Goal: Information Seeking & Learning: Learn about a topic

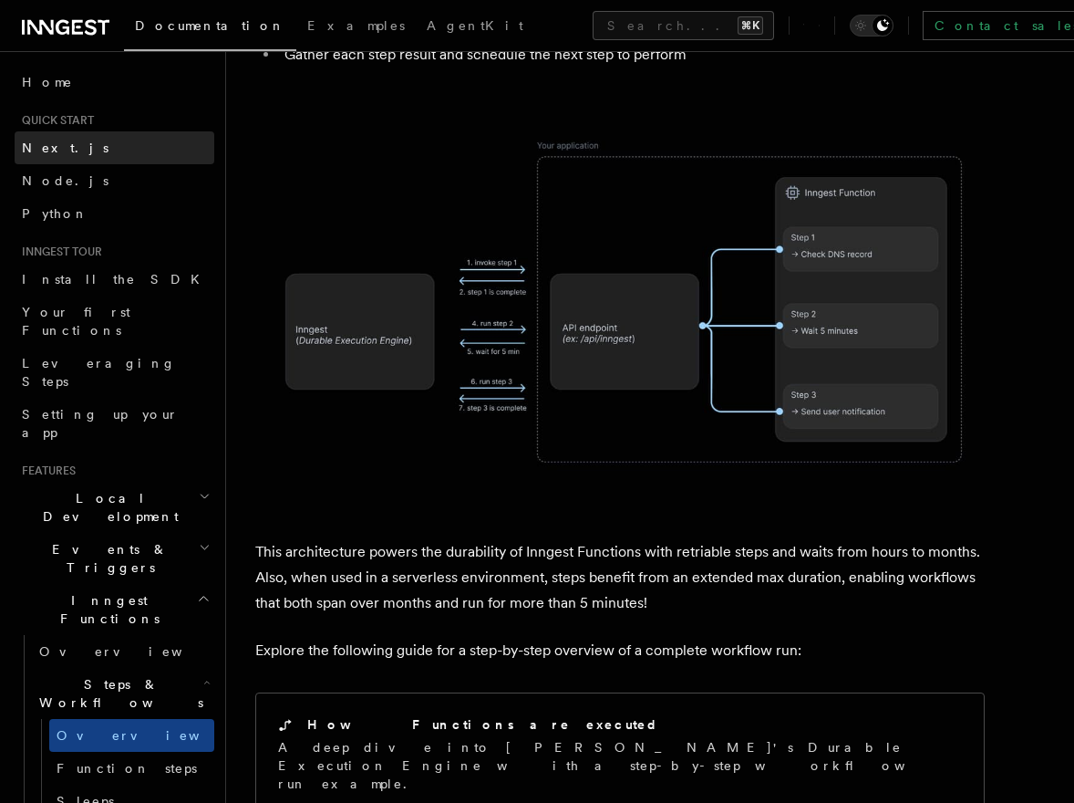
click at [57, 154] on span "Next.js" at bounding box center [65, 147] width 87 height 15
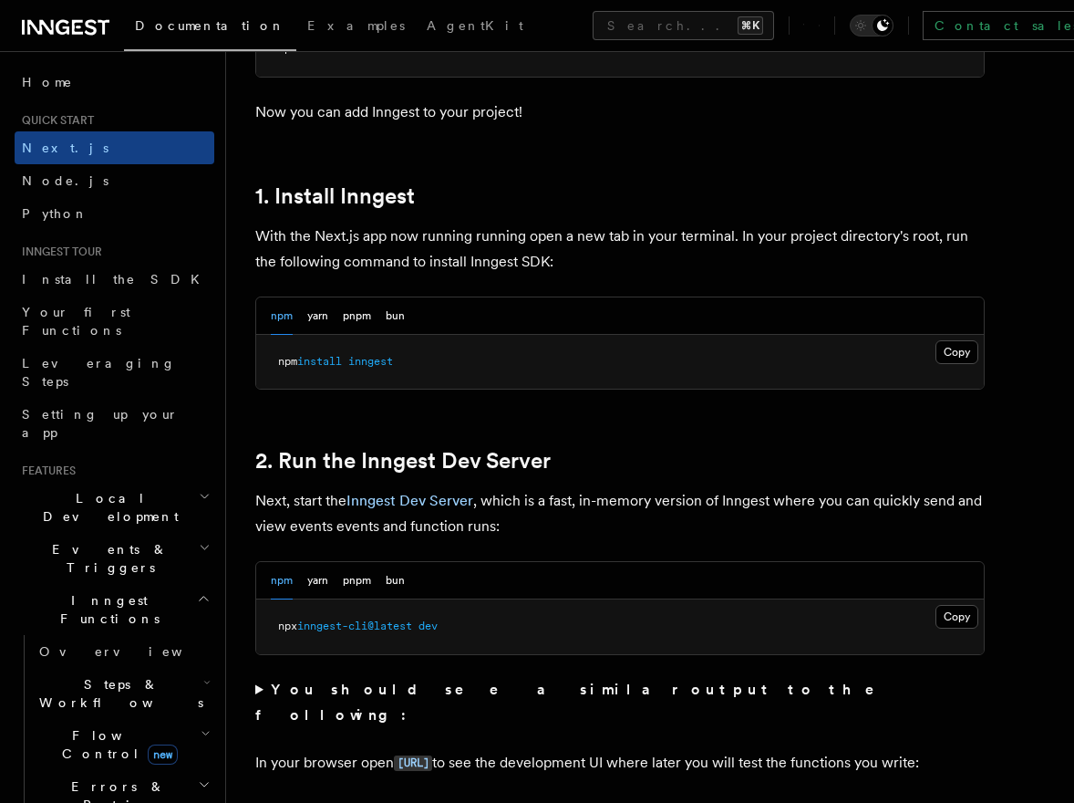
scroll to position [907, 0]
click at [948, 351] on button "Copy Copied" at bounding box center [957, 351] width 43 height 24
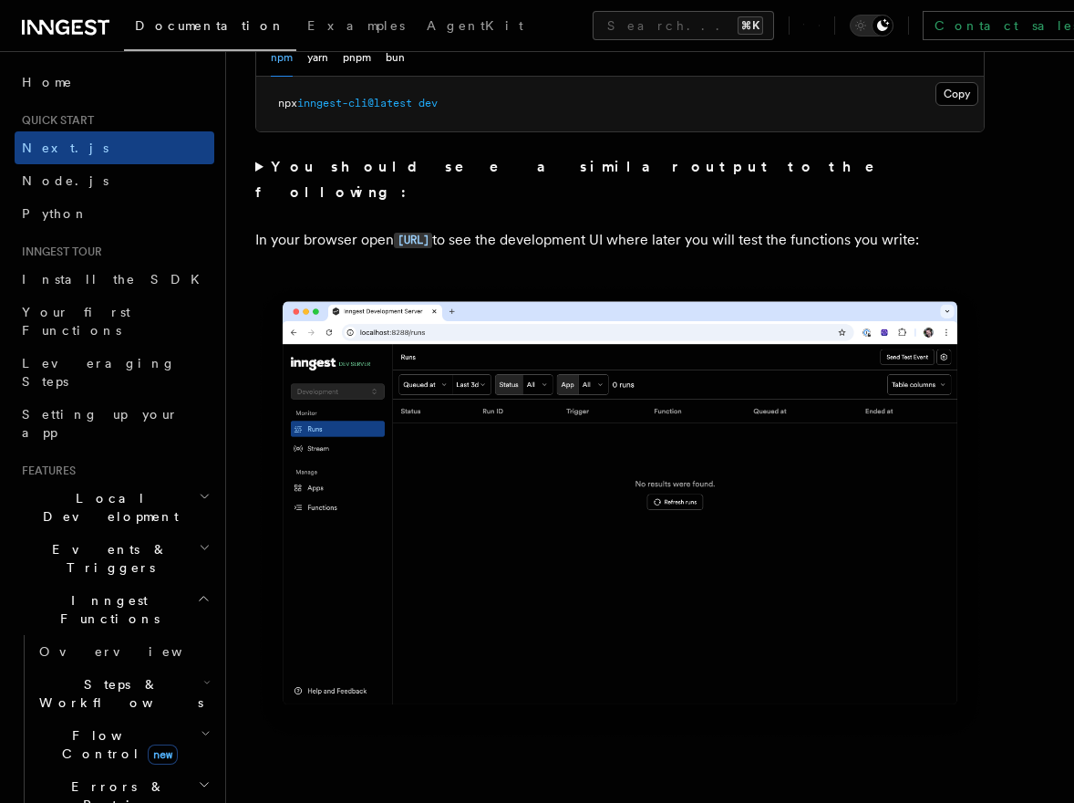
scroll to position [1405, 0]
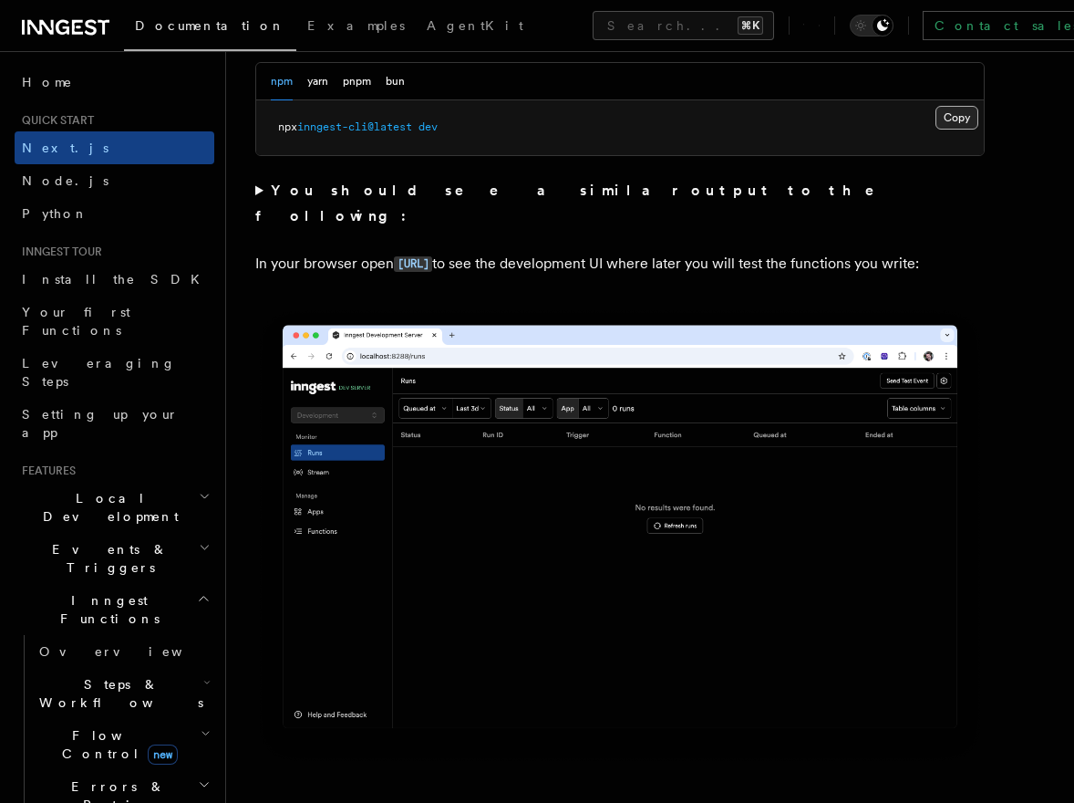
click at [958, 121] on button "Copy Copied" at bounding box center [957, 118] width 43 height 24
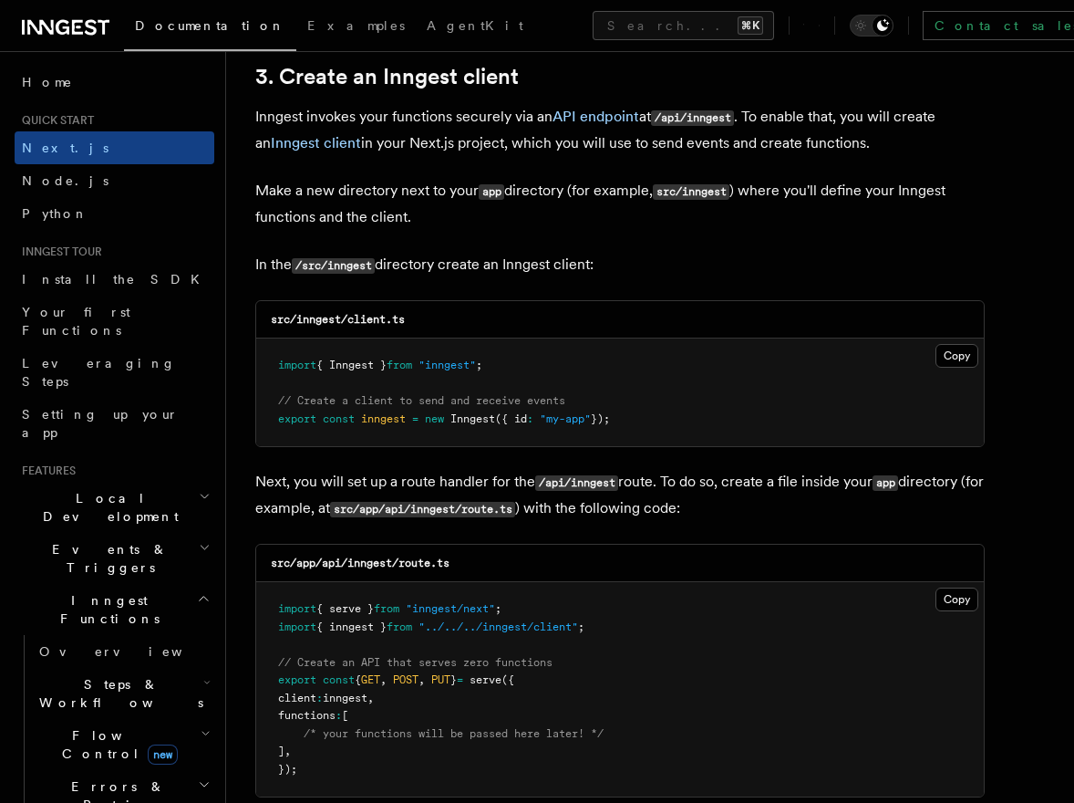
scroll to position [2171, 0]
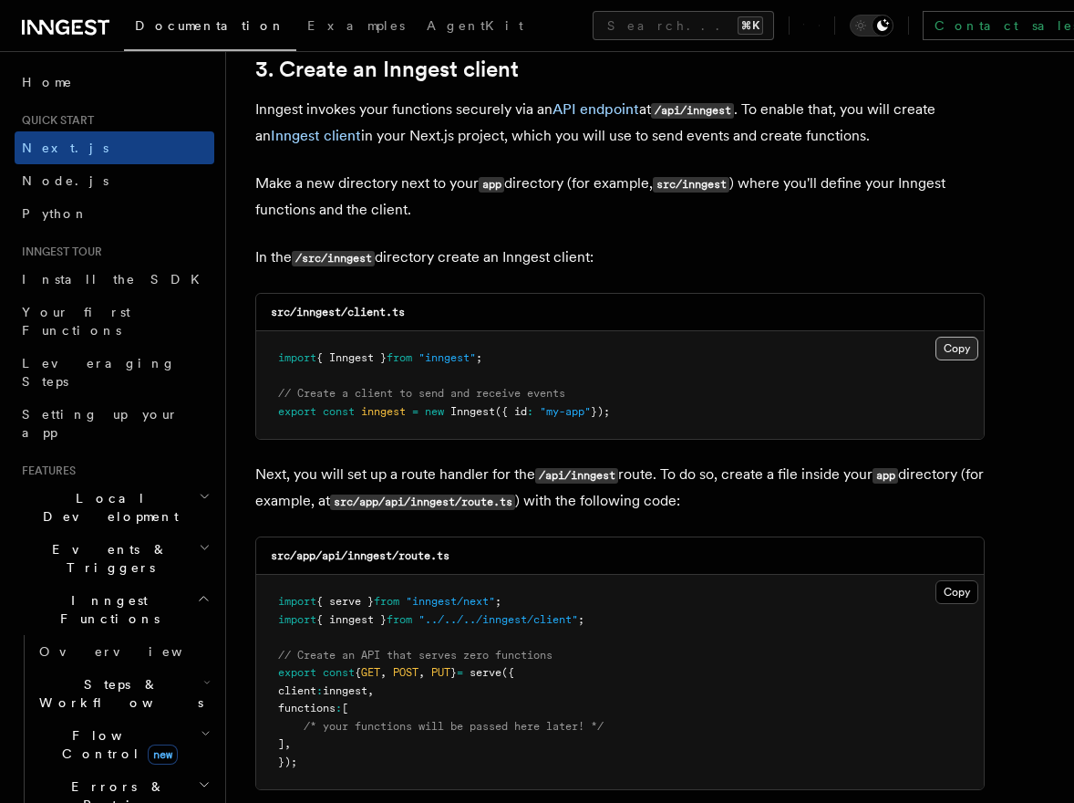
click at [944, 354] on button "Copy Copied" at bounding box center [957, 349] width 43 height 24
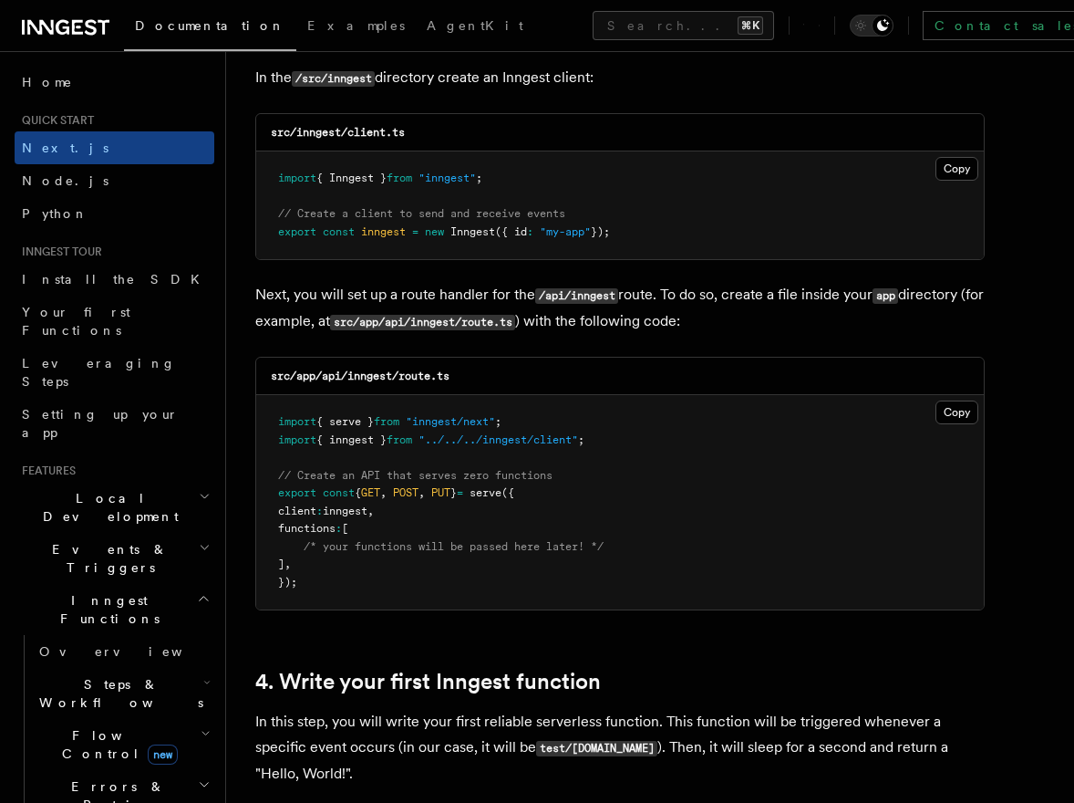
scroll to position [2386, 0]
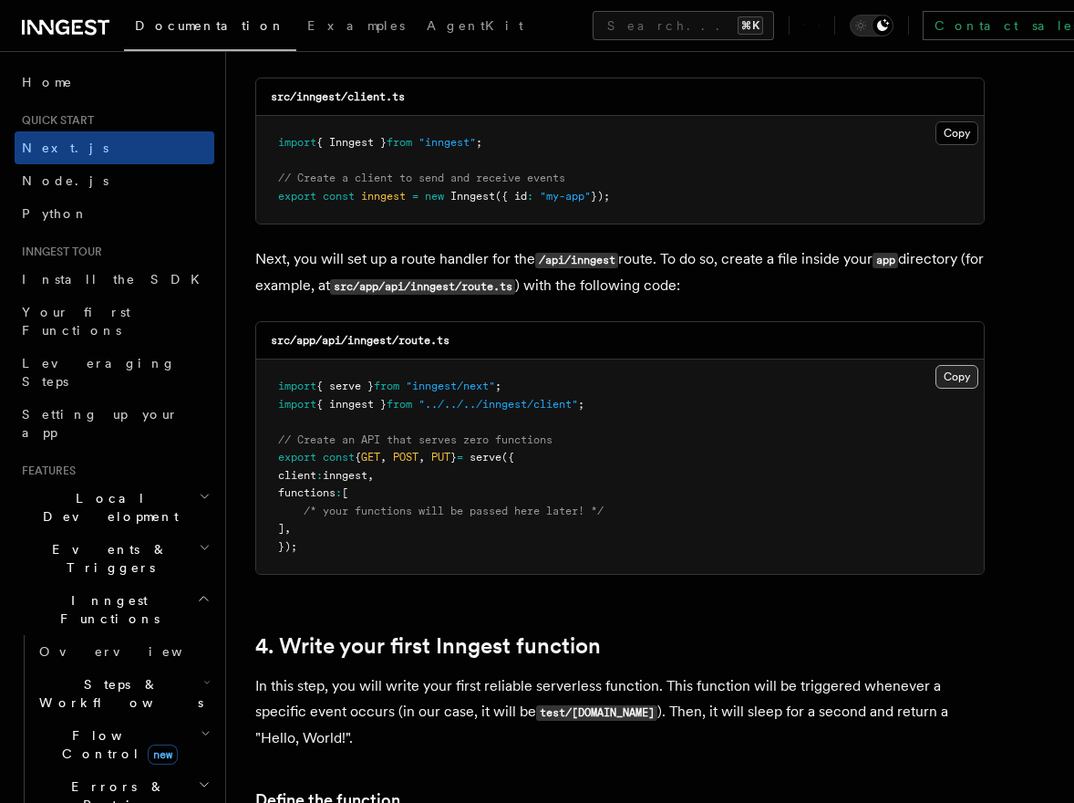
click at [948, 372] on button "Copy Copied" at bounding box center [957, 377] width 43 height 24
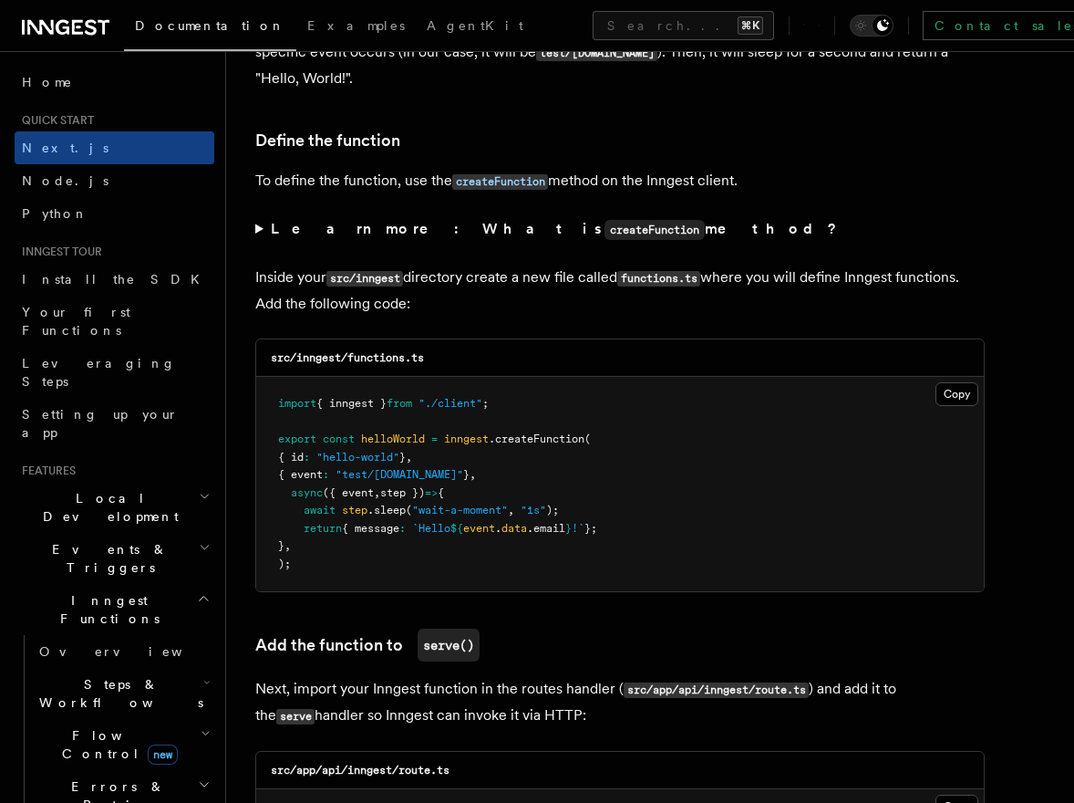
scroll to position [3048, 0]
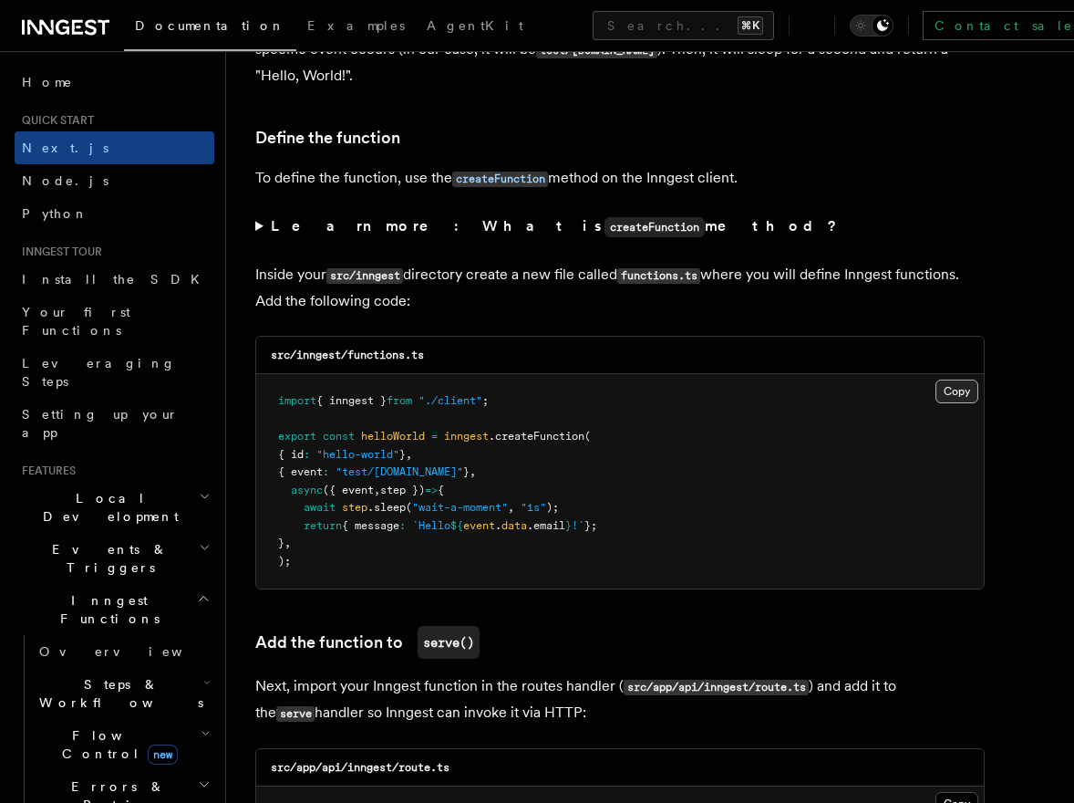
click at [965, 398] on button "Copy Copied" at bounding box center [957, 391] width 43 height 24
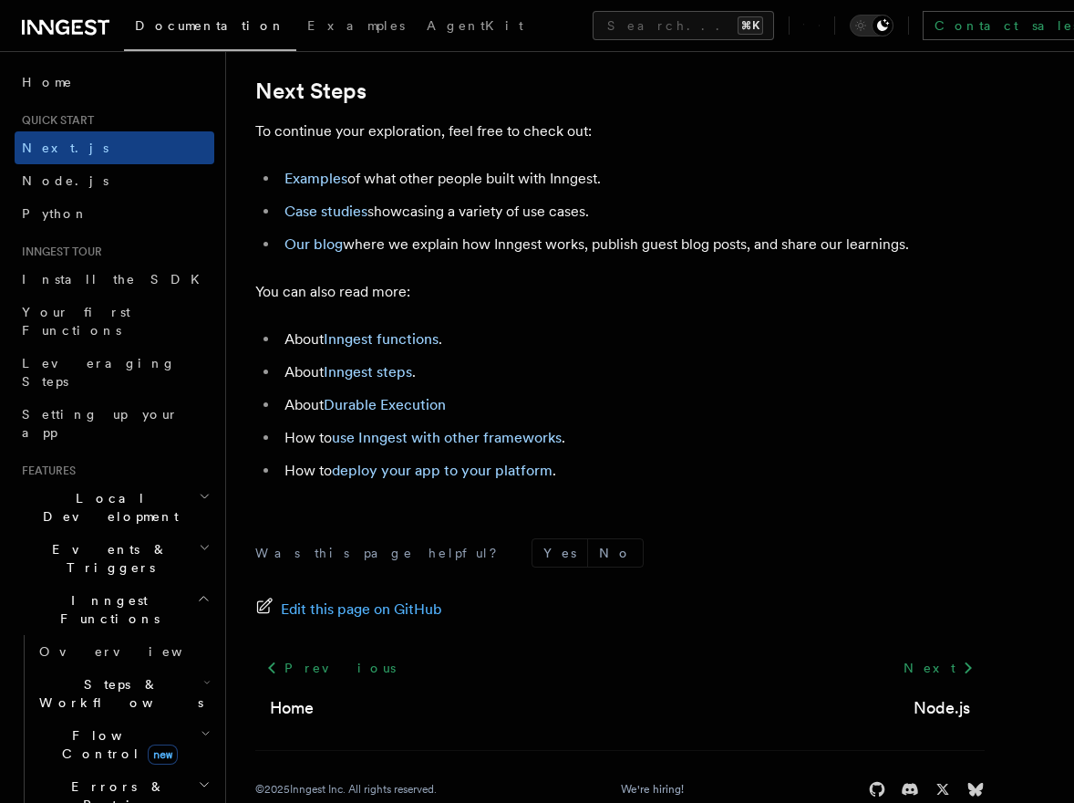
scroll to position [11401, 0]
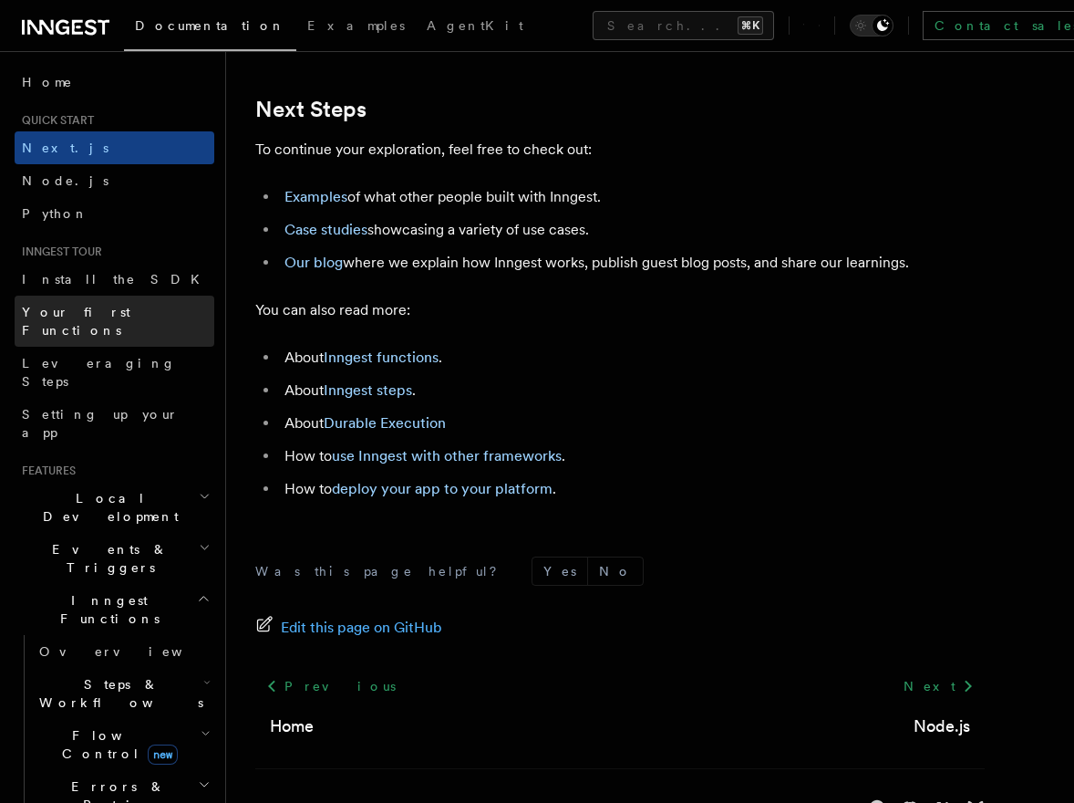
click at [126, 303] on span "Your first Functions" at bounding box center [118, 321] width 192 height 36
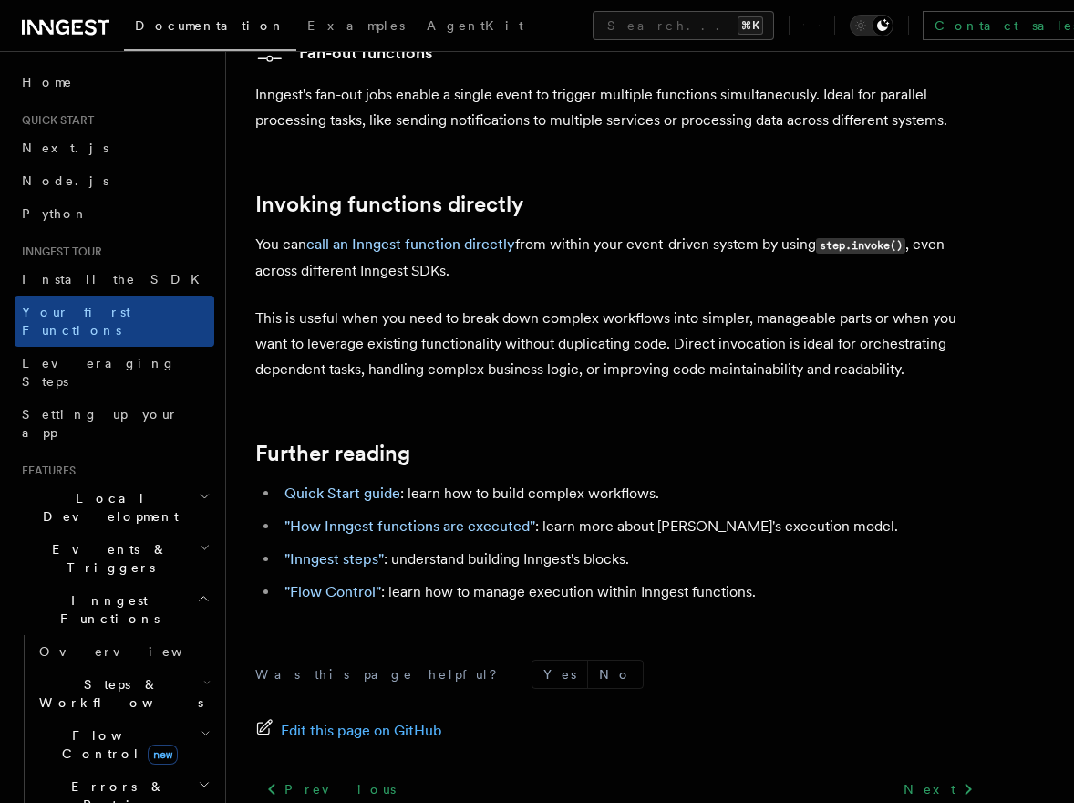
scroll to position [3578, 0]
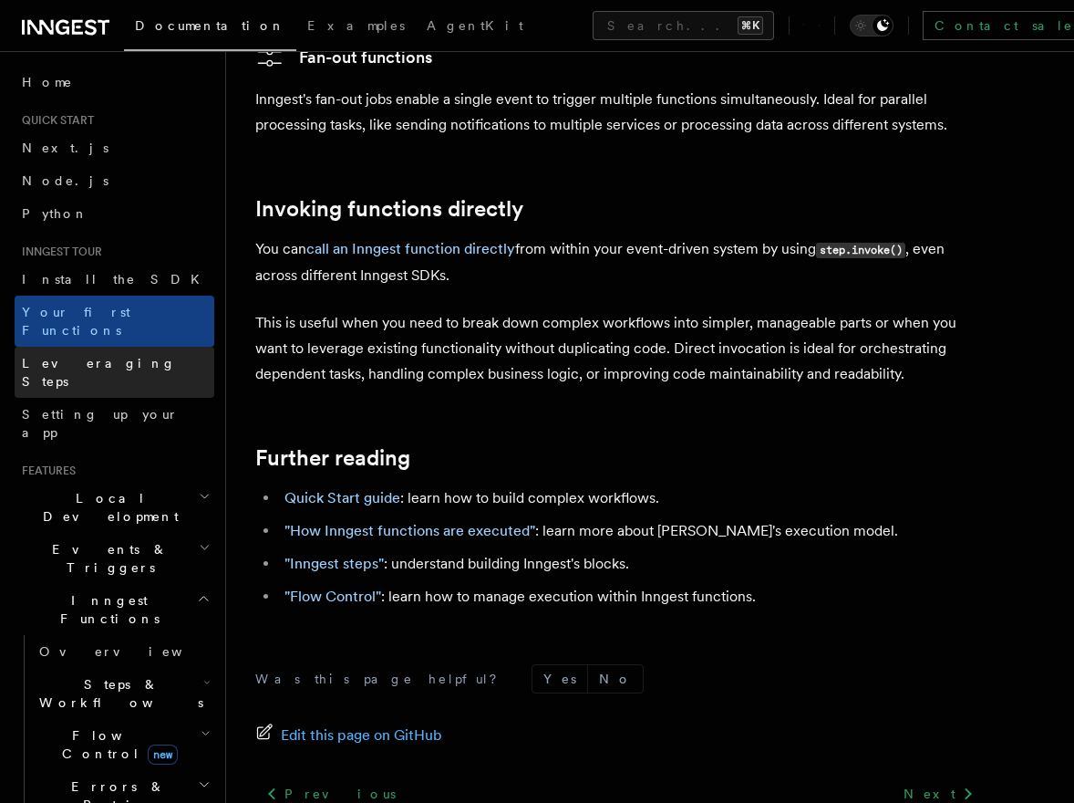
click at [109, 356] on span "Leveraging Steps" at bounding box center [99, 372] width 154 height 33
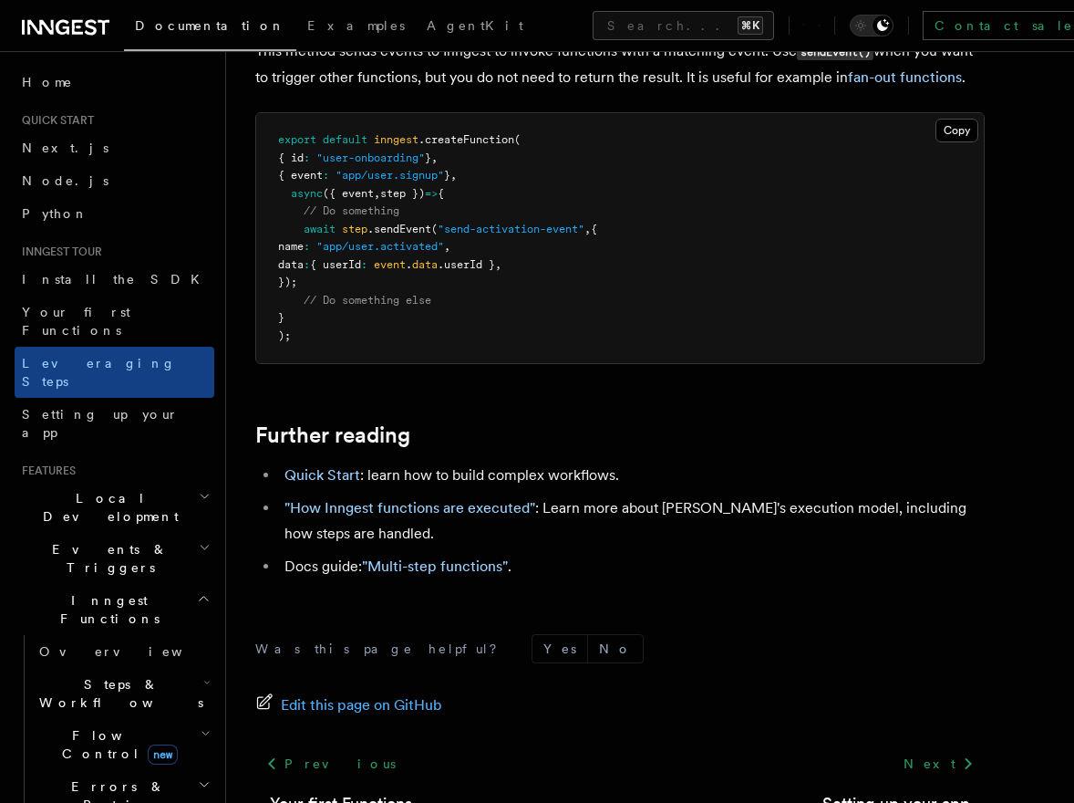
scroll to position [4013, 0]
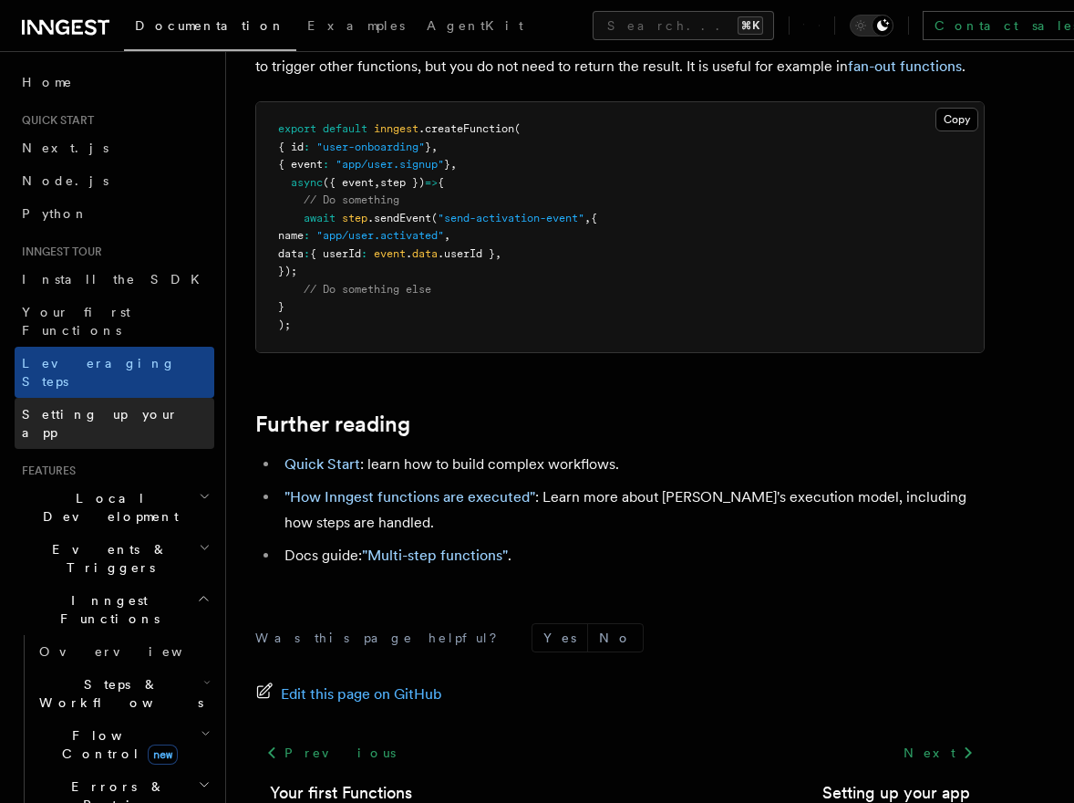
click at [84, 407] on span "Setting up your app" at bounding box center [100, 423] width 157 height 33
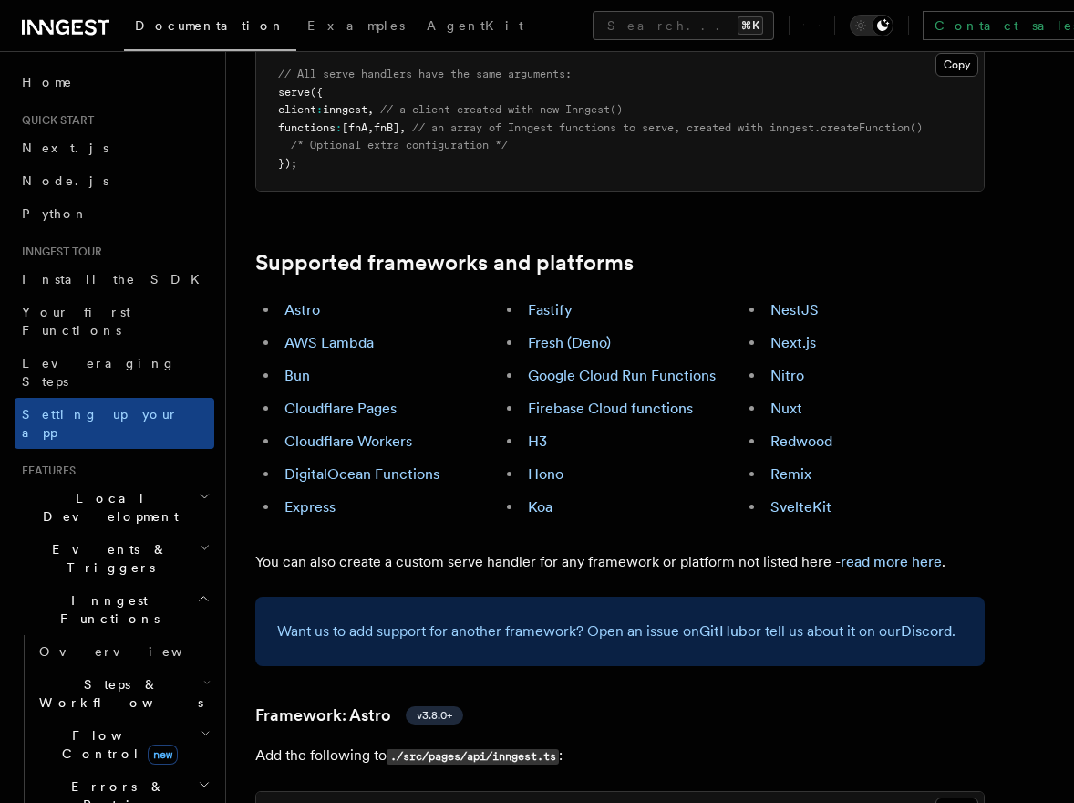
scroll to position [953, 0]
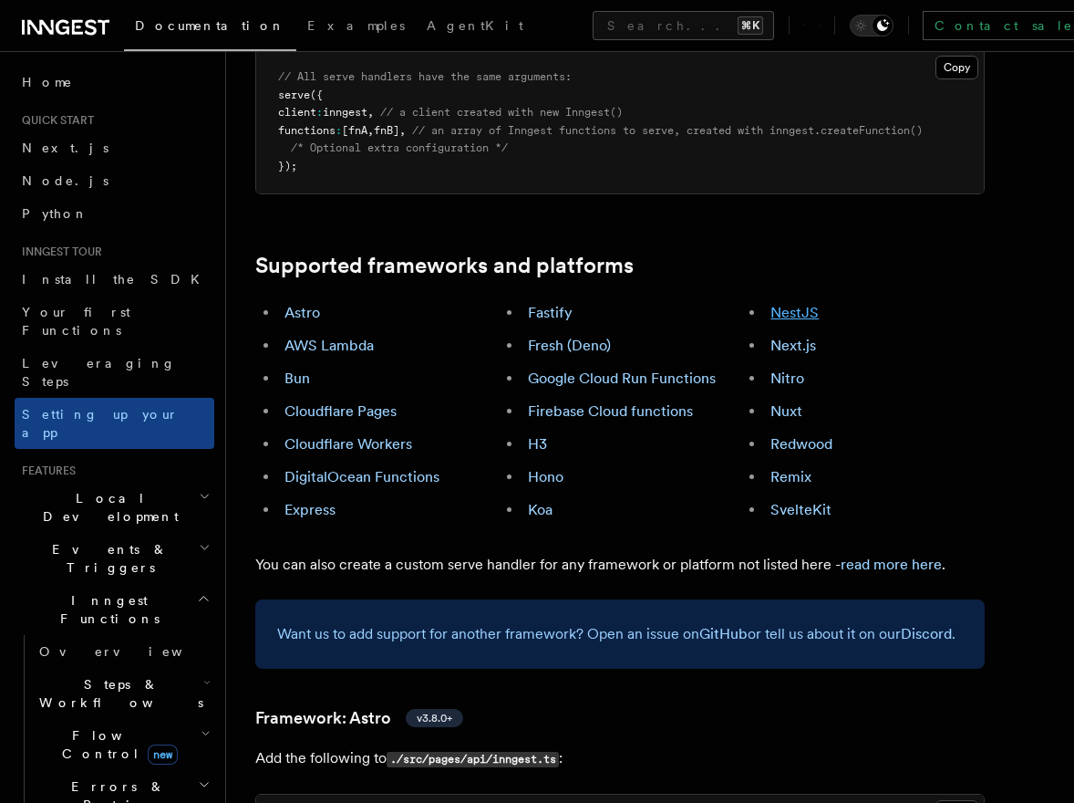
click at [789, 304] on link "NestJS" at bounding box center [795, 312] width 48 height 17
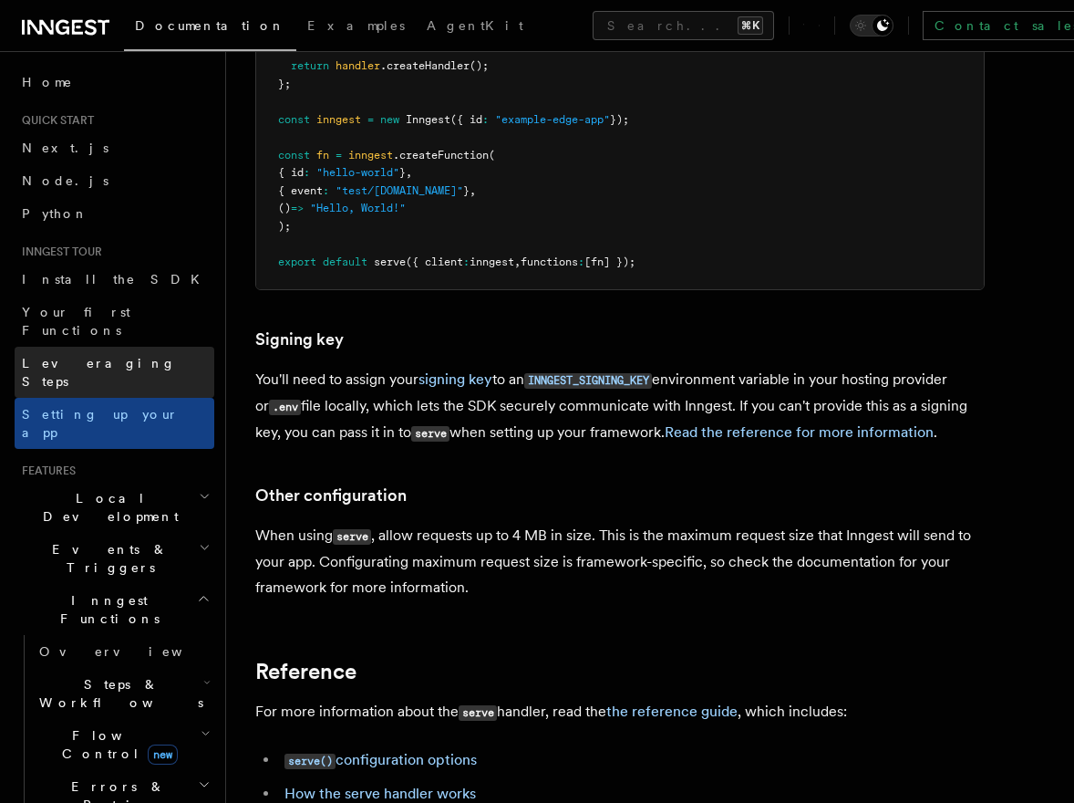
scroll to position [15245, 0]
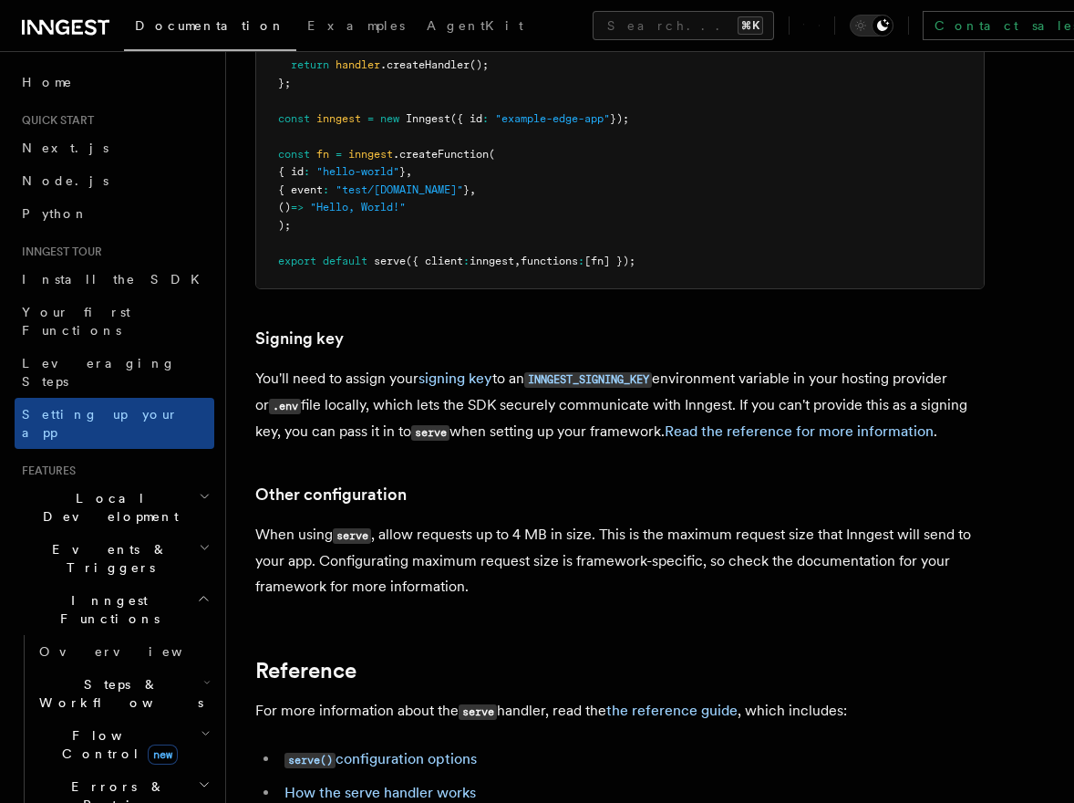
click at [163, 482] on h2 "Local Development" at bounding box center [115, 507] width 200 height 51
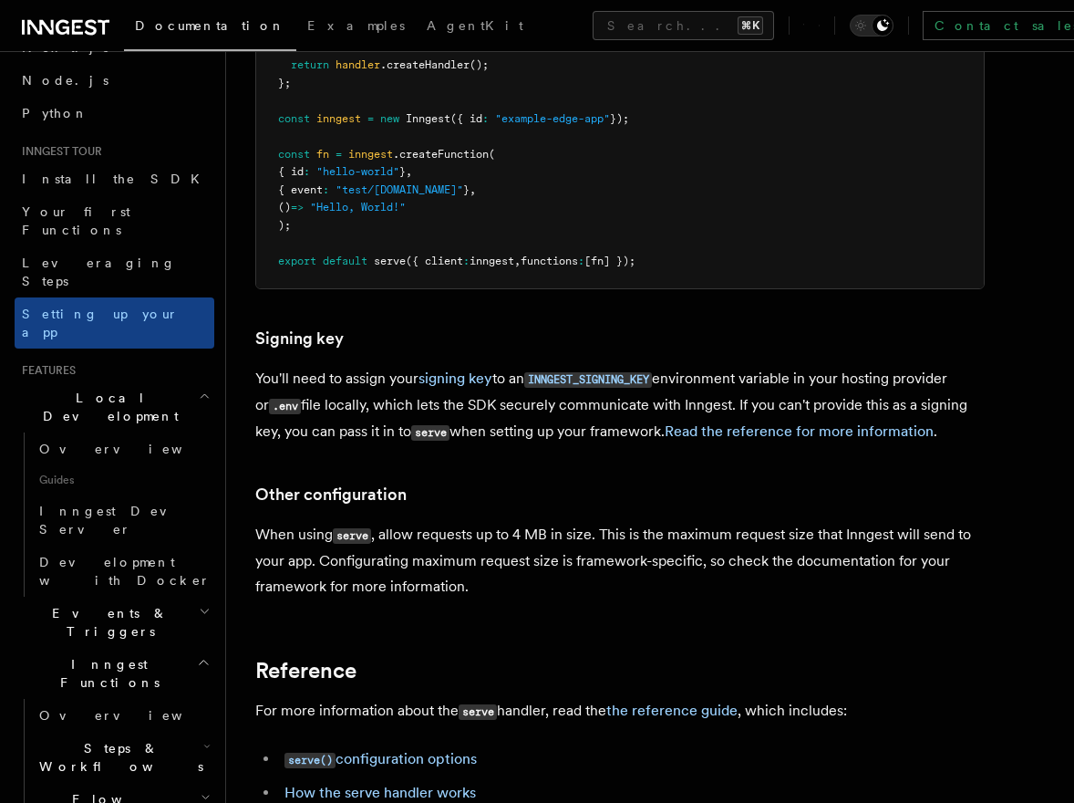
scroll to position [130, 0]
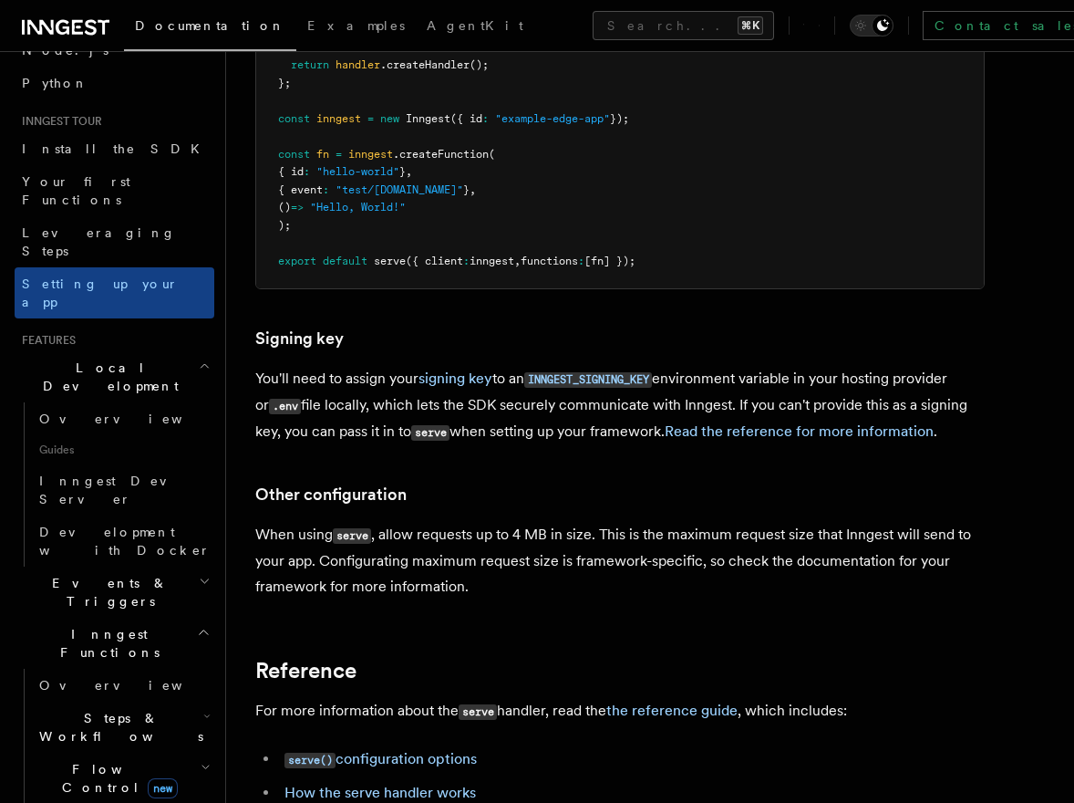
click at [188, 566] on h2 "Events & Triggers" at bounding box center [115, 591] width 200 height 51
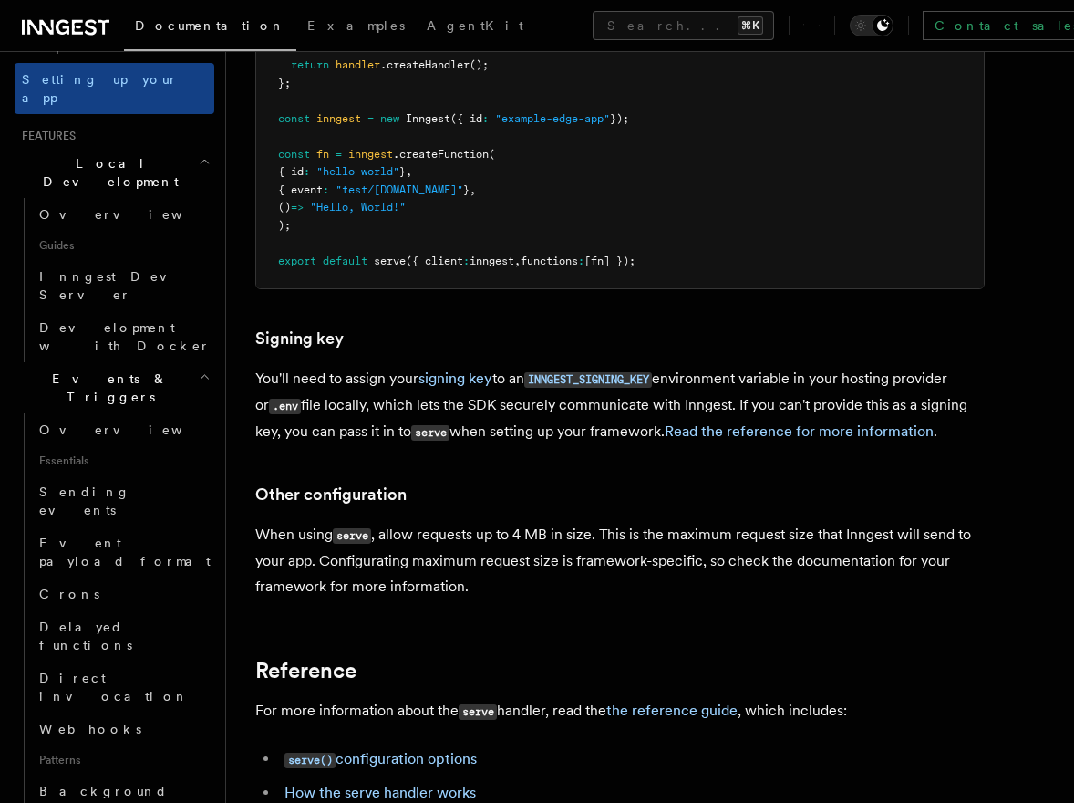
scroll to position [328, 0]
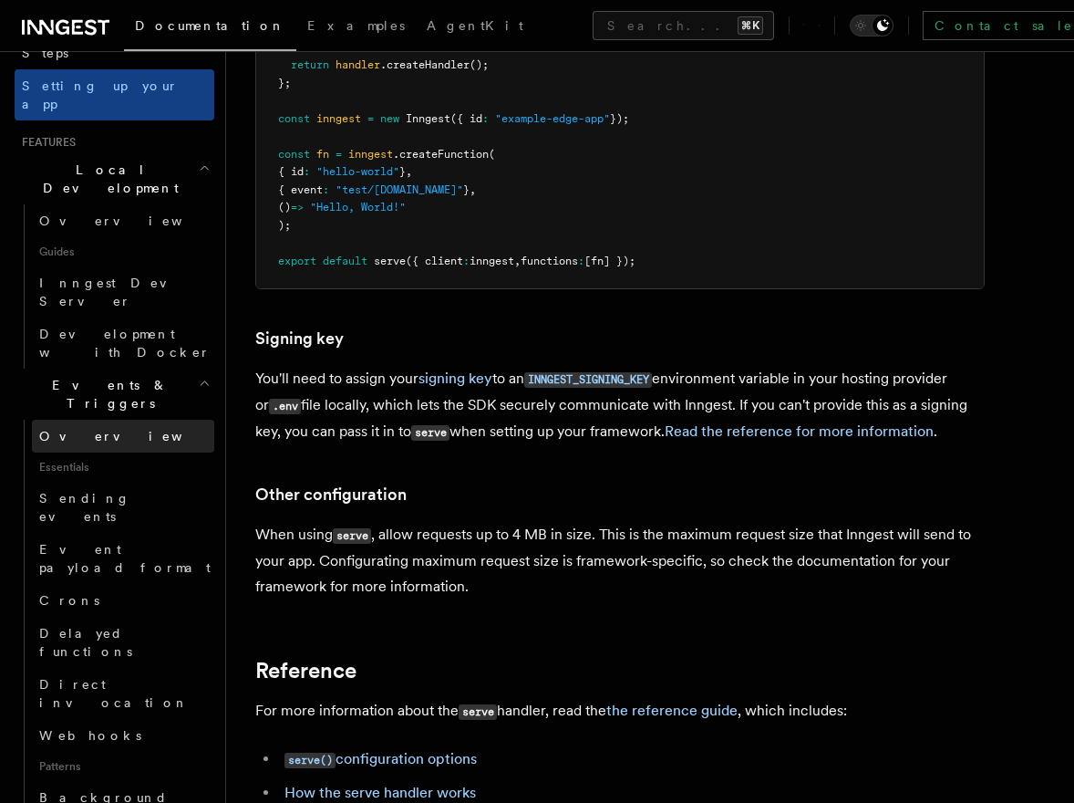
click at [78, 427] on span "Overview" at bounding box center [133, 436] width 188 height 18
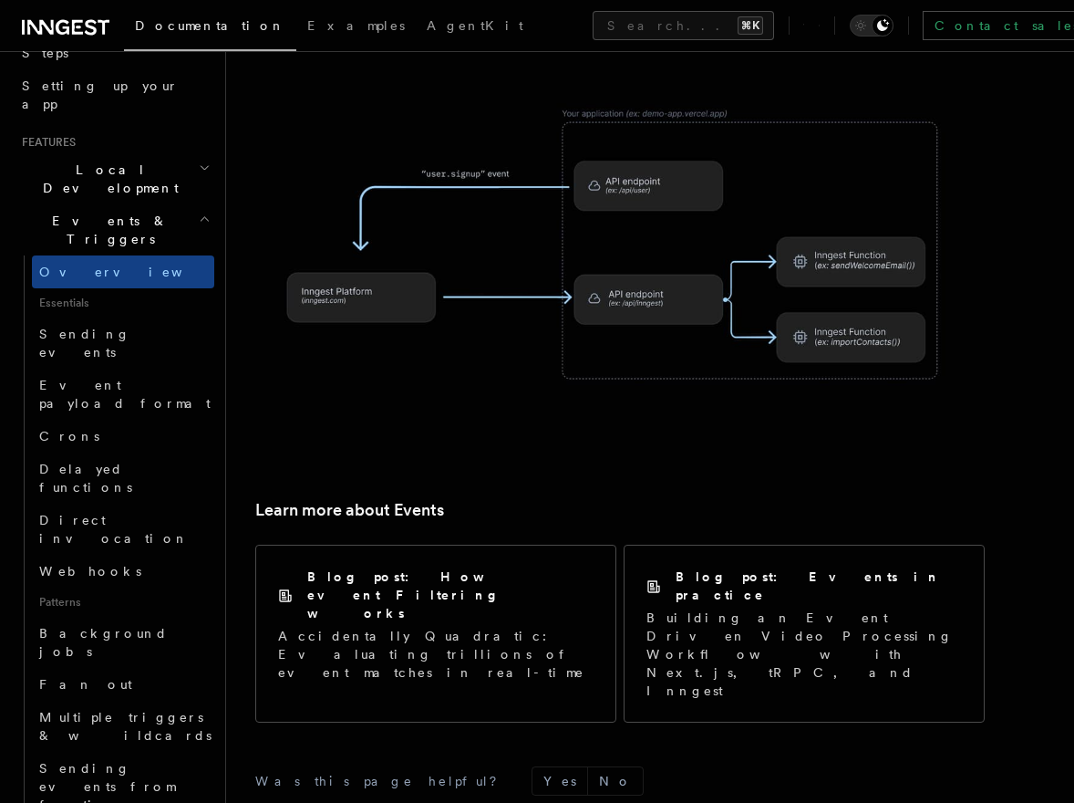
scroll to position [1180, 0]
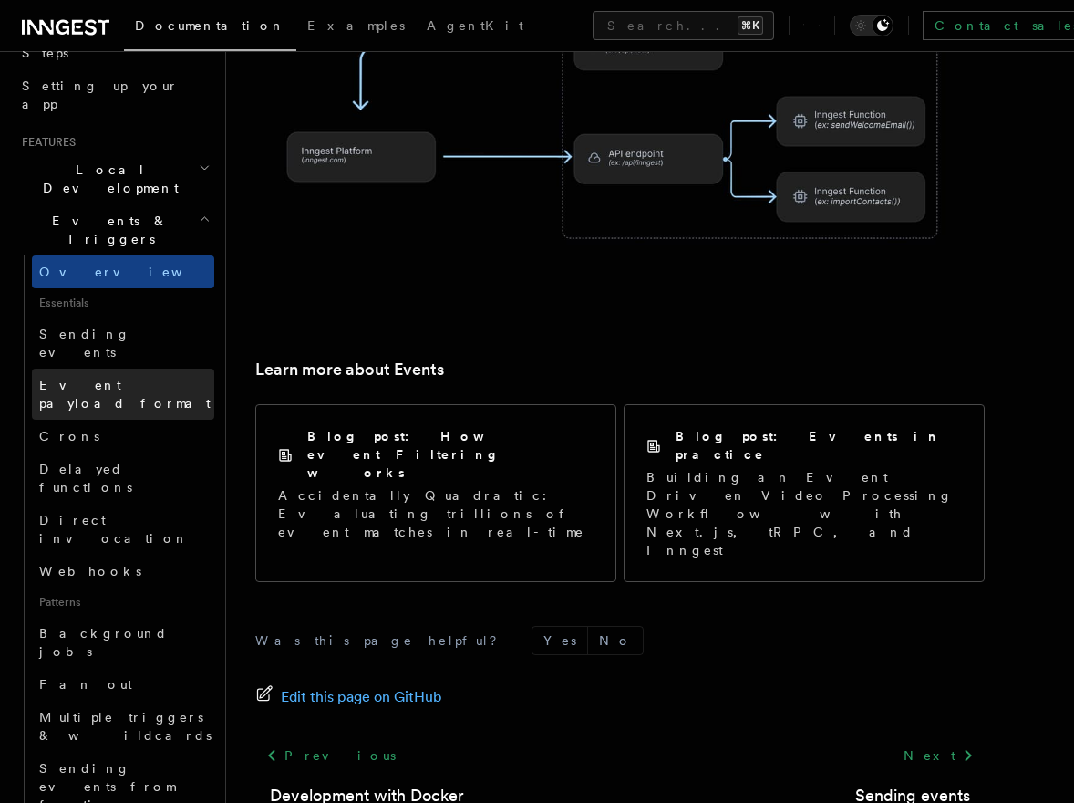
click at [104, 378] on span "Event payload format" at bounding box center [124, 394] width 171 height 33
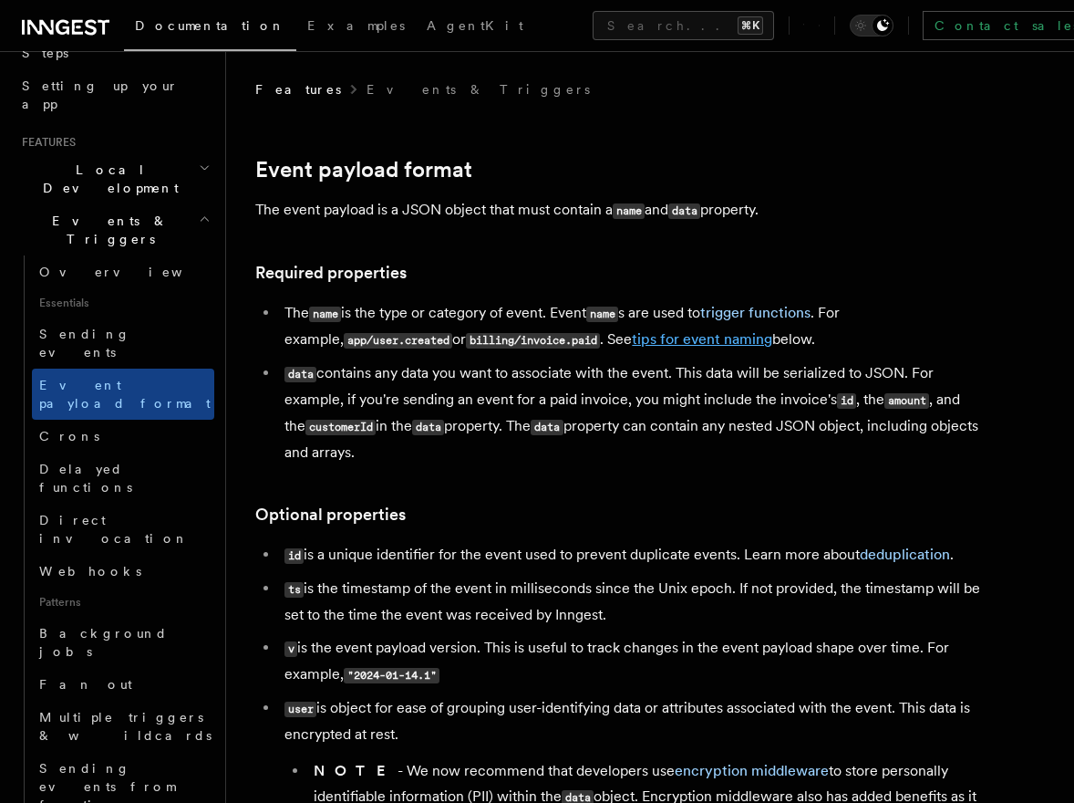
click at [675, 345] on link "tips for event naming" at bounding box center [702, 338] width 140 height 17
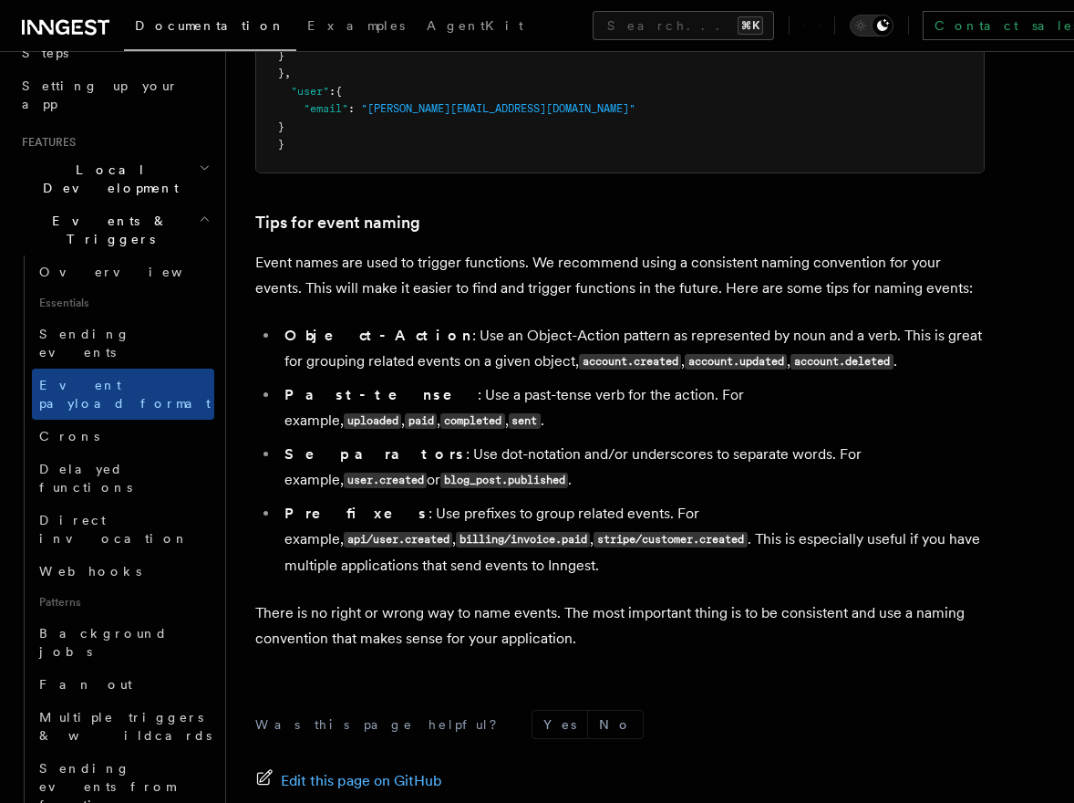
scroll to position [1074, 0]
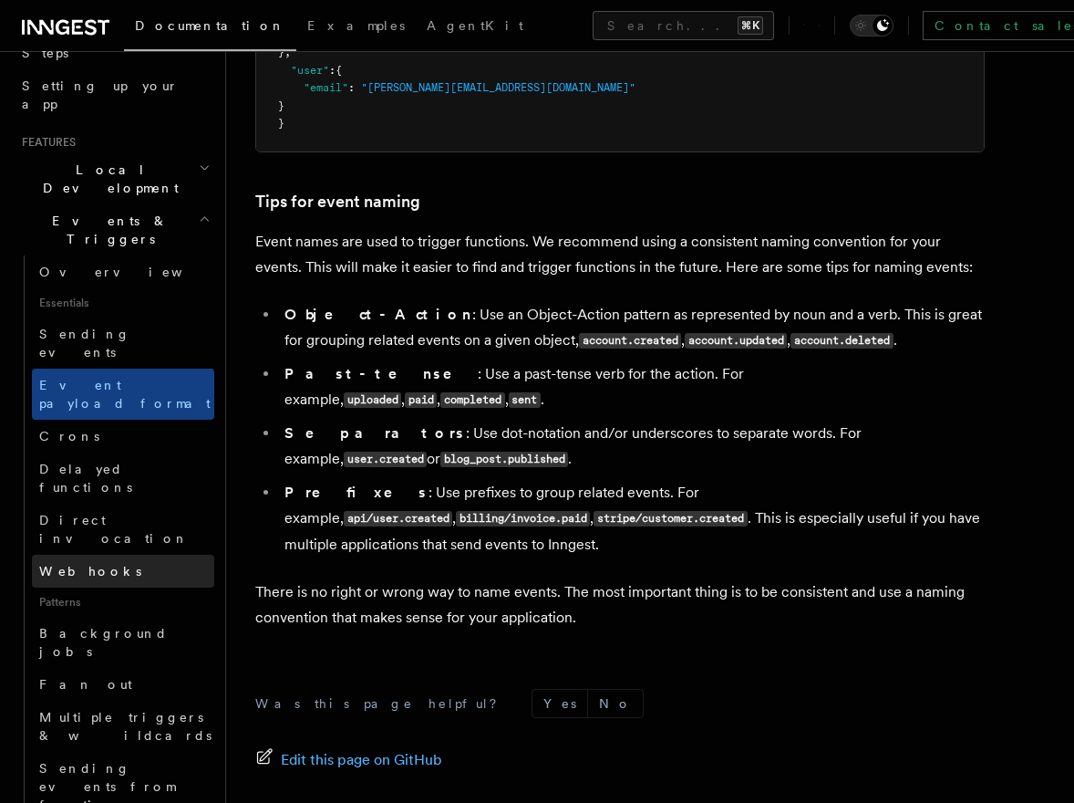
click at [80, 564] on span "Webhooks" at bounding box center [90, 571] width 102 height 15
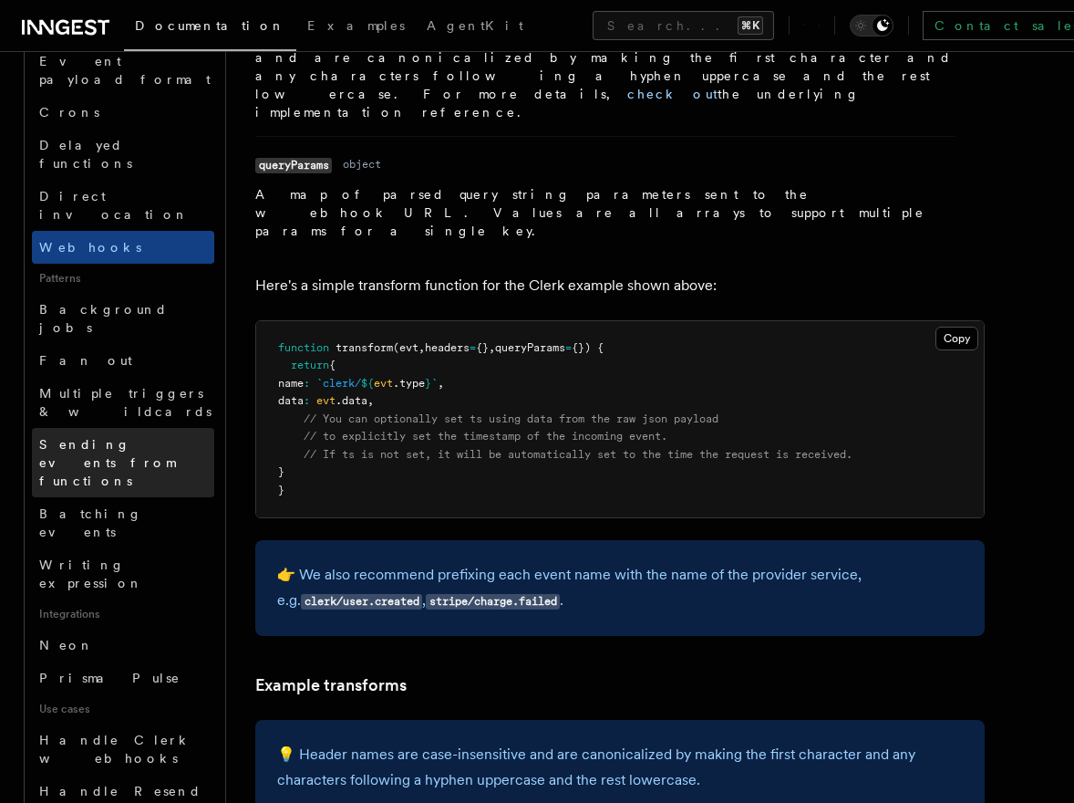
scroll to position [663, 0]
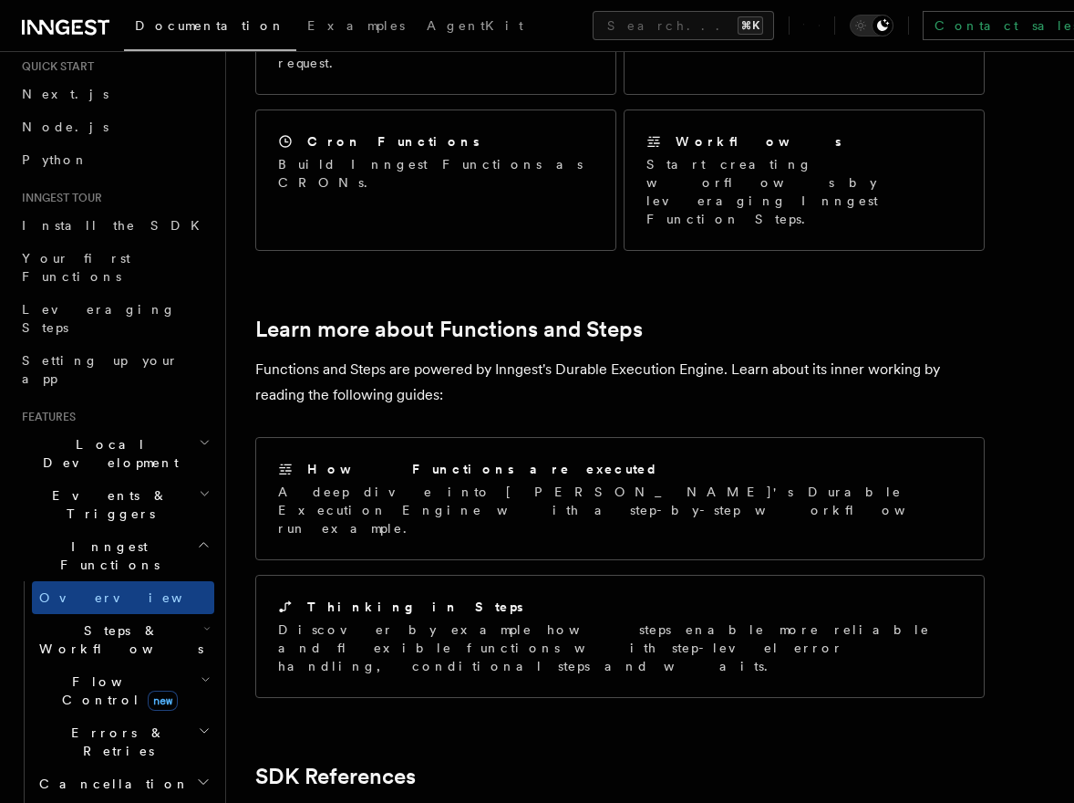
scroll to position [1162, 0]
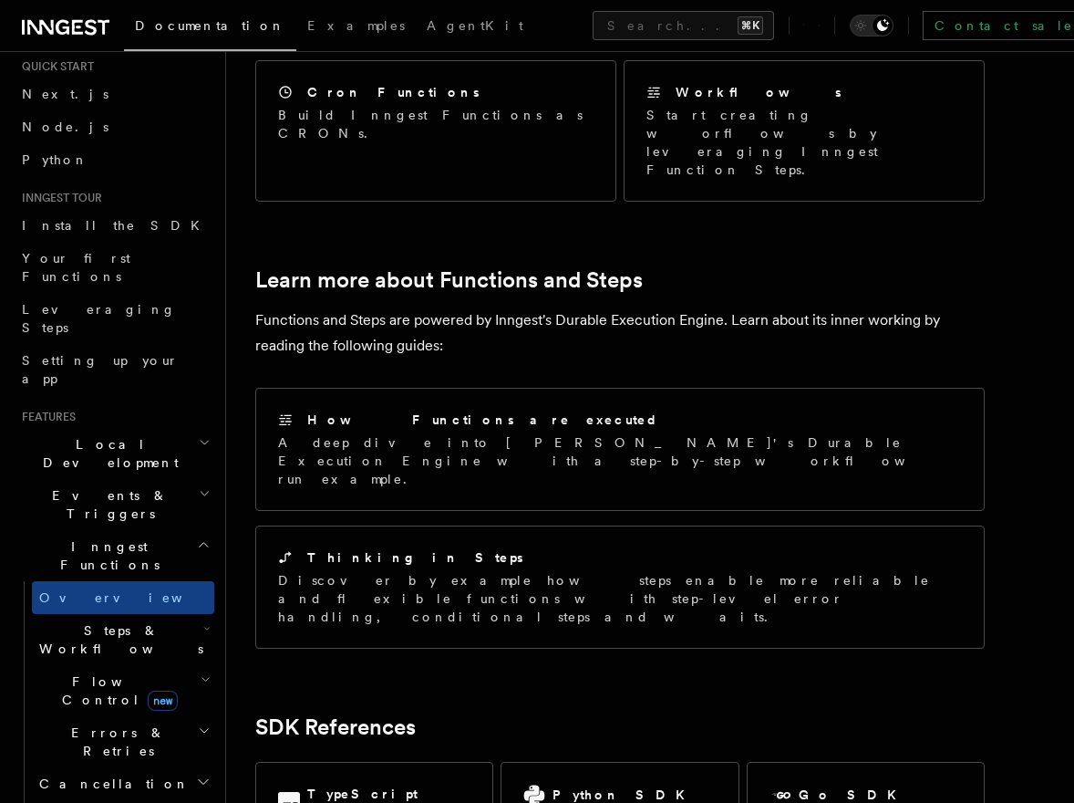
click at [137, 621] on span "Steps & Workflows" at bounding box center [117, 639] width 171 height 36
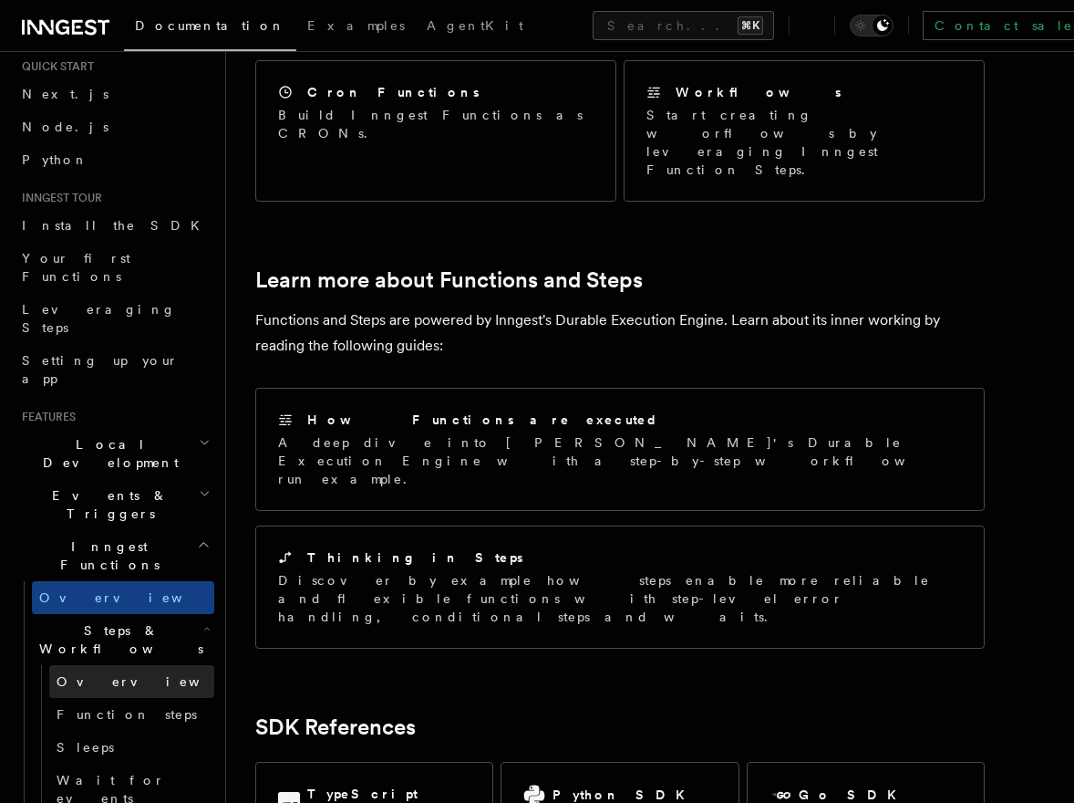
click at [106, 674] on span "Overview" at bounding box center [151, 681] width 188 height 15
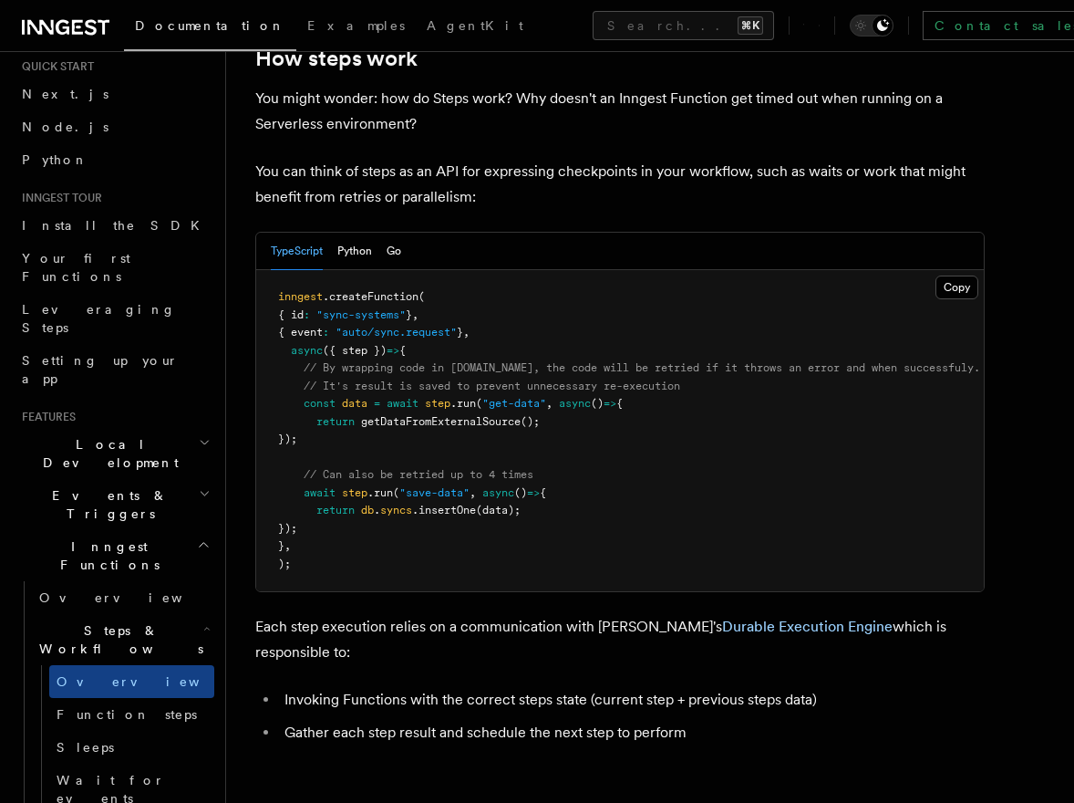
scroll to position [755, 0]
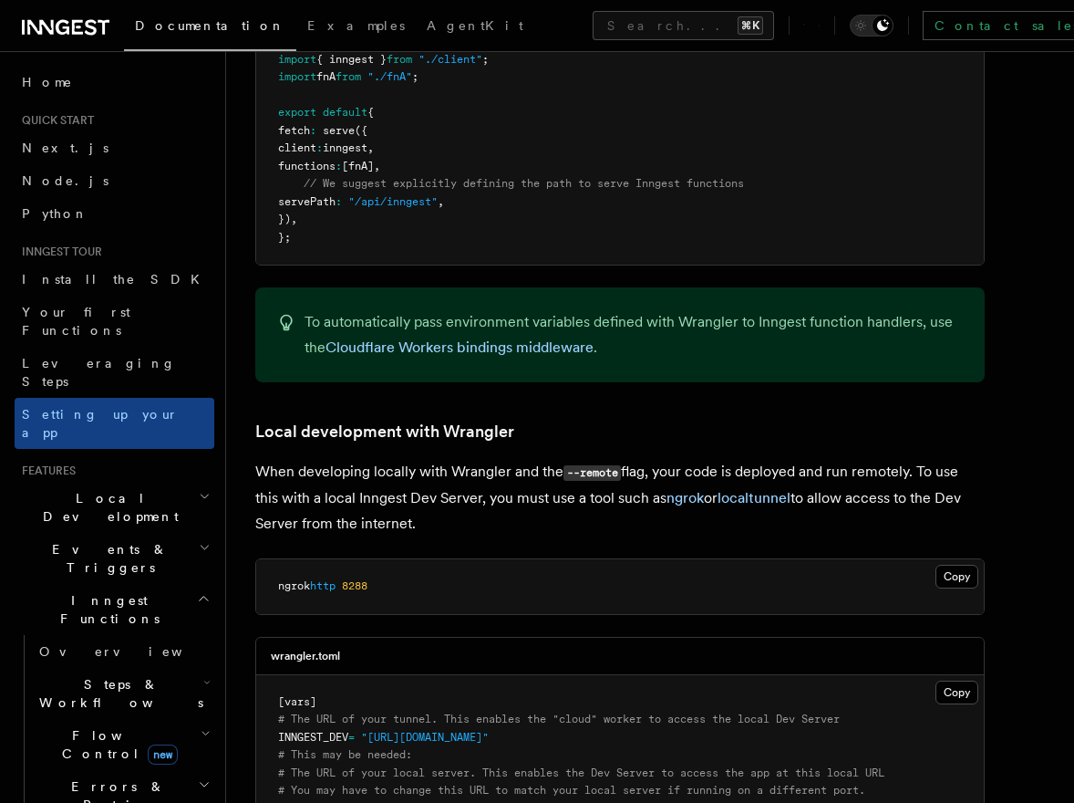
scroll to position [3382, 0]
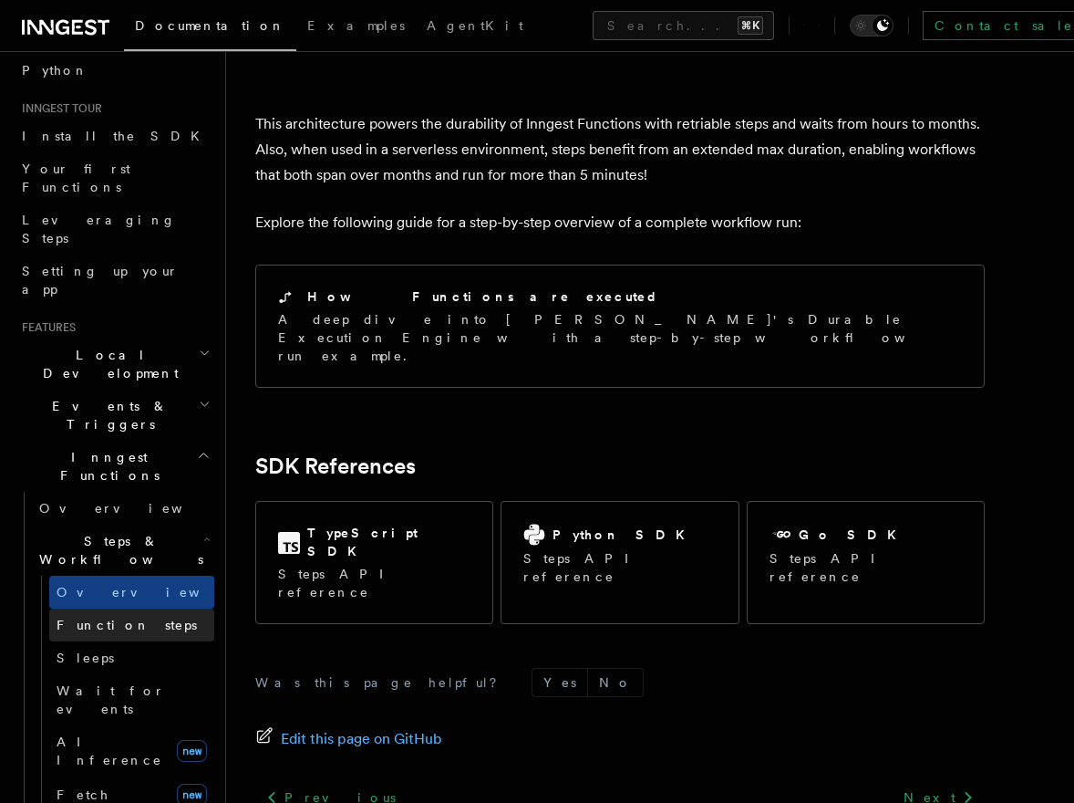
scroll to position [153, 0]
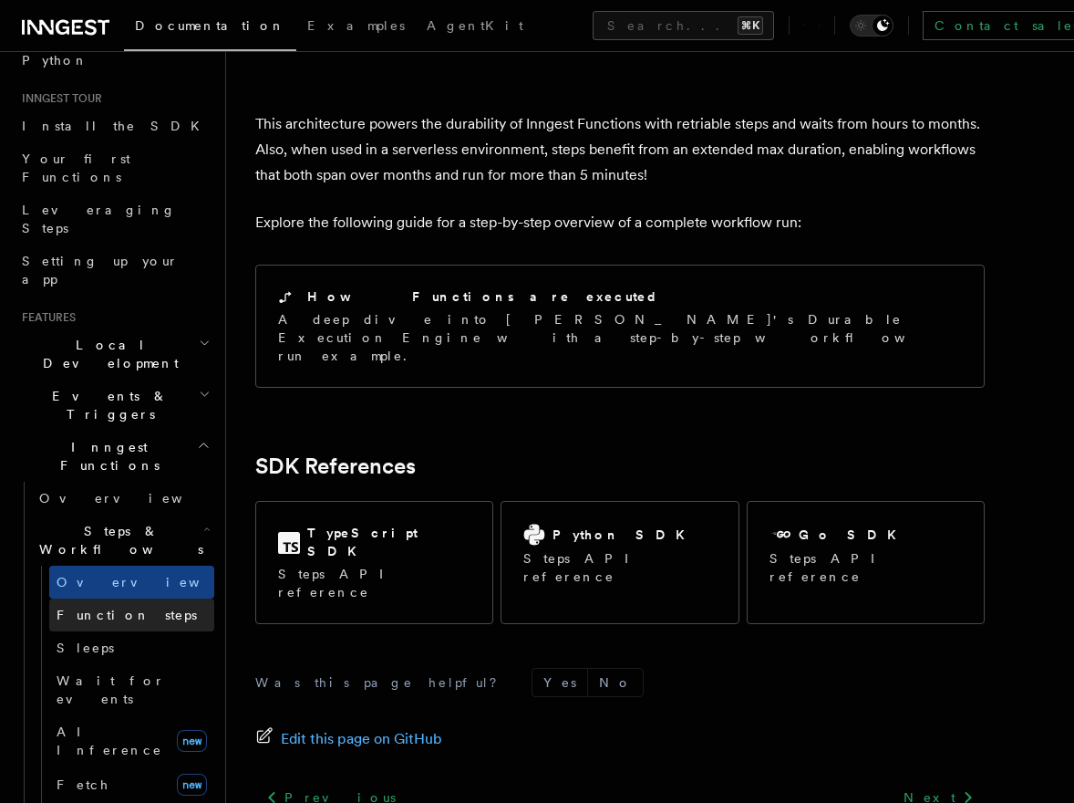
click at [103, 607] on span "Function steps" at bounding box center [127, 614] width 140 height 15
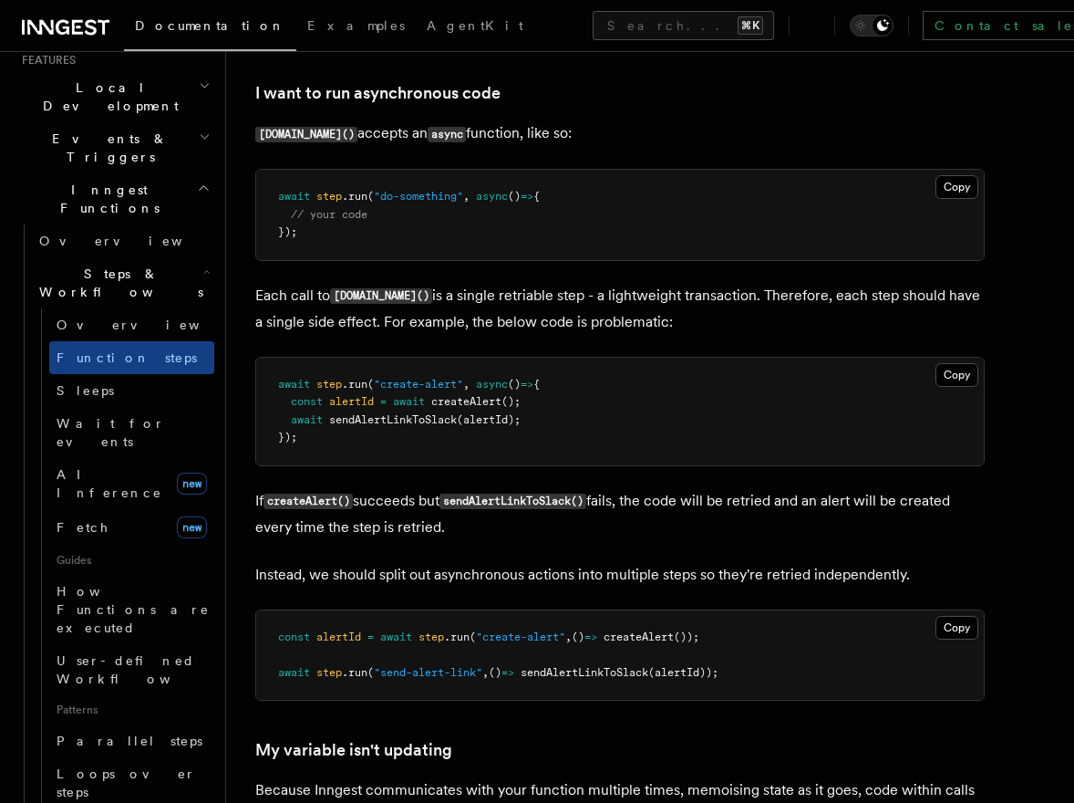
scroll to position [4022, 0]
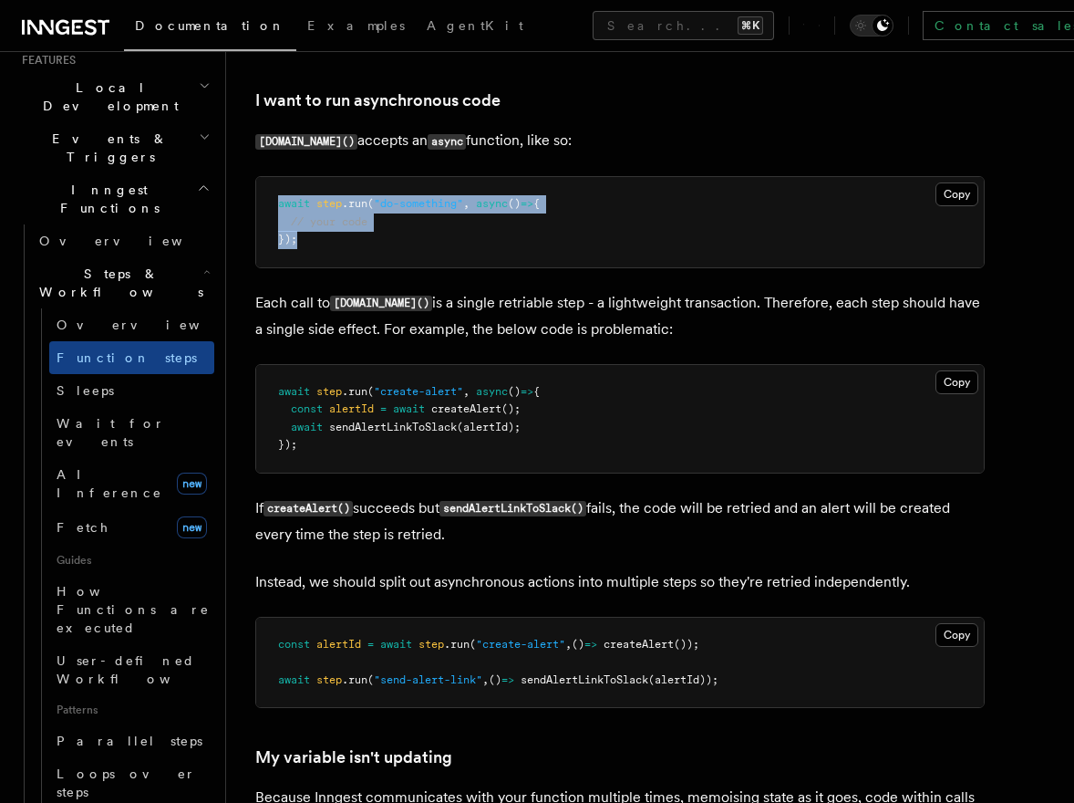
drag, startPoint x: 278, startPoint y: 211, endPoint x: 345, endPoint y: 254, distance: 79.7
click at [345, 254] on pre "await step .run ( "do-something" , async () => { // your code });" at bounding box center [620, 222] width 728 height 90
copy code "await step .run ( "do-something" , async () => { // your code });"
click at [417, 255] on pre "await step .run ( "do-something" , async () => { // your code });" at bounding box center [620, 222] width 728 height 90
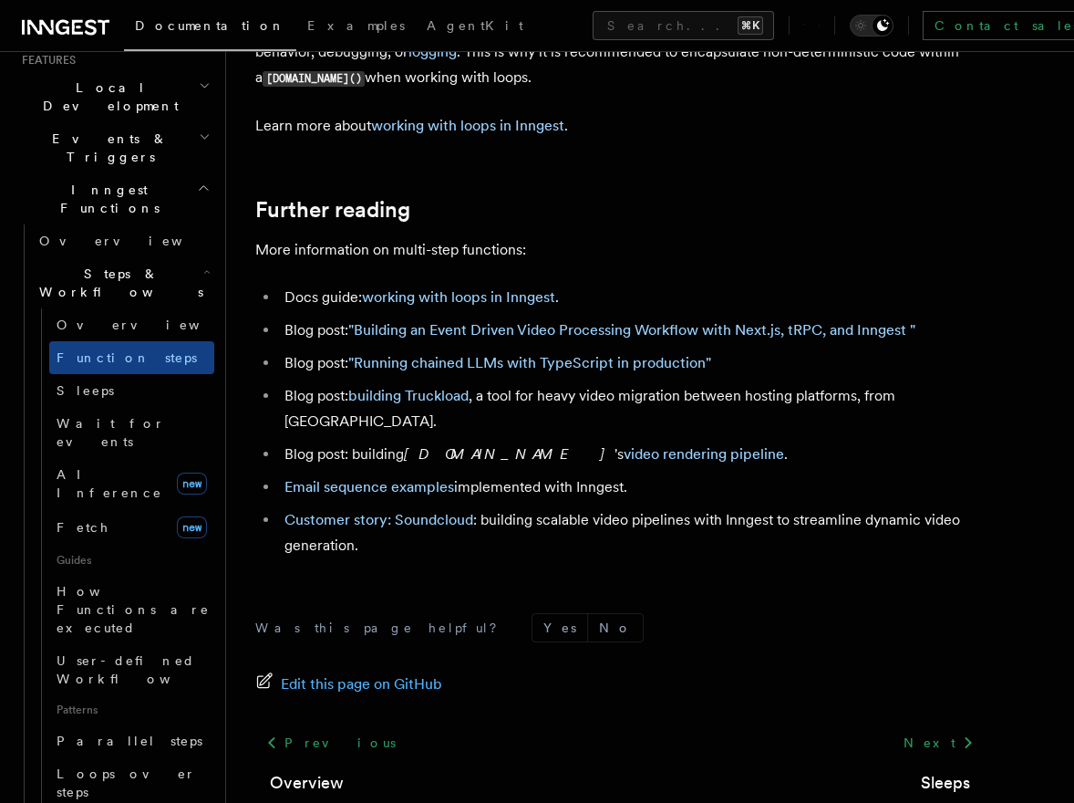
scroll to position [6104, 0]
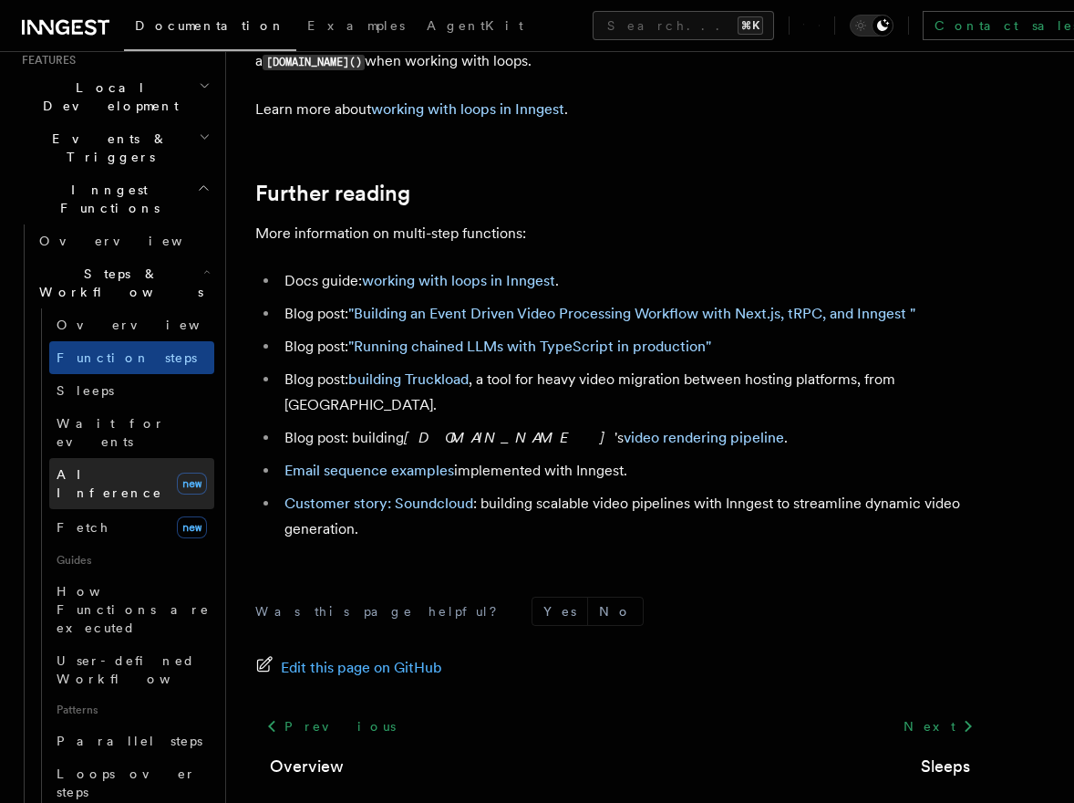
click at [97, 467] on span "AI Inference" at bounding box center [110, 483] width 106 height 33
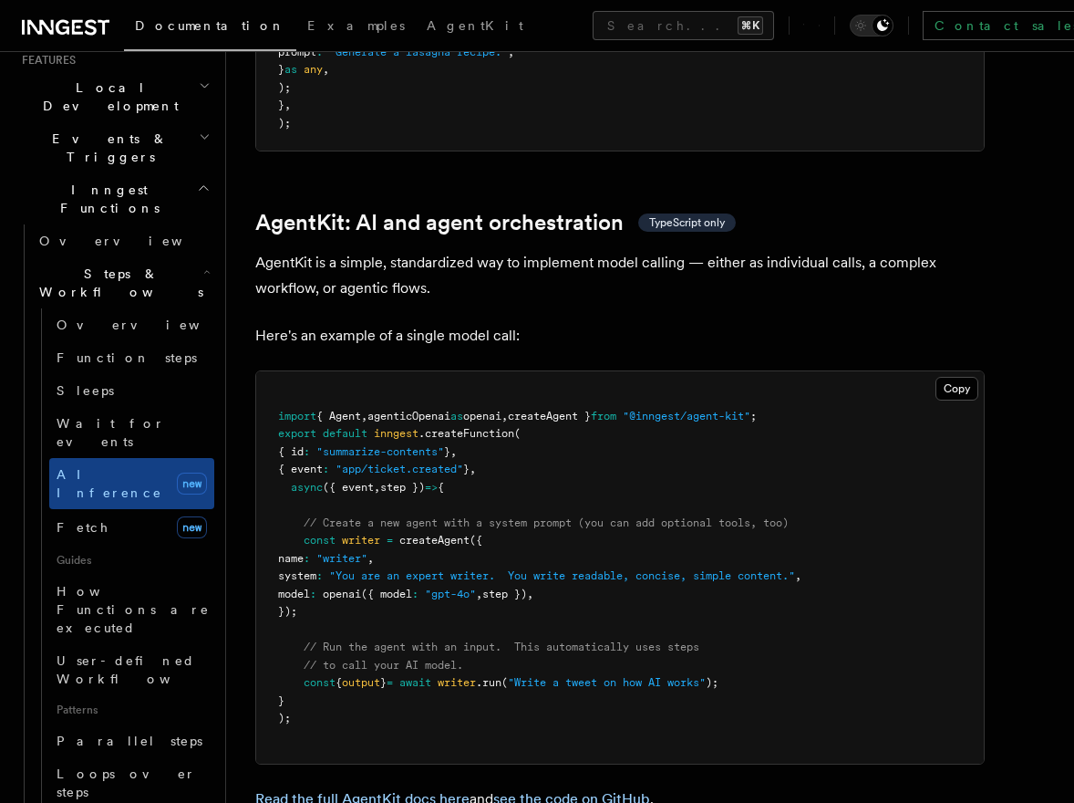
scroll to position [5299, 0]
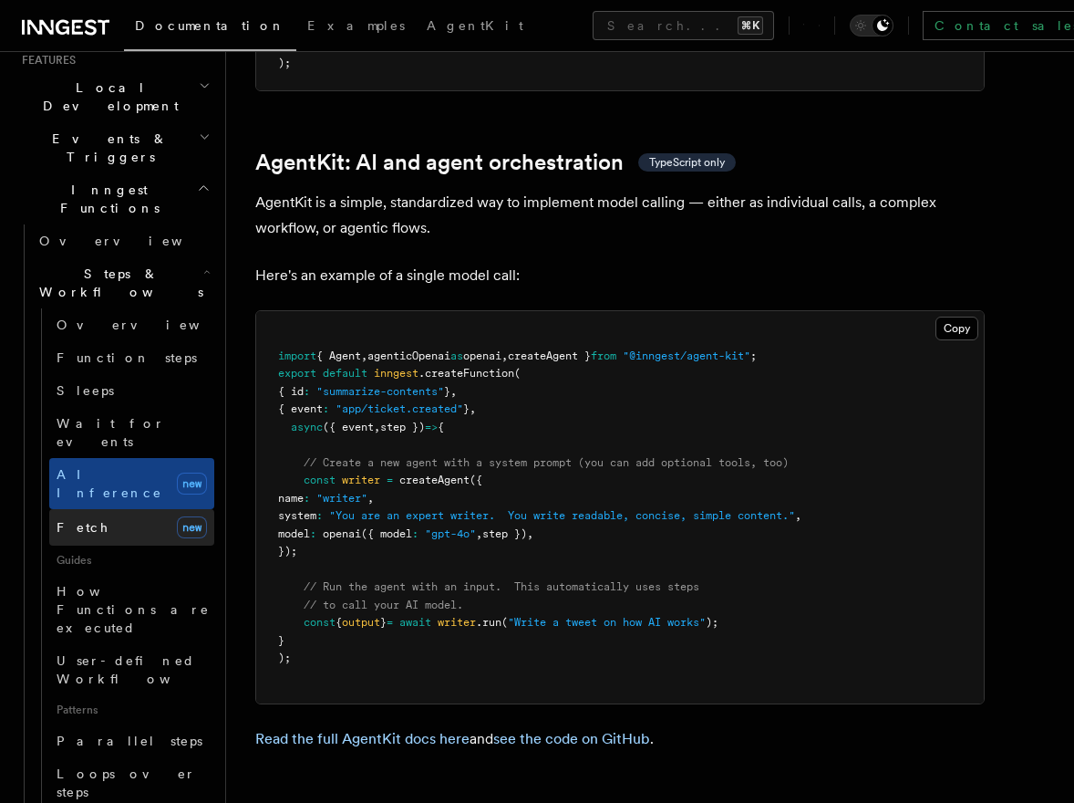
click at [109, 509] on link "Fetch new" at bounding box center [131, 527] width 165 height 36
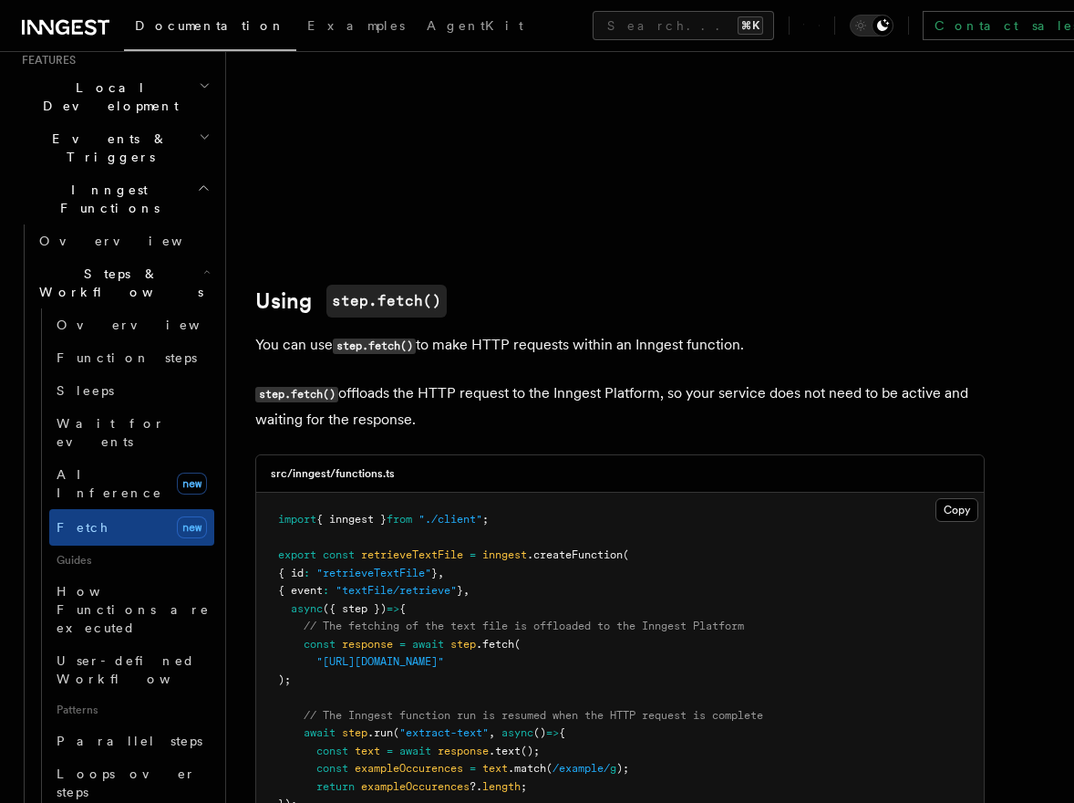
scroll to position [462, 0]
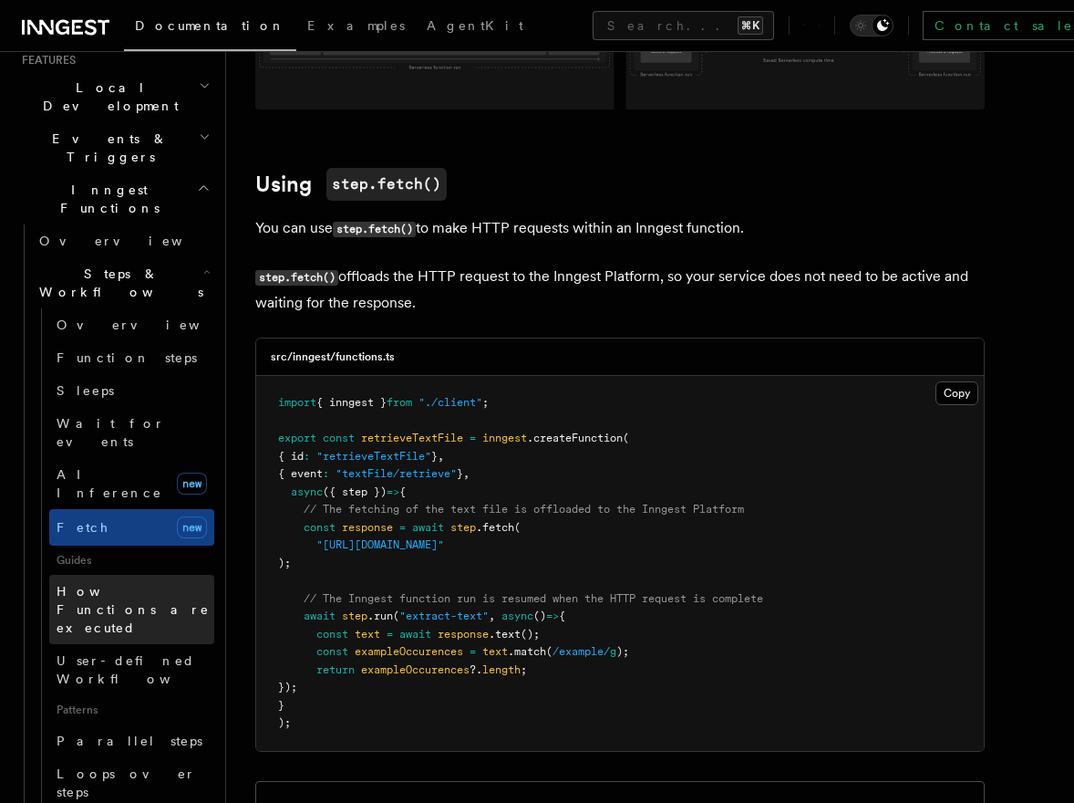
click at [130, 582] on span "How Functions are executed" at bounding box center [136, 609] width 158 height 55
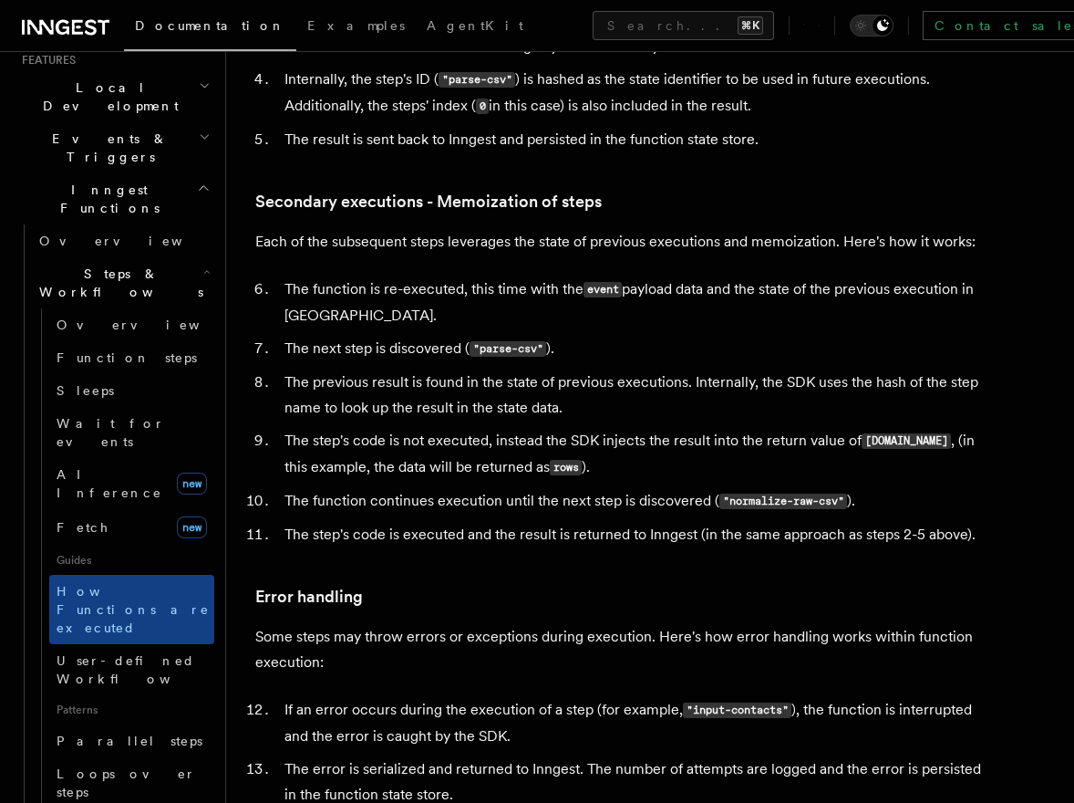
scroll to position [2486, 0]
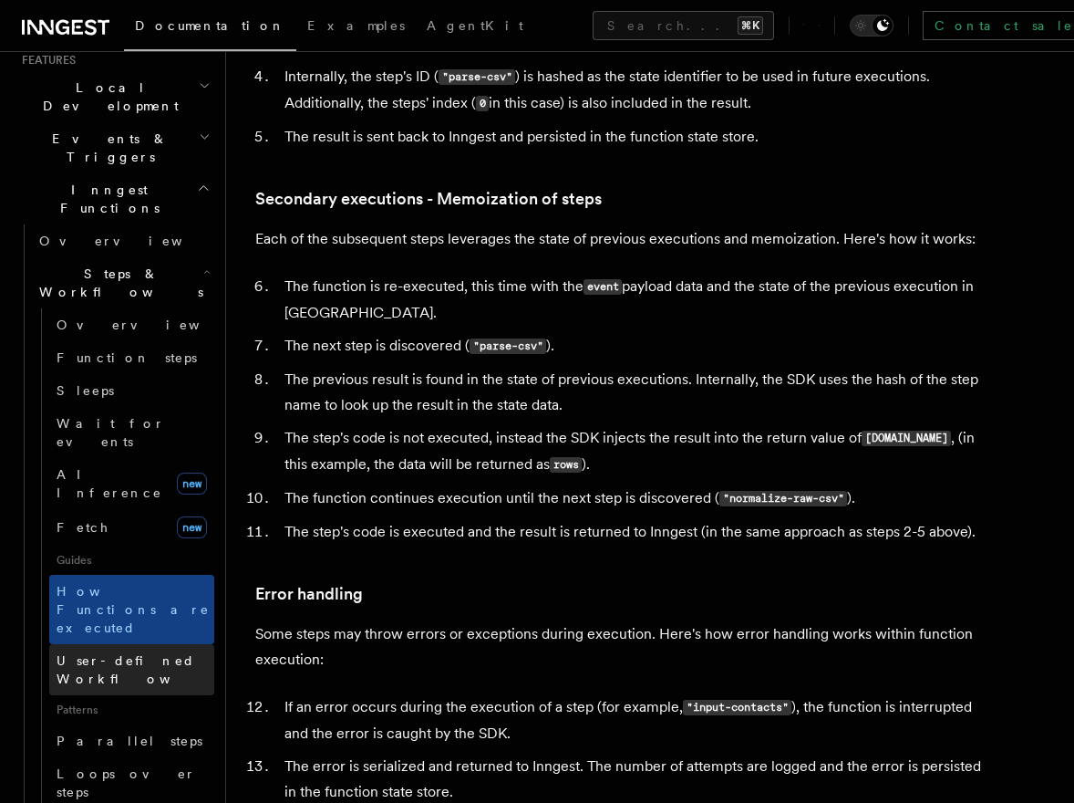
click at [103, 653] on span "User-defined Workflows" at bounding box center [139, 669] width 164 height 33
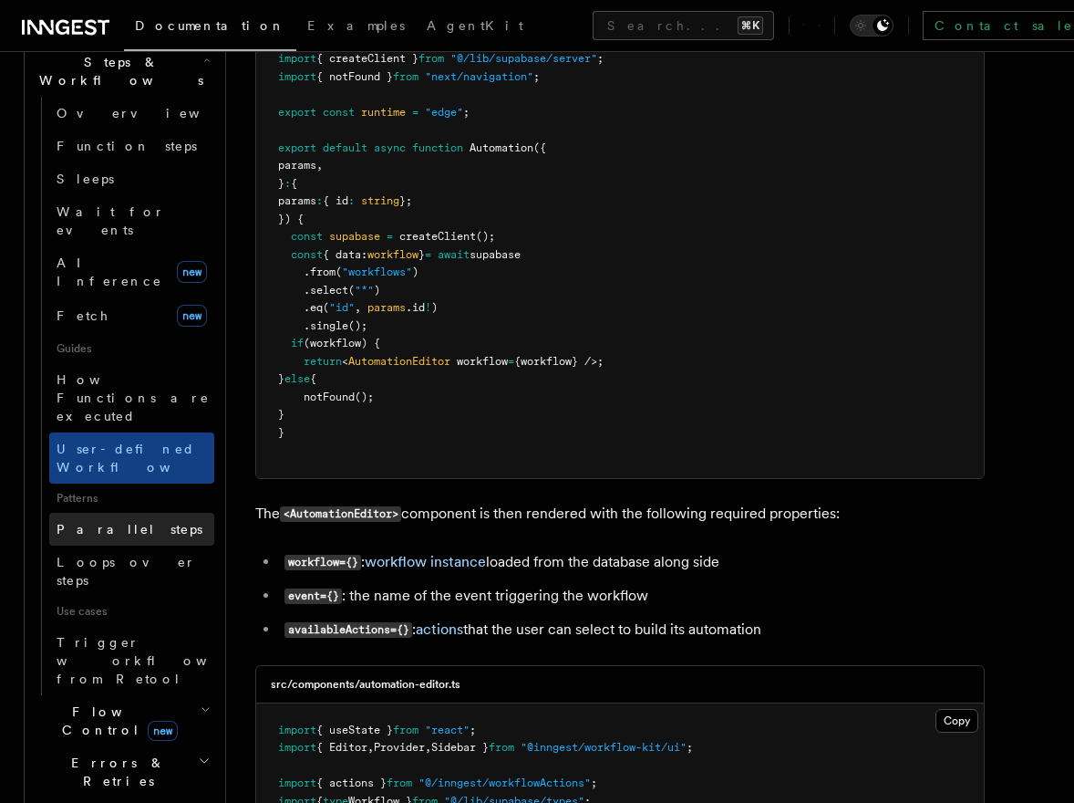
scroll to position [630, 0]
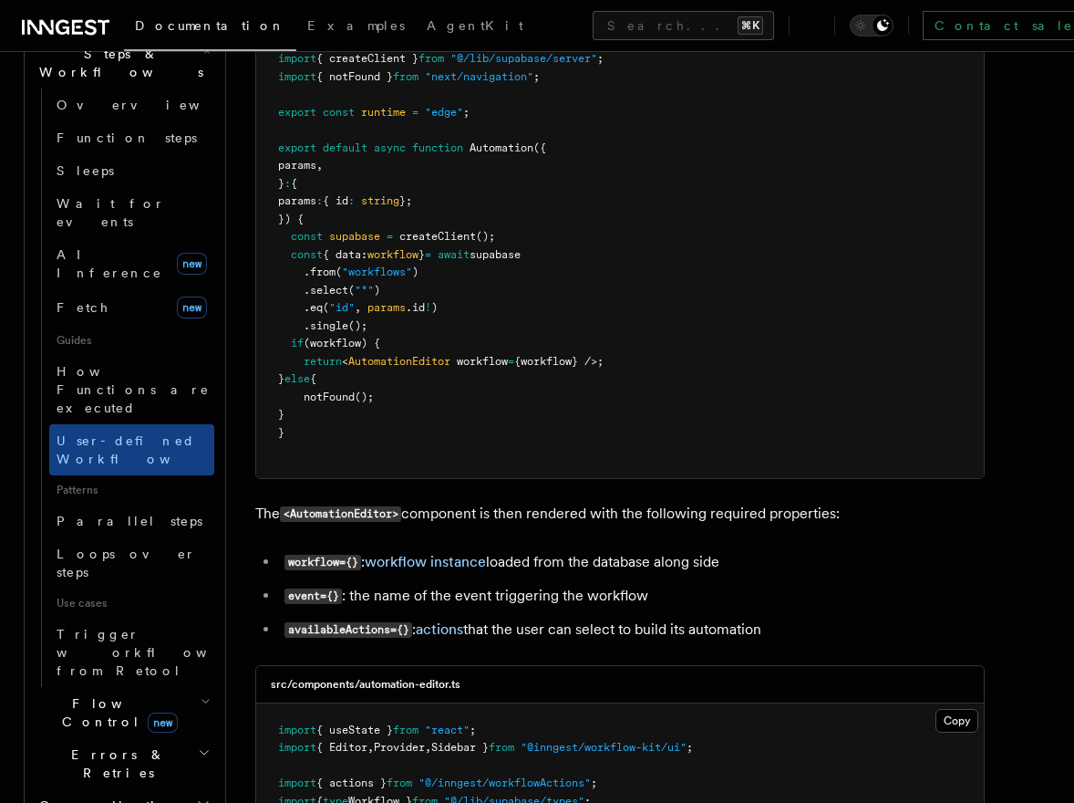
click at [204, 700] on icon "button" at bounding box center [205, 702] width 6 height 4
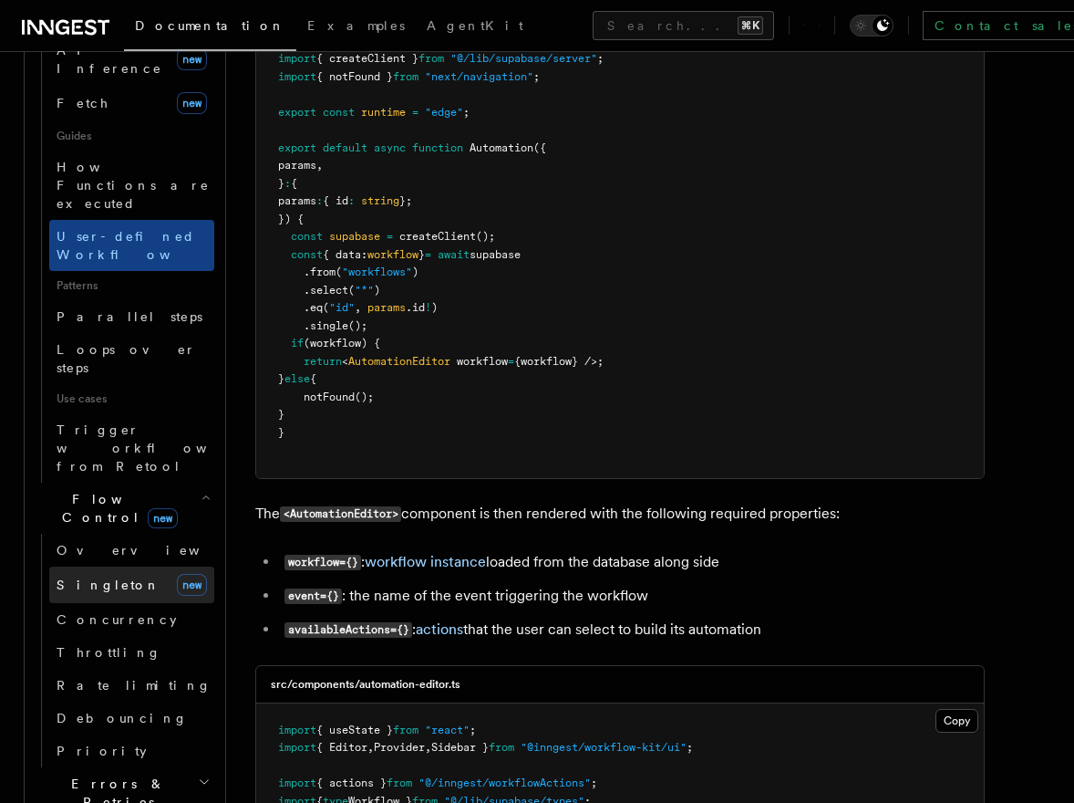
scroll to position [836, 0]
click at [204, 773] on icon "button" at bounding box center [204, 780] width 13 height 15
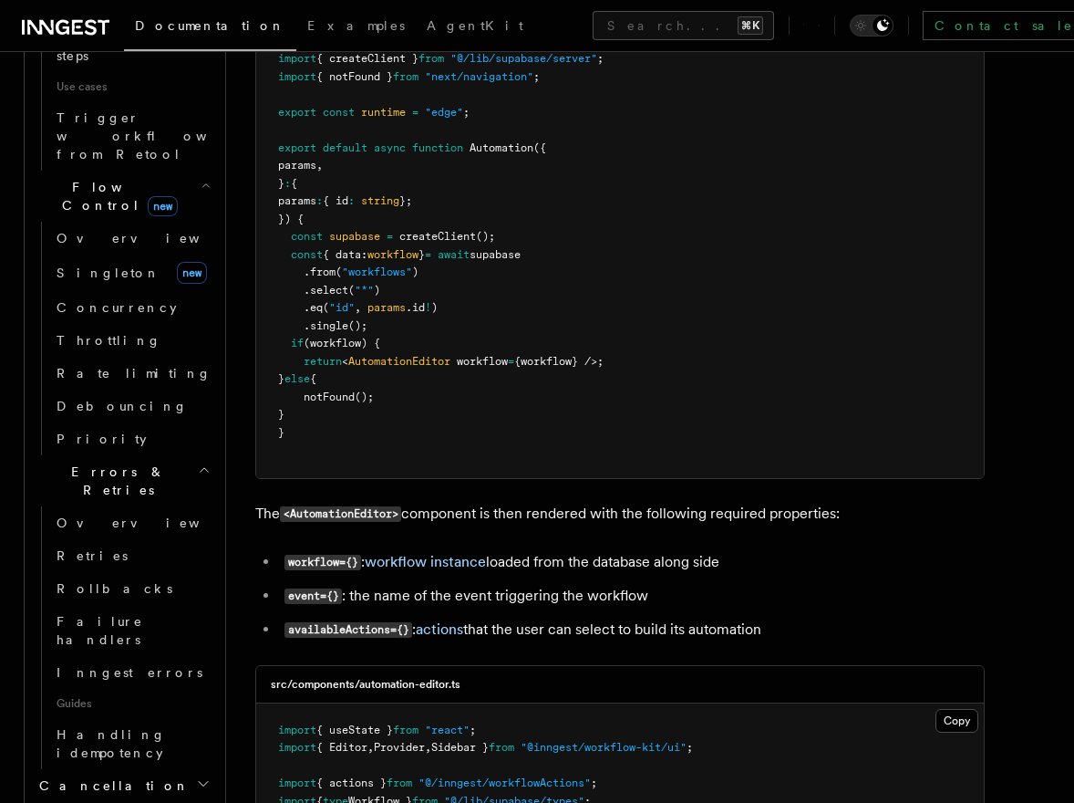
scroll to position [1155, 0]
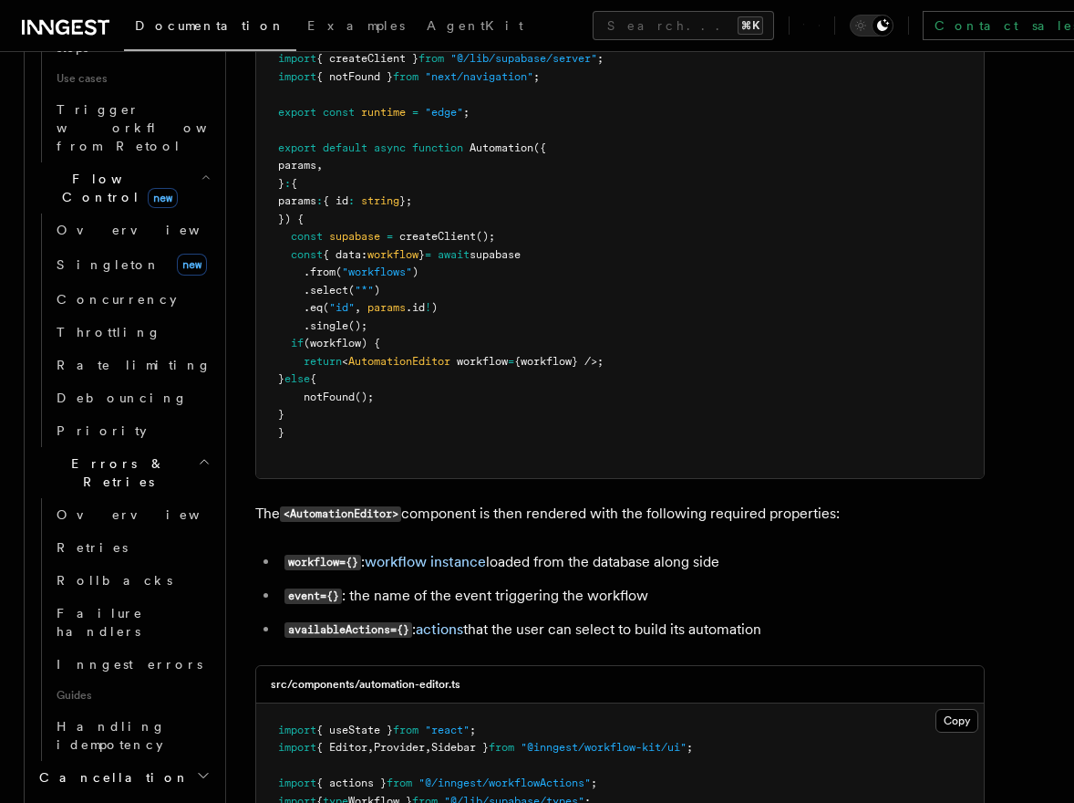
click at [202, 768] on icon "button" at bounding box center [203, 775] width 15 height 15
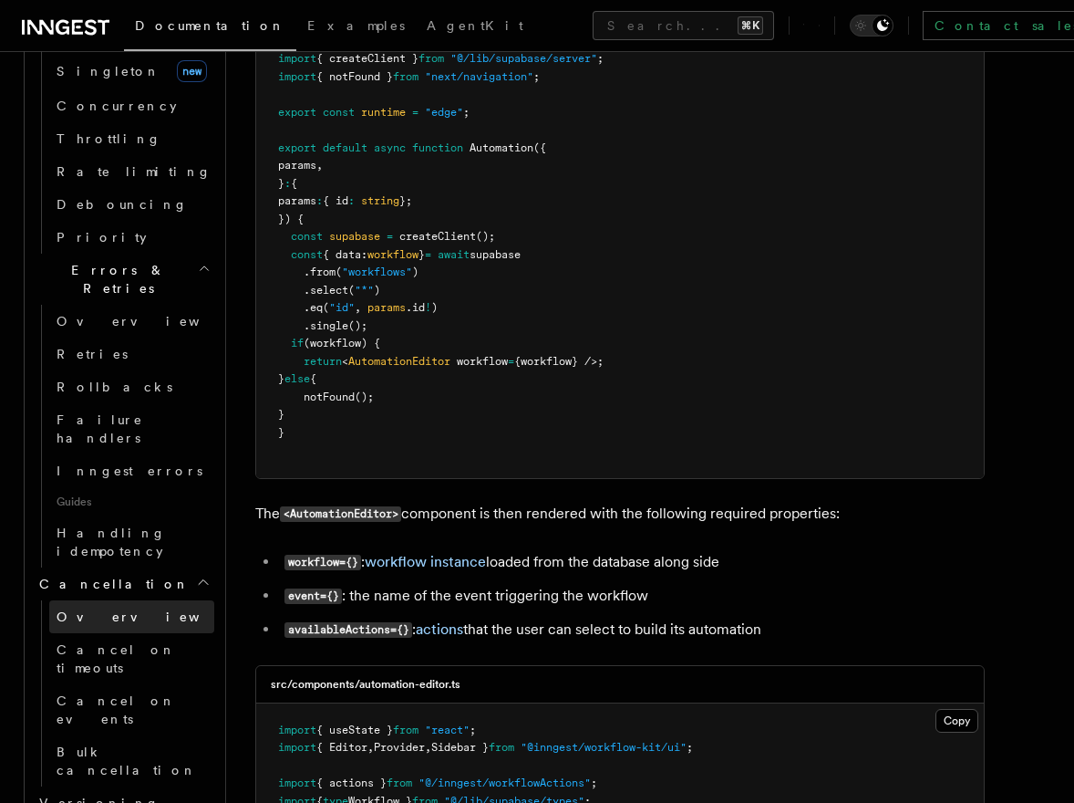
scroll to position [1367, 0]
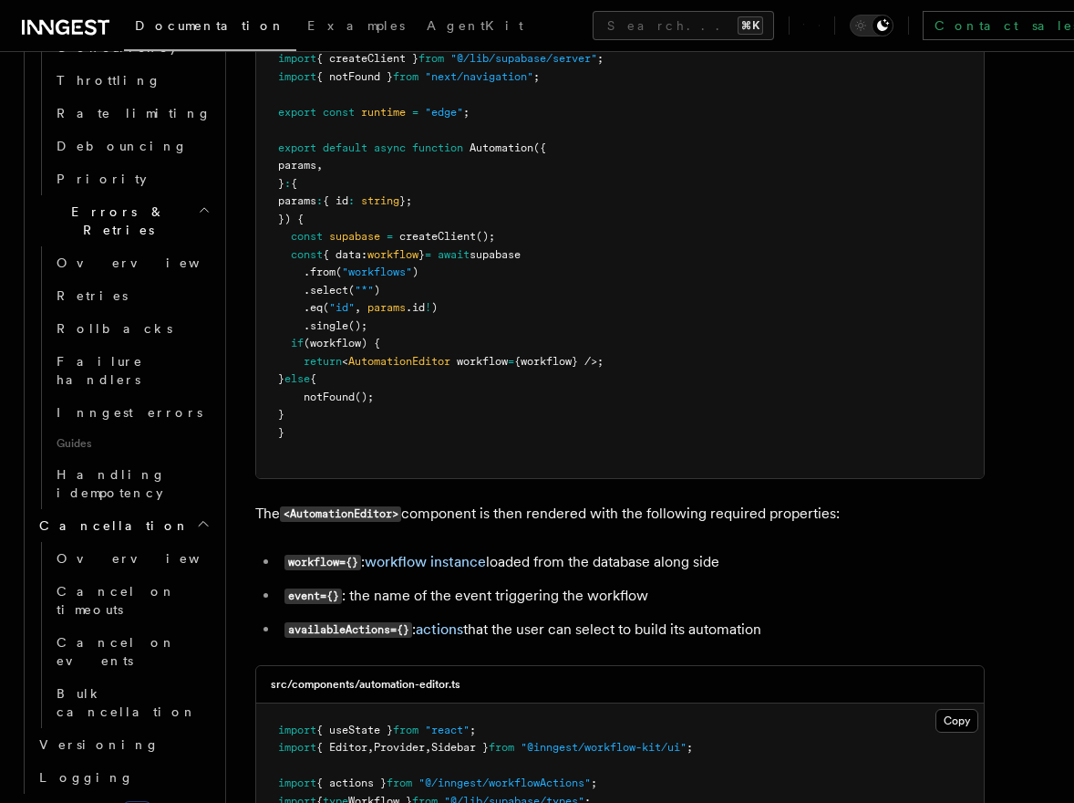
scroll to position [1413, 0]
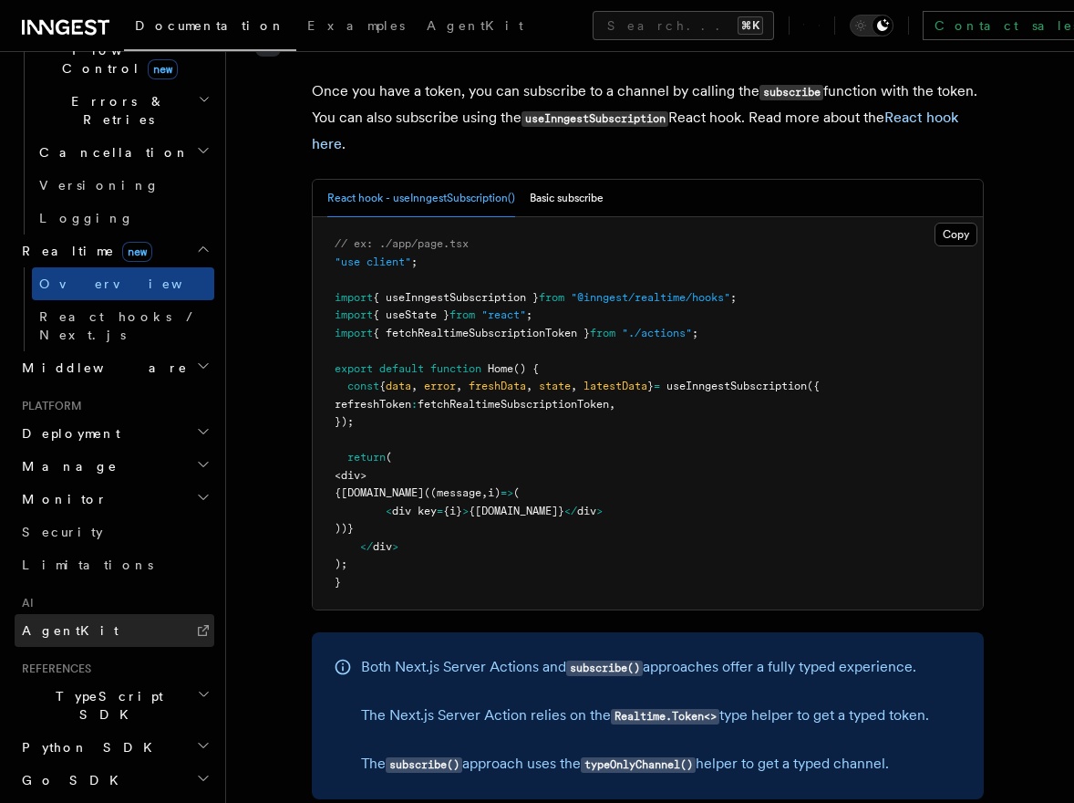
scroll to position [661, 0]
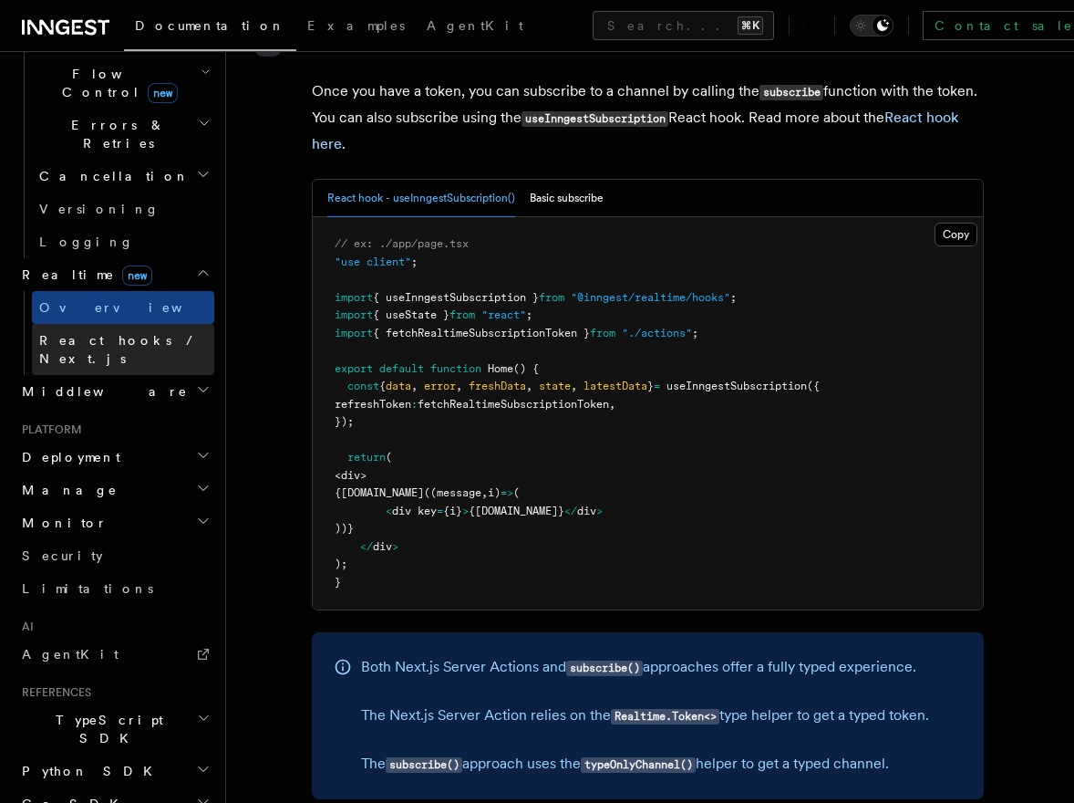
click at [134, 333] on span "React hooks / Next.js" at bounding box center [119, 349] width 161 height 33
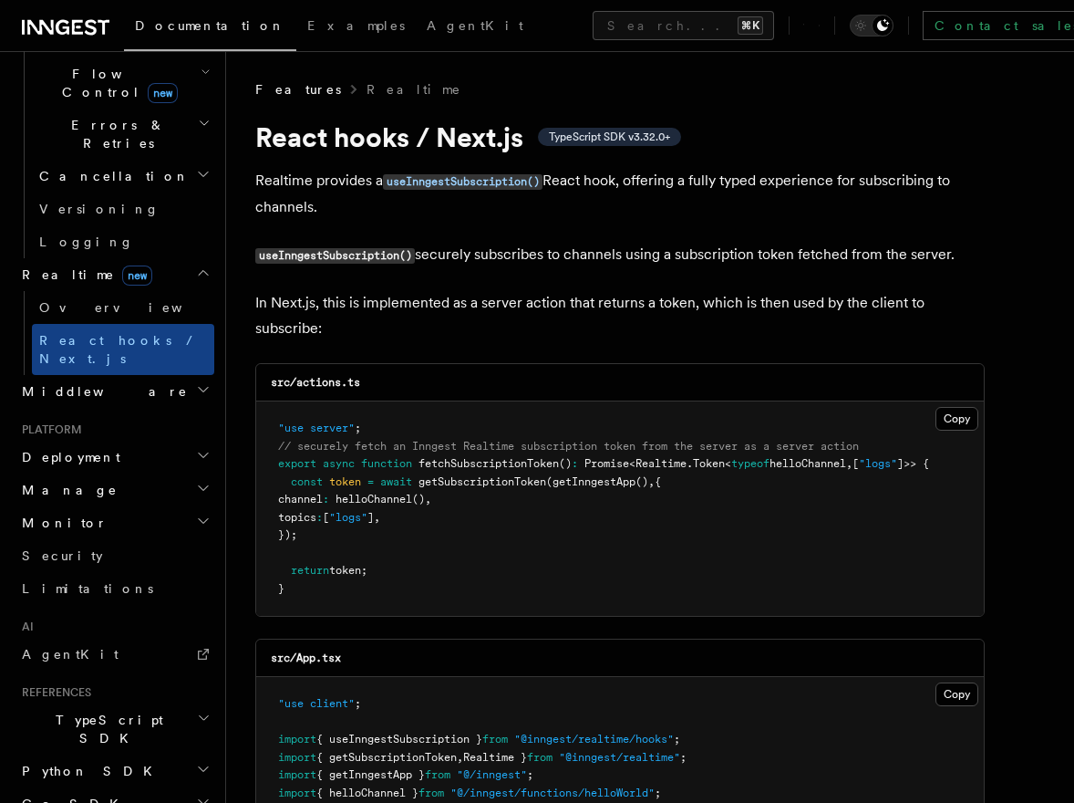
click at [201, 382] on icon "button" at bounding box center [203, 389] width 15 height 15
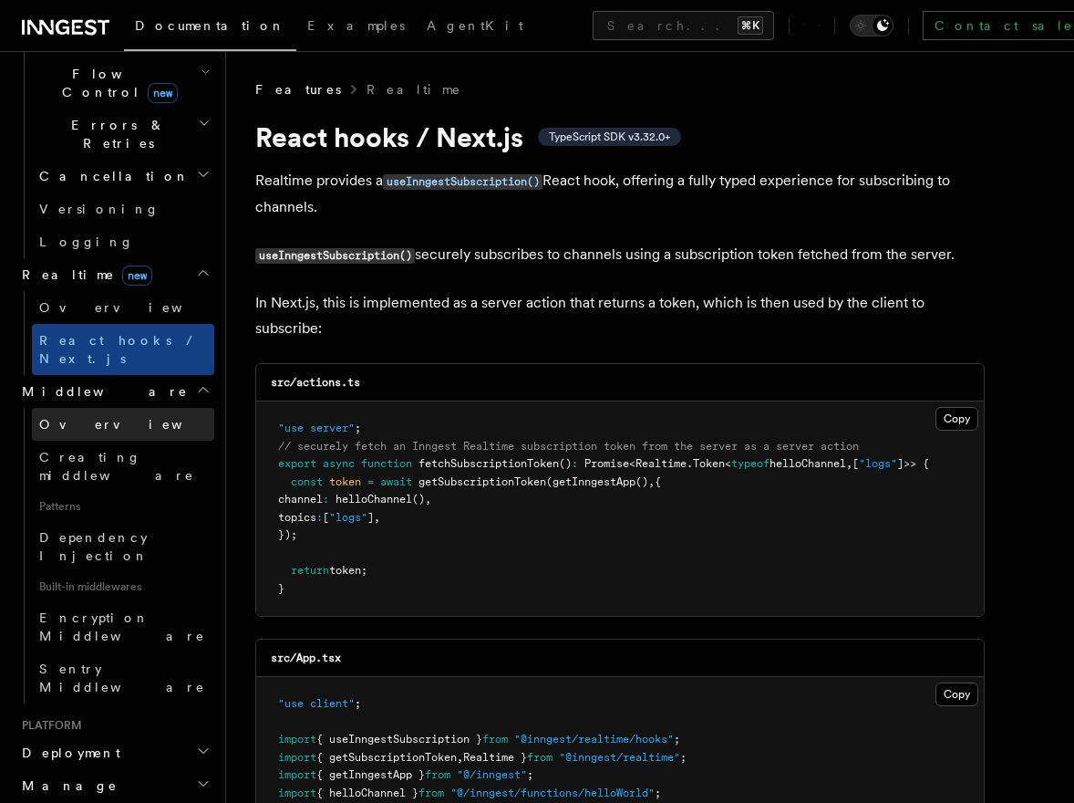
click at [101, 408] on link "Overview" at bounding box center [123, 424] width 182 height 33
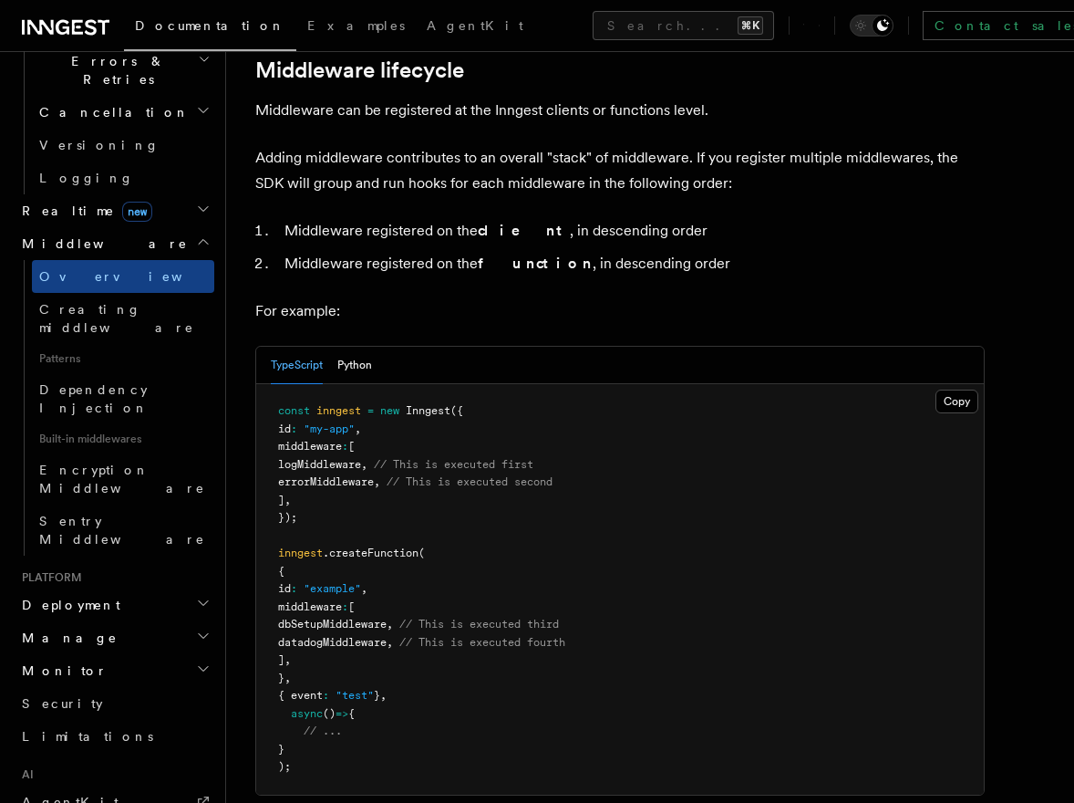
scroll to position [727, 0]
click at [202, 594] on icon "button" at bounding box center [203, 601] width 15 height 15
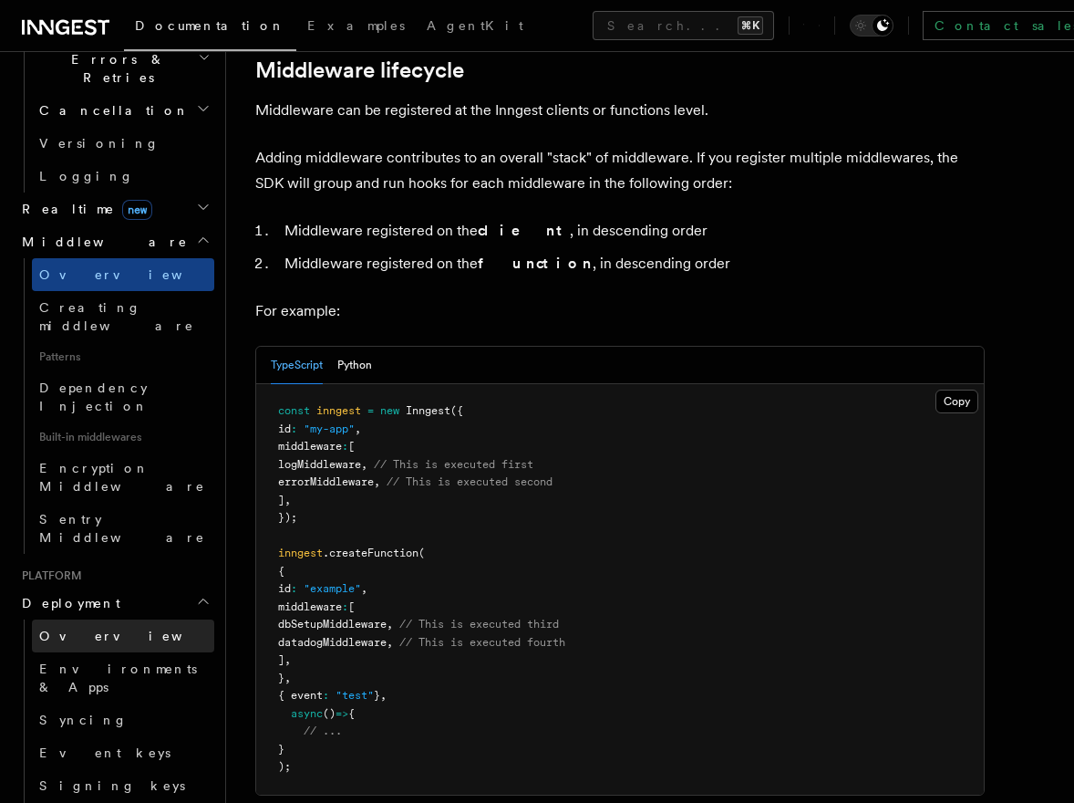
click at [119, 619] on link "Overview" at bounding box center [123, 635] width 182 height 33
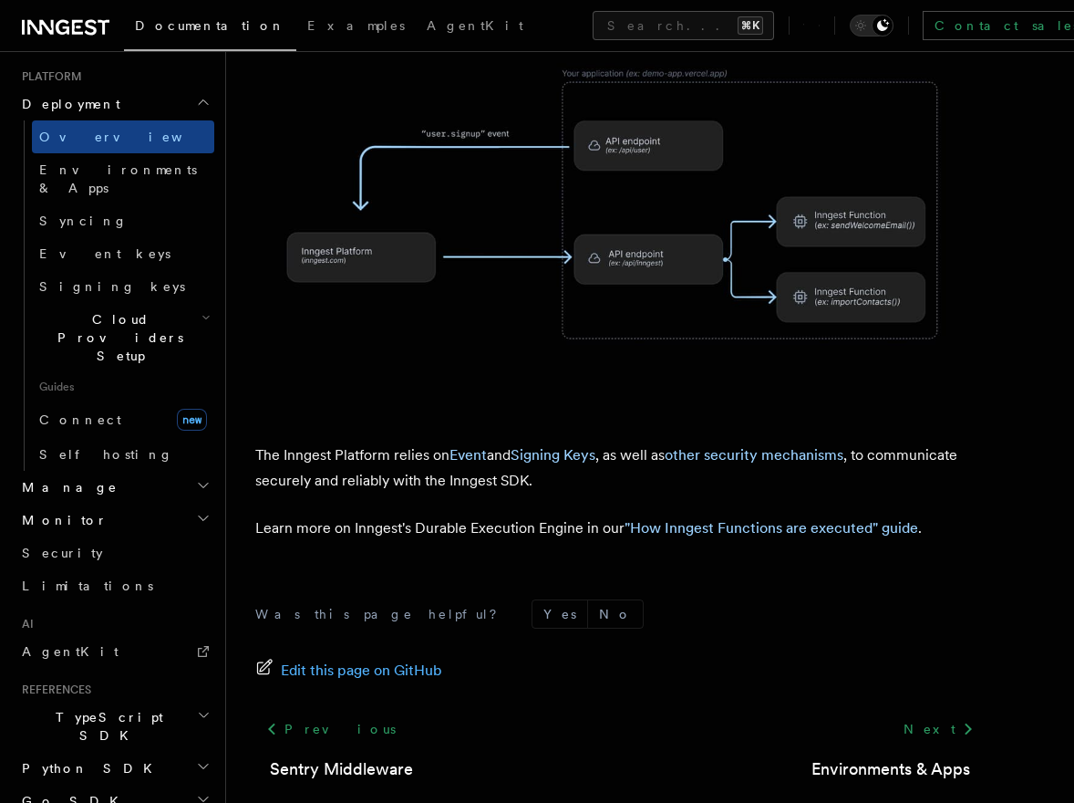
scroll to position [952, 0]
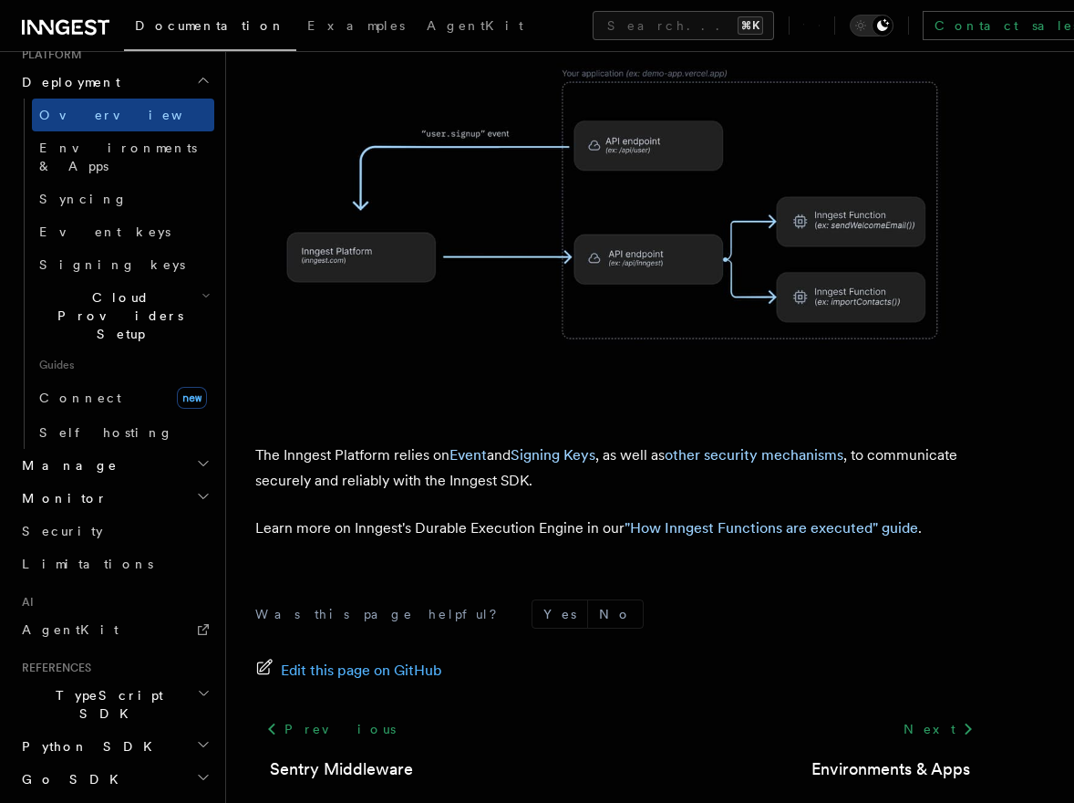
click at [202, 686] on icon "button" at bounding box center [204, 693] width 14 height 15
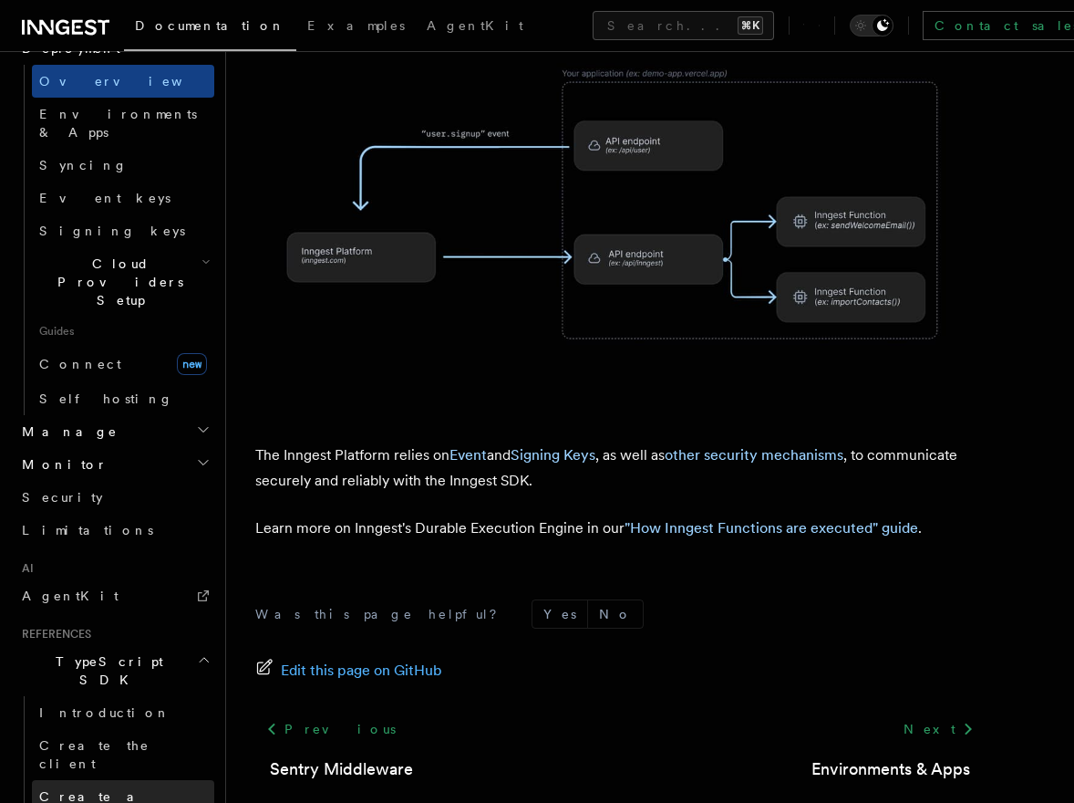
scroll to position [993, 0]
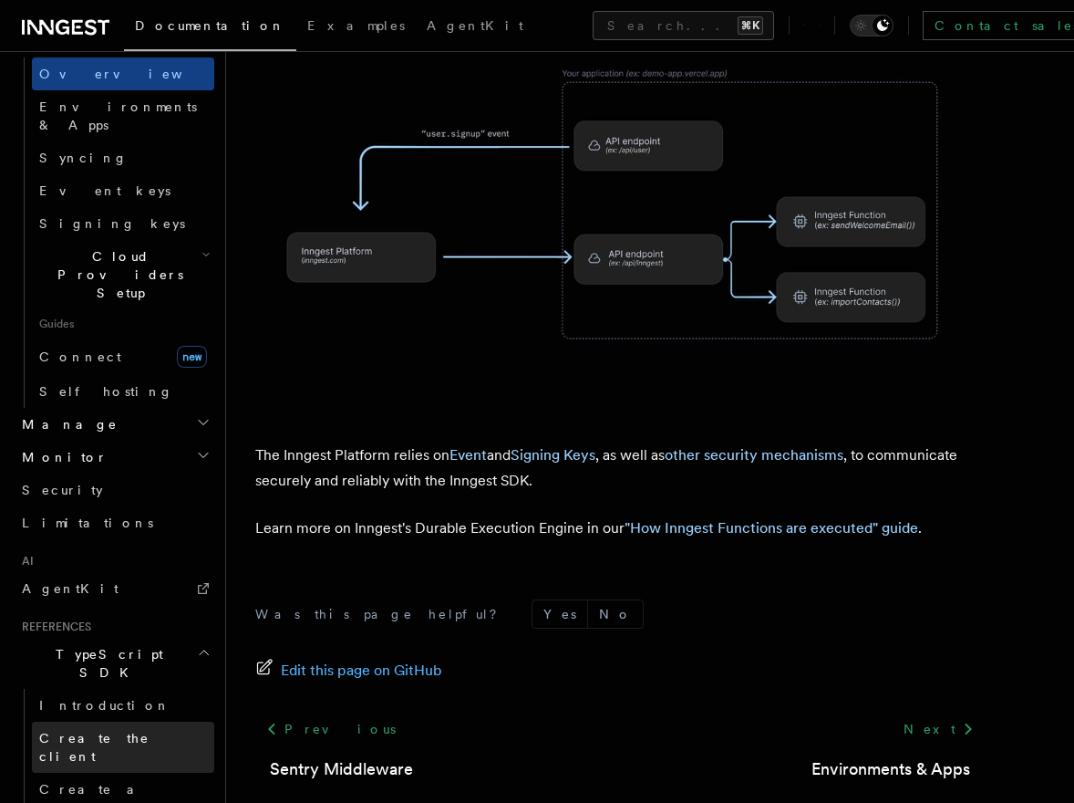
click at [114, 731] on span "Create the client" at bounding box center [94, 747] width 110 height 33
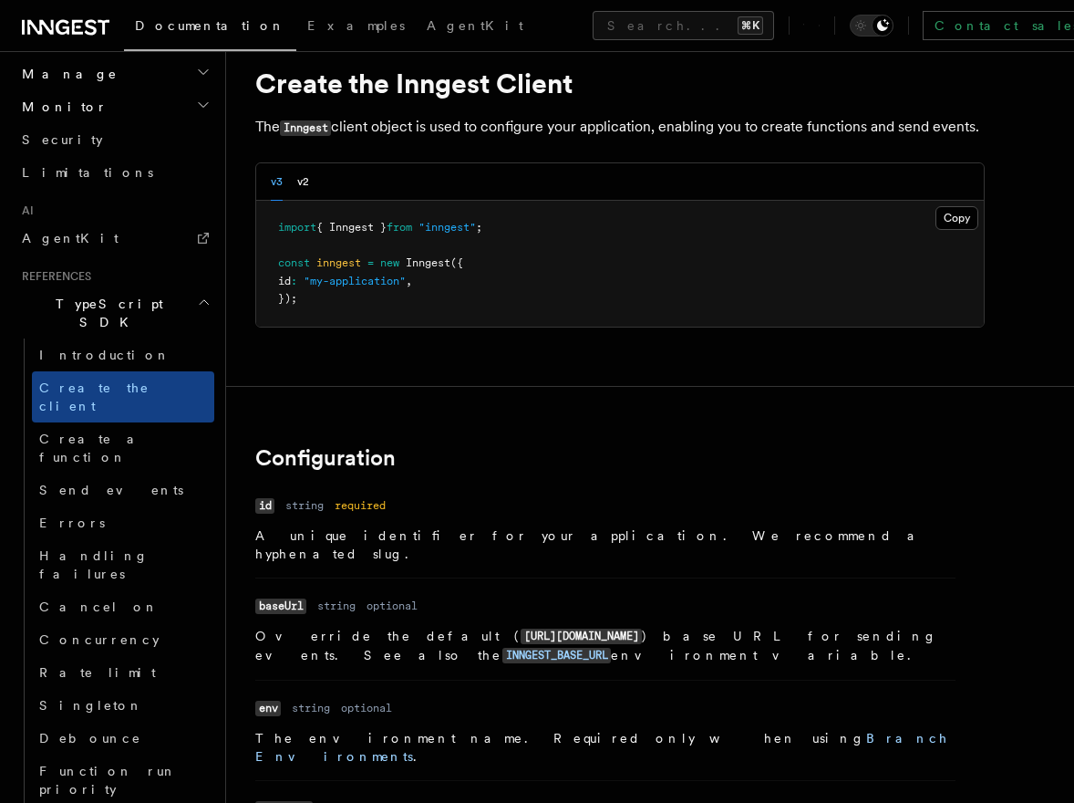
scroll to position [29, 0]
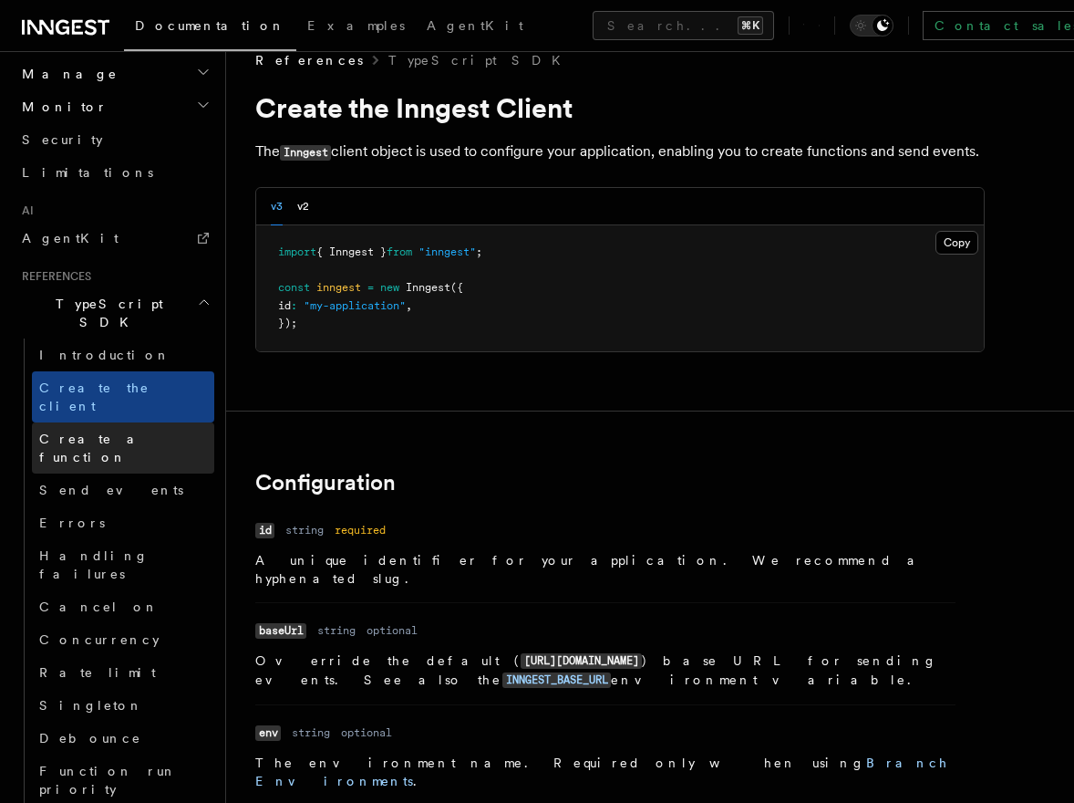
click at [92, 422] on link "Create a function" at bounding box center [123, 447] width 182 height 51
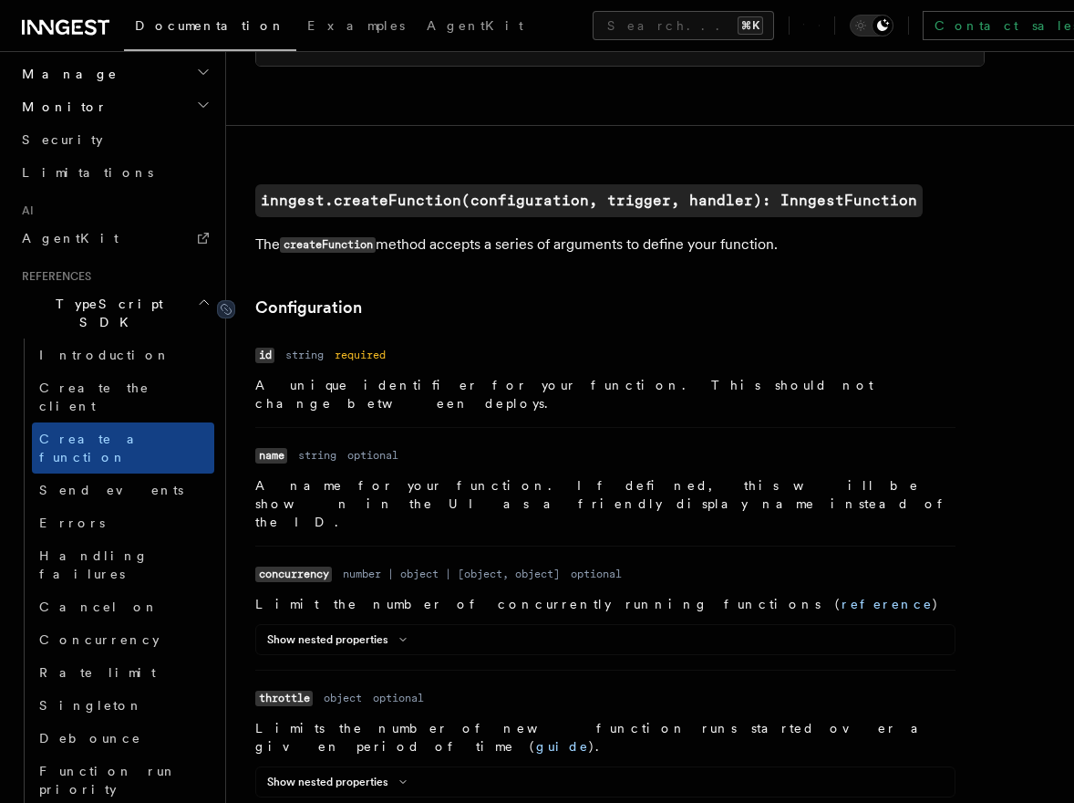
scroll to position [355, 0]
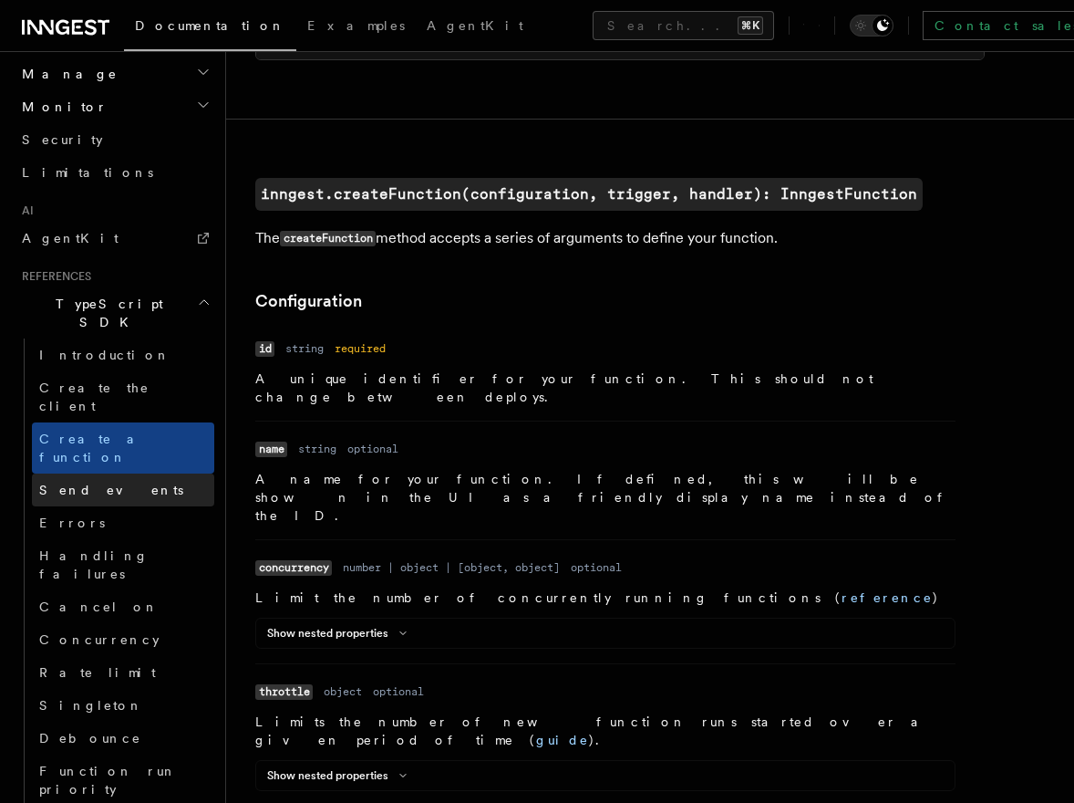
click at [104, 483] on span "Send events" at bounding box center [111, 490] width 144 height 15
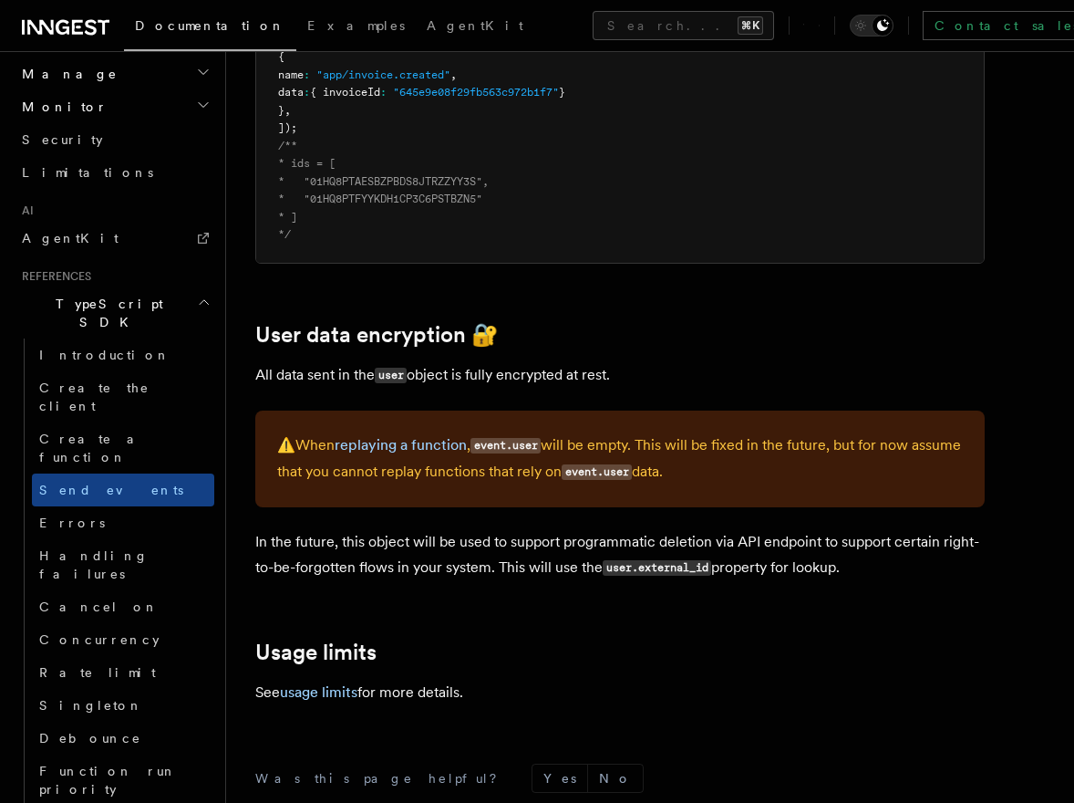
scroll to position [2922, 0]
click at [317, 682] on link "usage limits" at bounding box center [319, 690] width 78 height 17
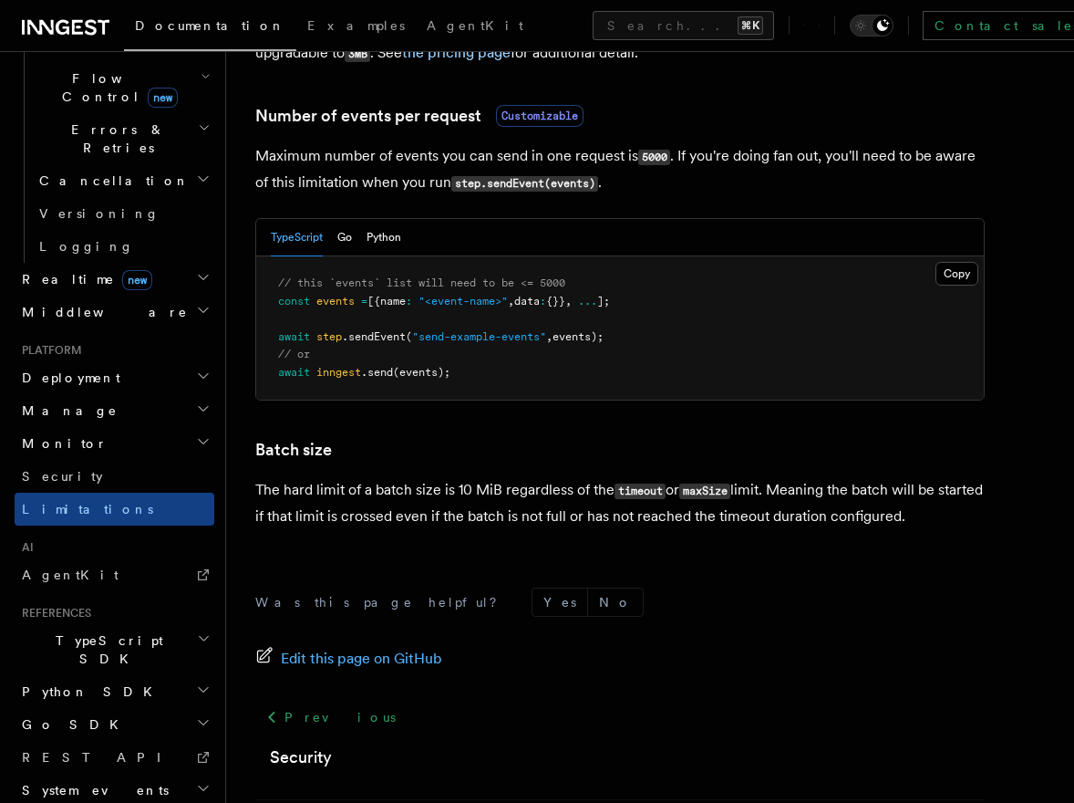
scroll to position [1786, 0]
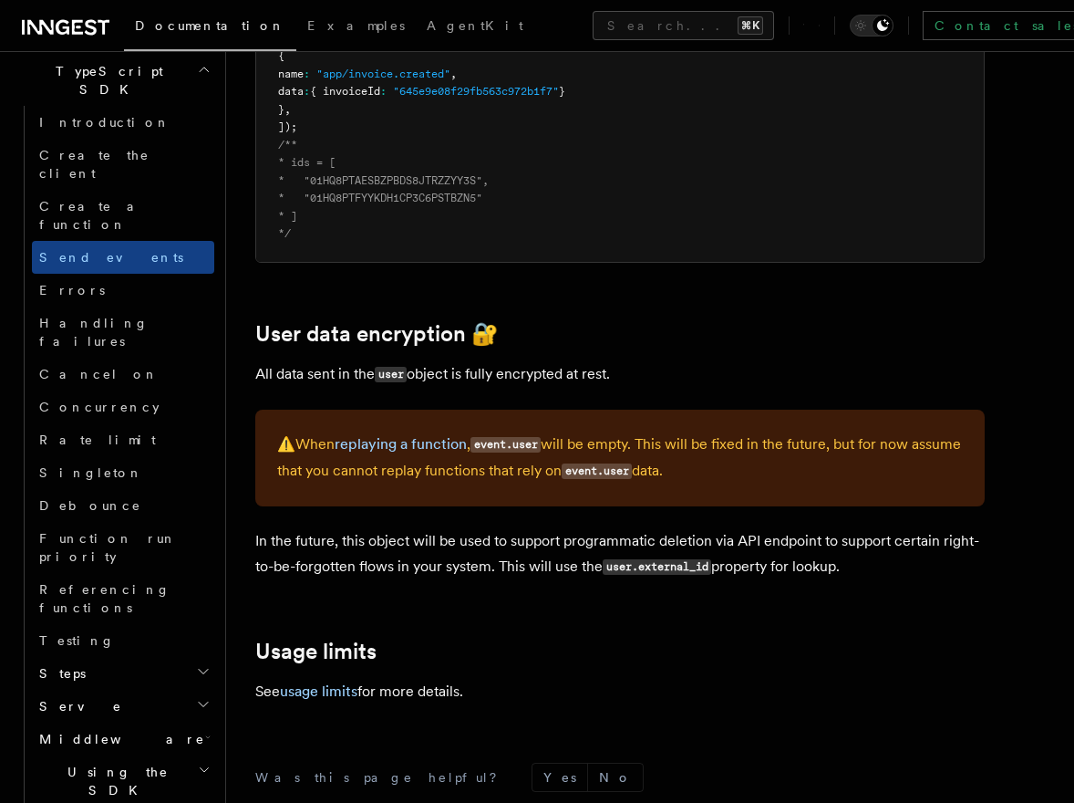
scroll to position [1248, 0]
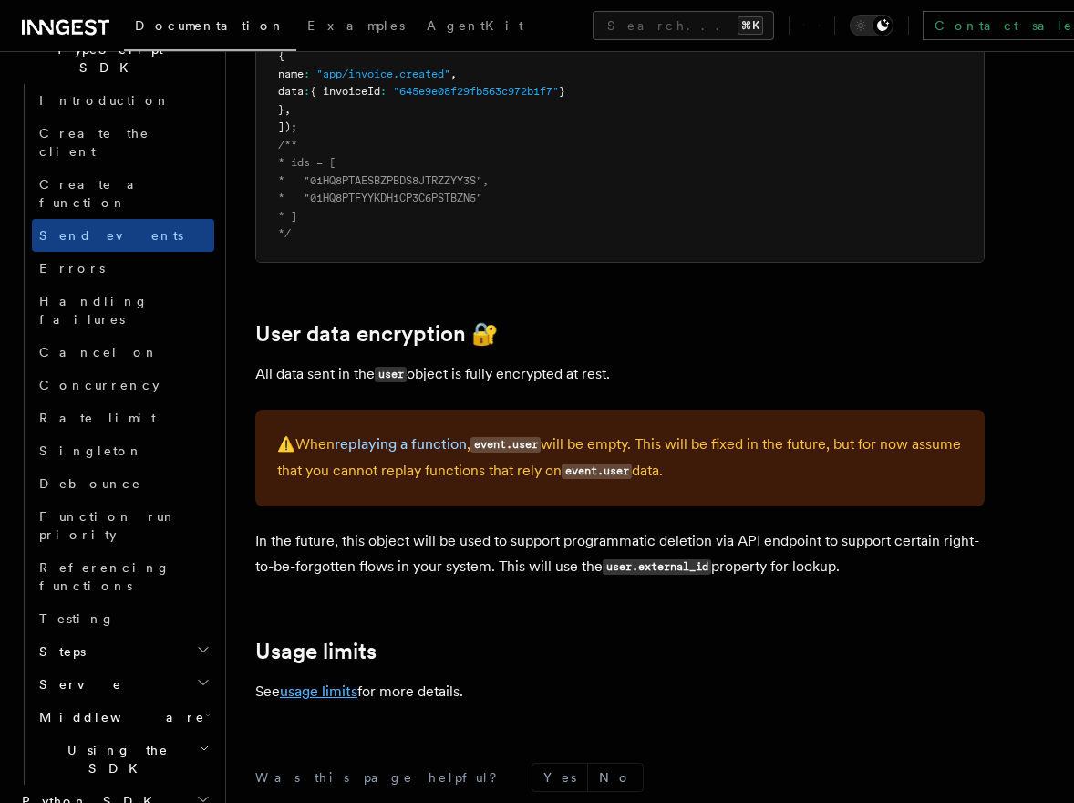
click at [320, 682] on link "usage limits" at bounding box center [319, 690] width 78 height 17
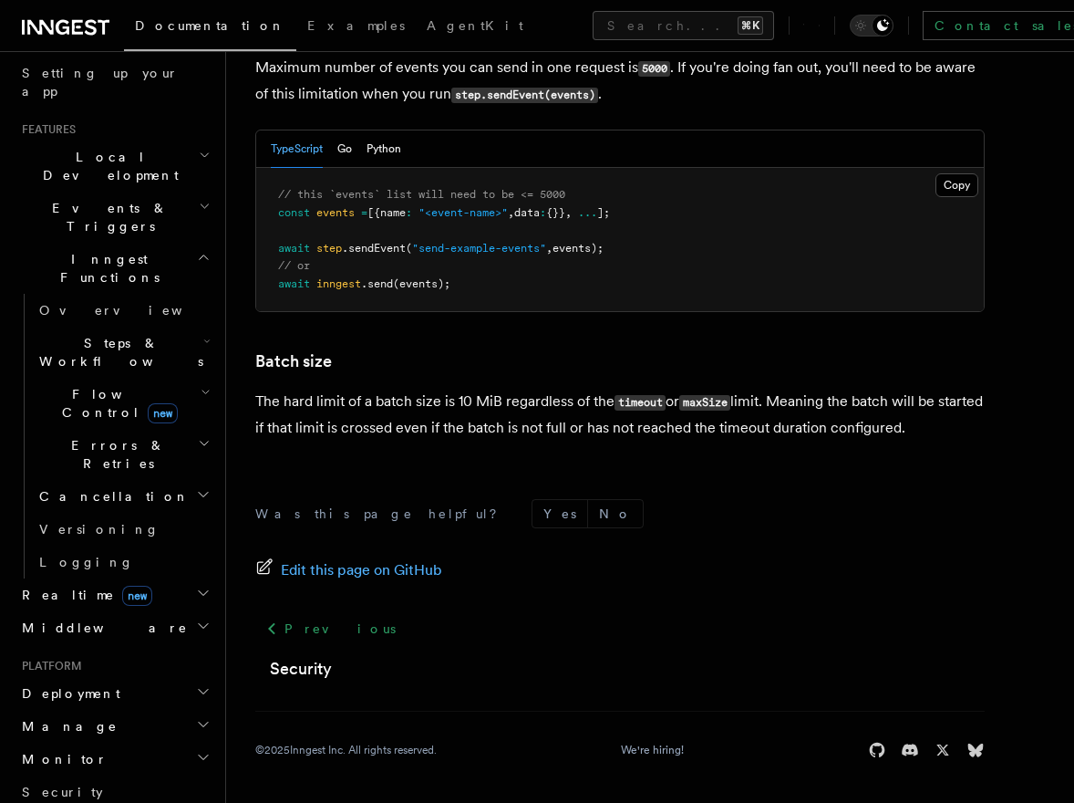
scroll to position [334, 0]
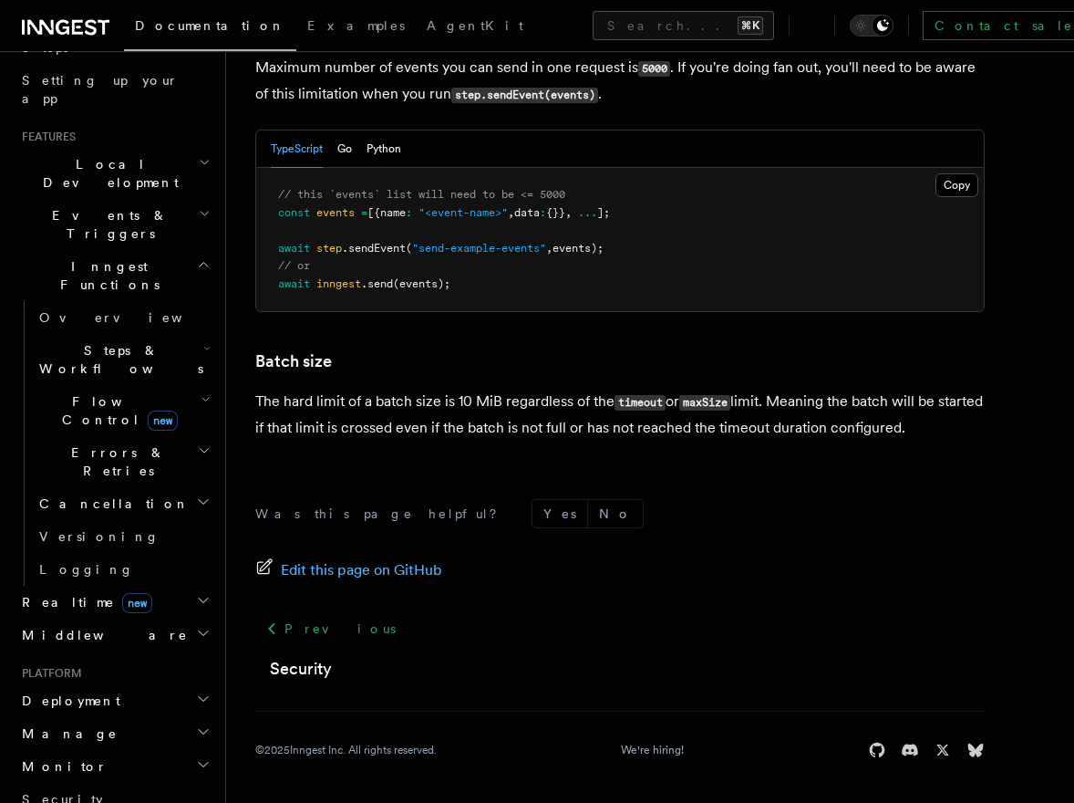
click at [203, 724] on icon "button" at bounding box center [203, 731] width 15 height 15
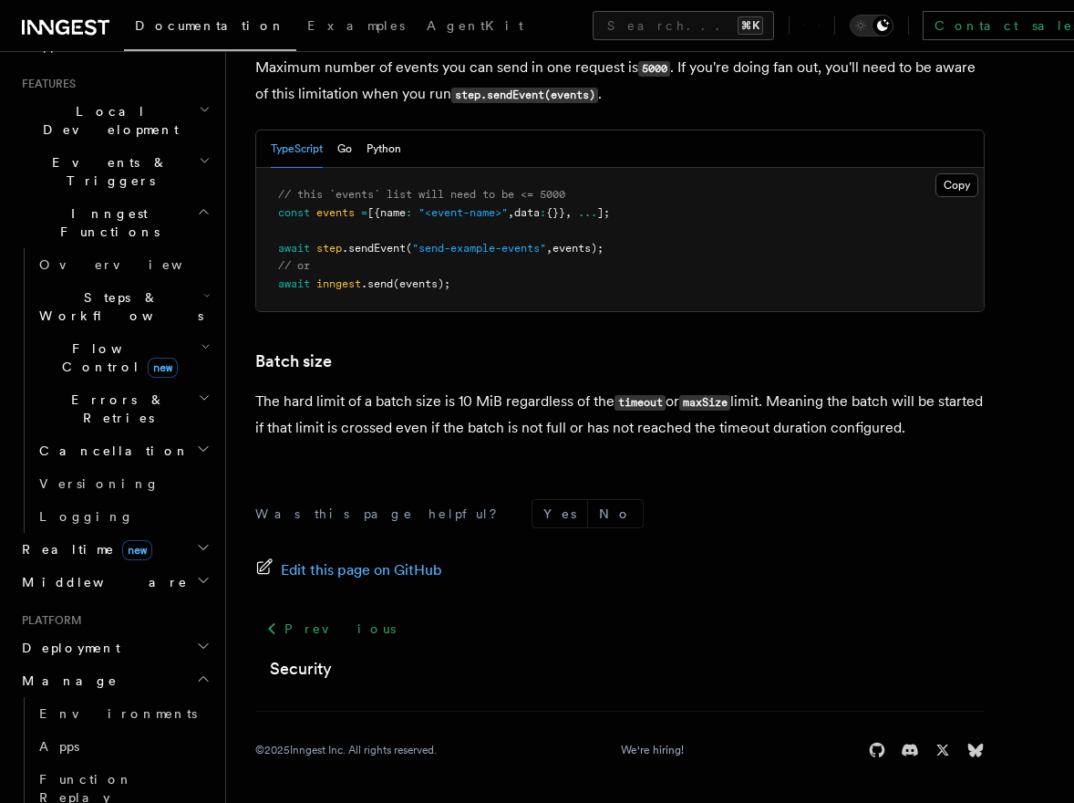
scroll to position [390, 0]
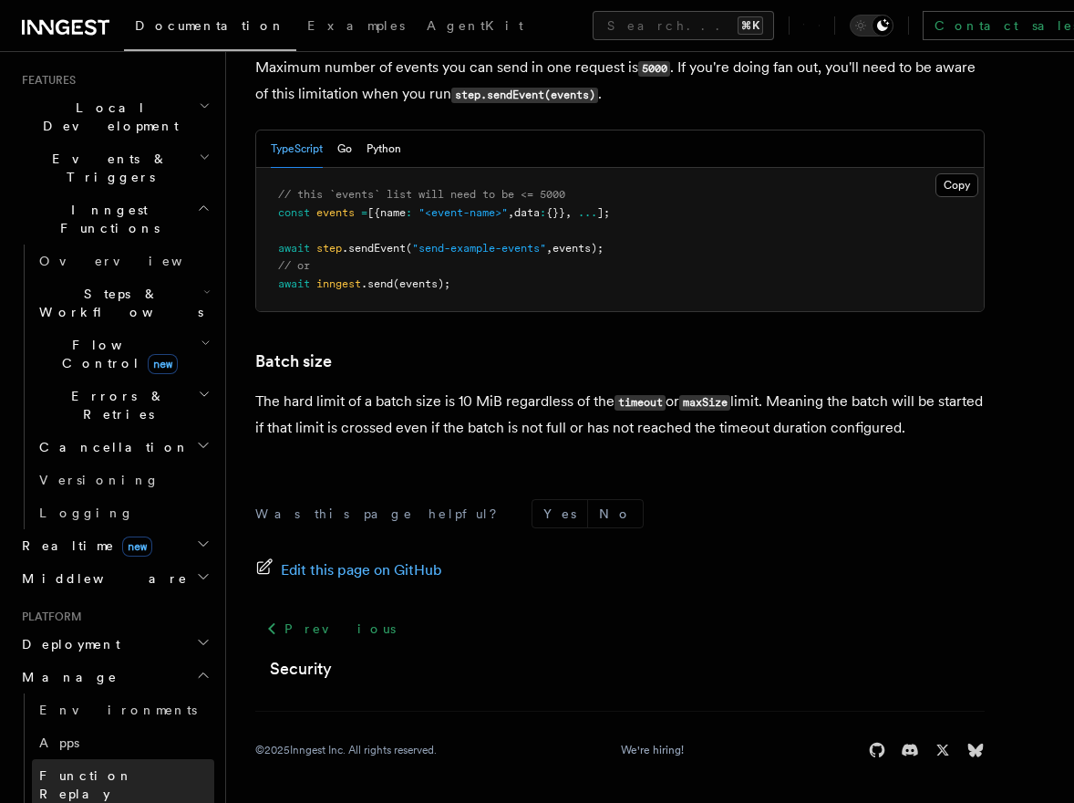
click at [118, 768] on span "Function Replay" at bounding box center [86, 784] width 94 height 33
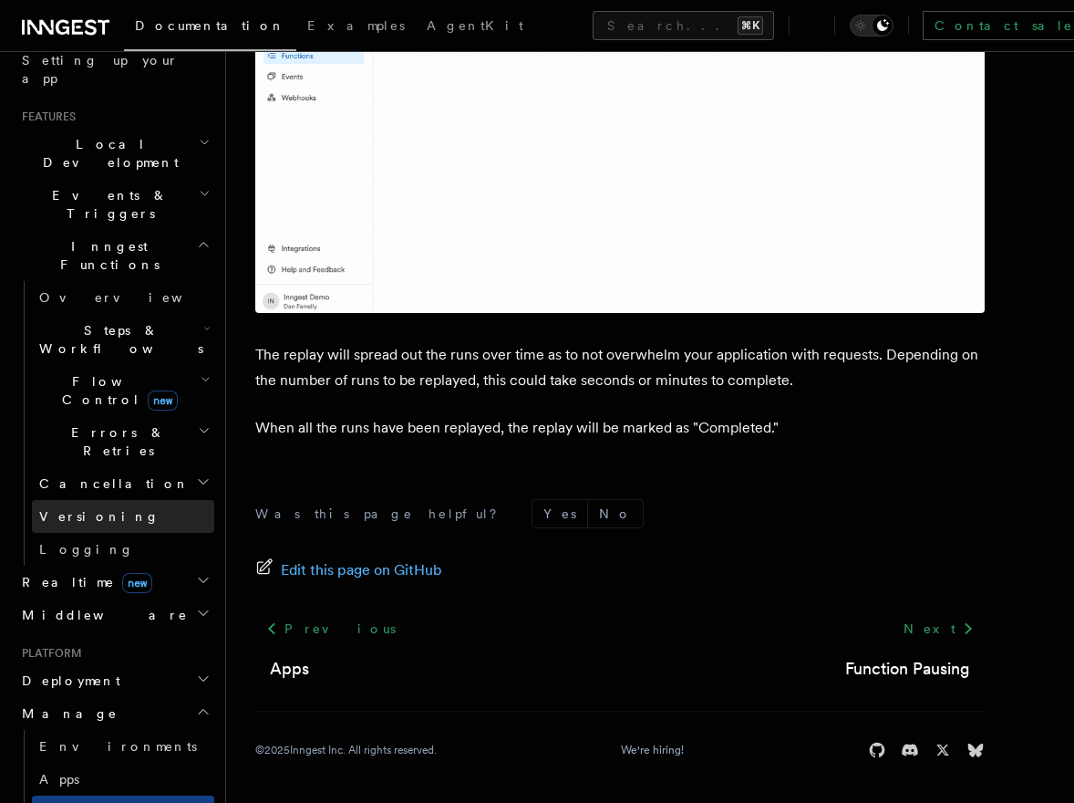
scroll to position [334, 0]
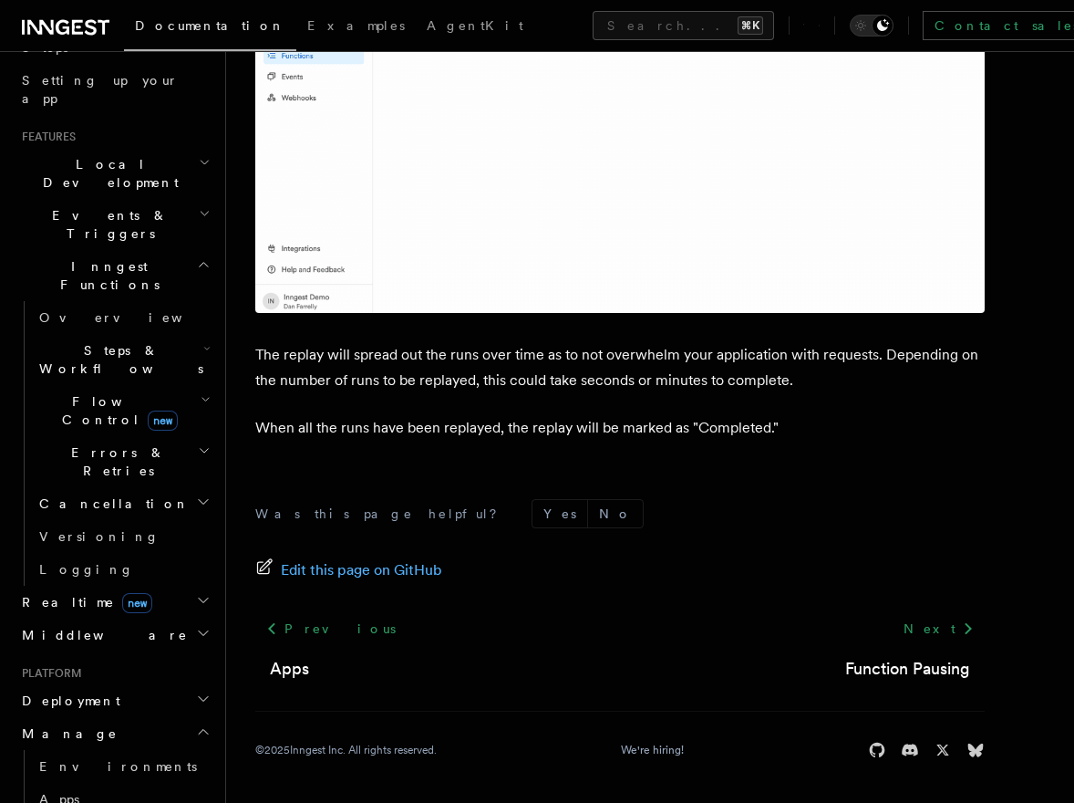
click at [85, 443] on span "Errors & Retries" at bounding box center [115, 461] width 166 height 36
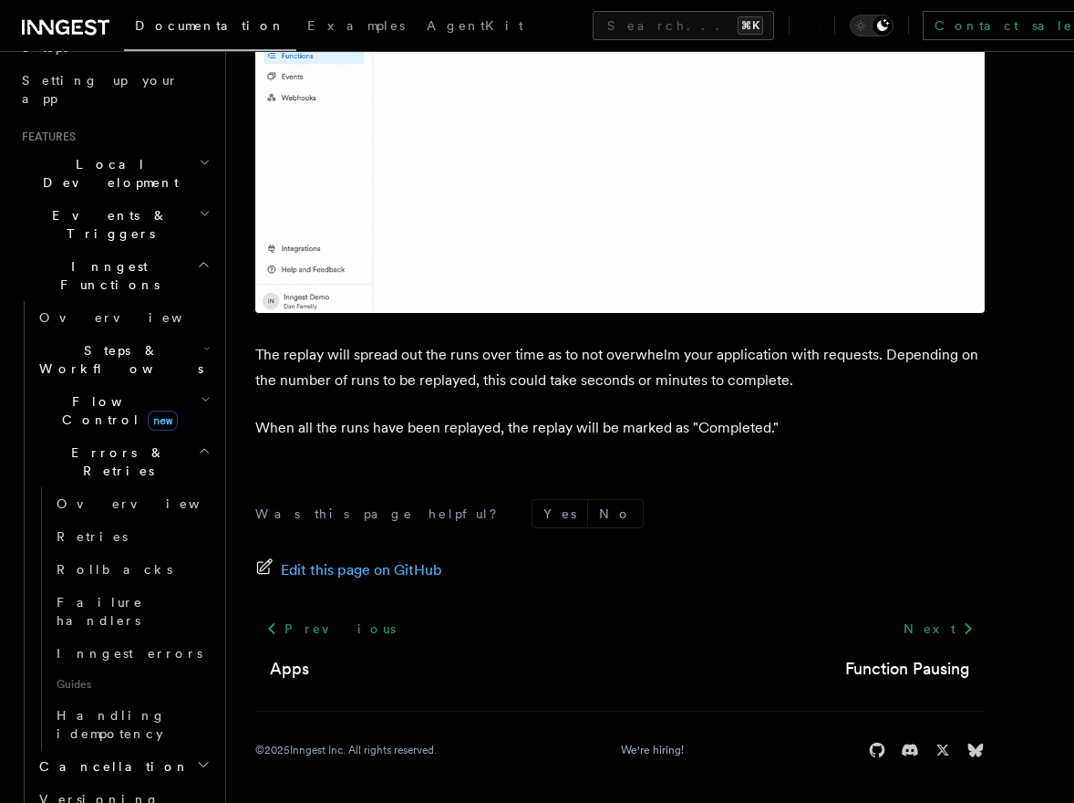
click at [86, 443] on span "Errors & Retries" at bounding box center [115, 461] width 166 height 36
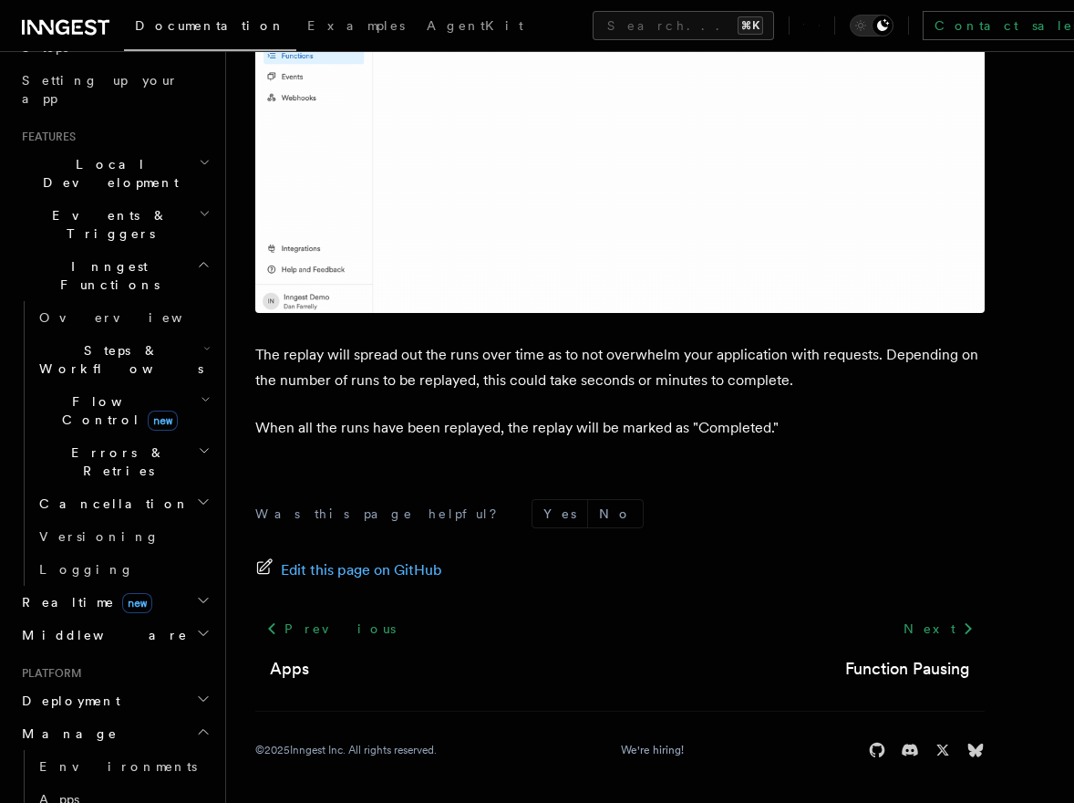
click at [86, 392] on span "Flow Control new" at bounding box center [116, 410] width 169 height 36
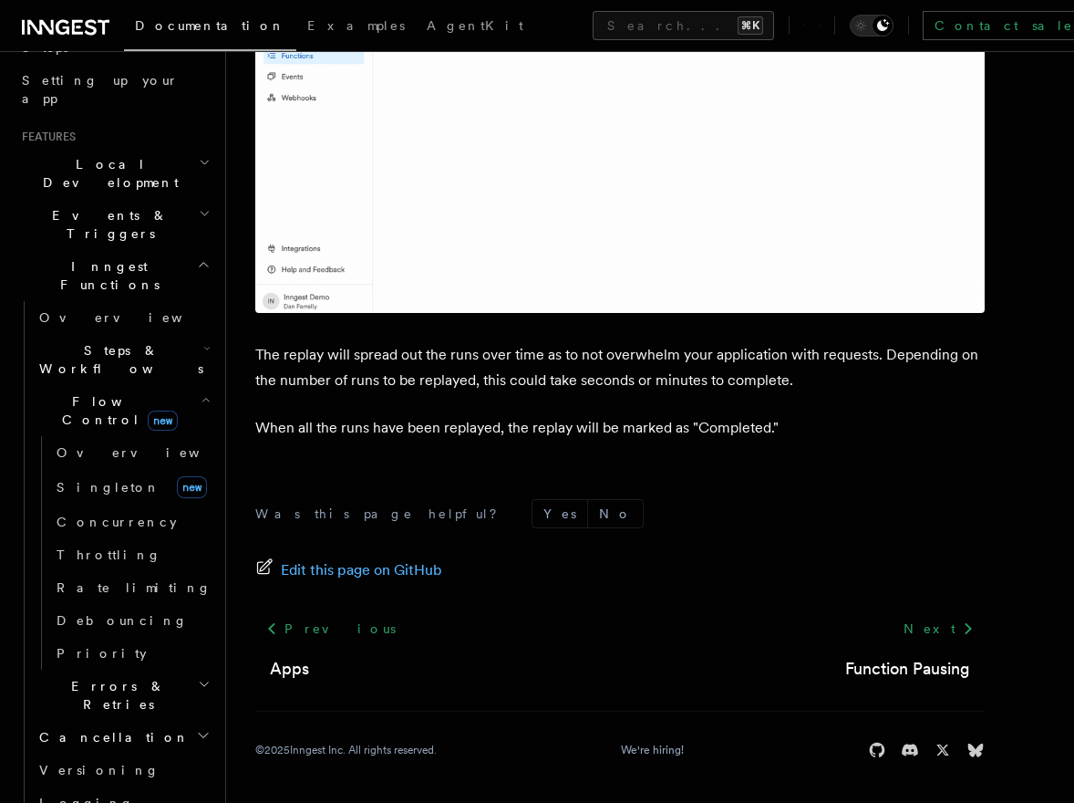
click at [83, 341] on span "Steps & Workflows" at bounding box center [117, 359] width 171 height 36
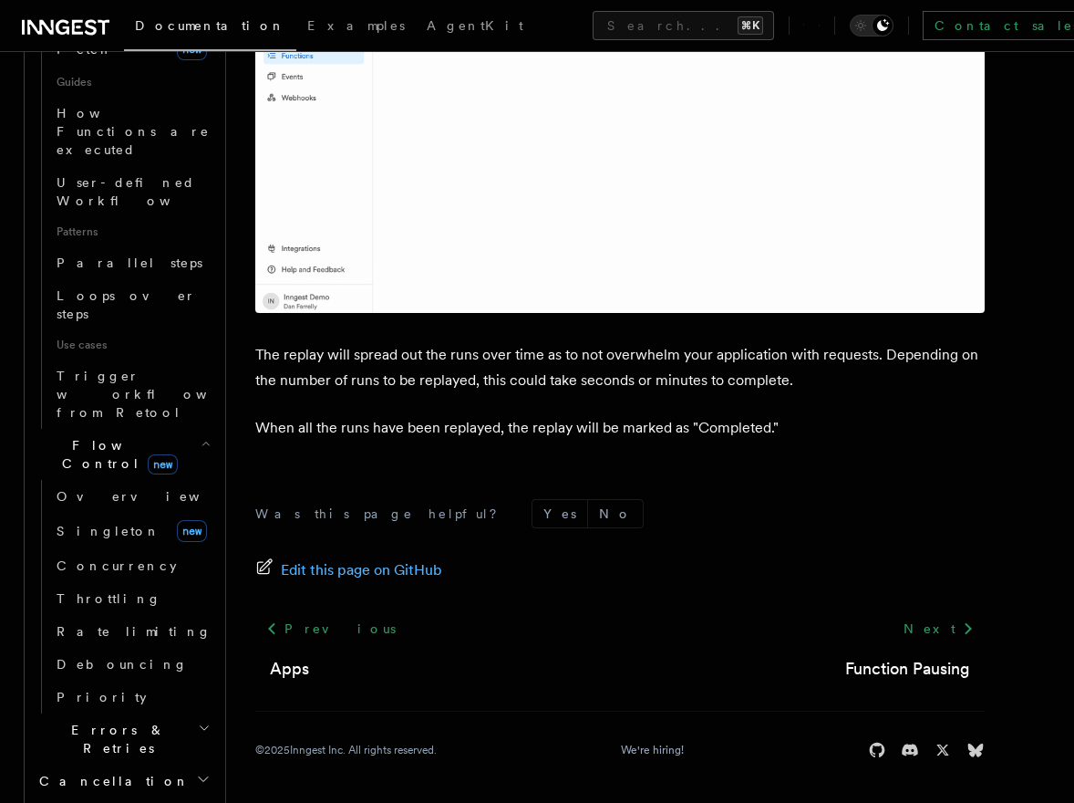
scroll to position [895, 0]
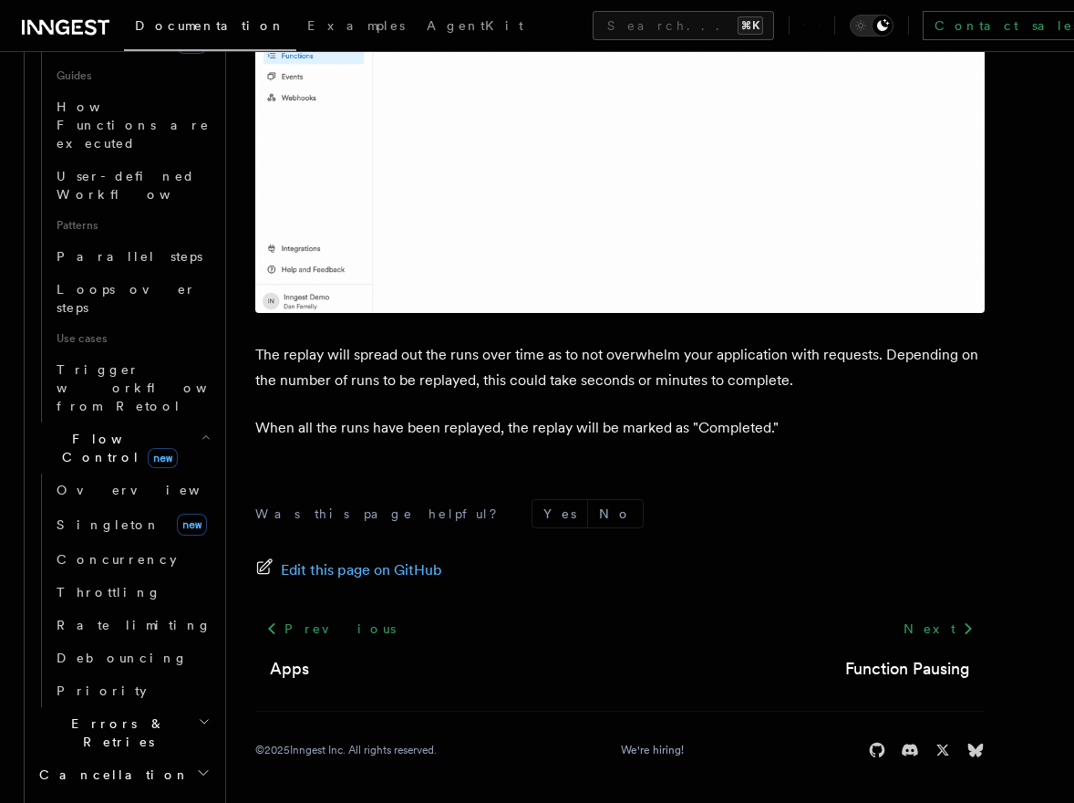
click at [202, 765] on icon "button" at bounding box center [203, 772] width 15 height 15
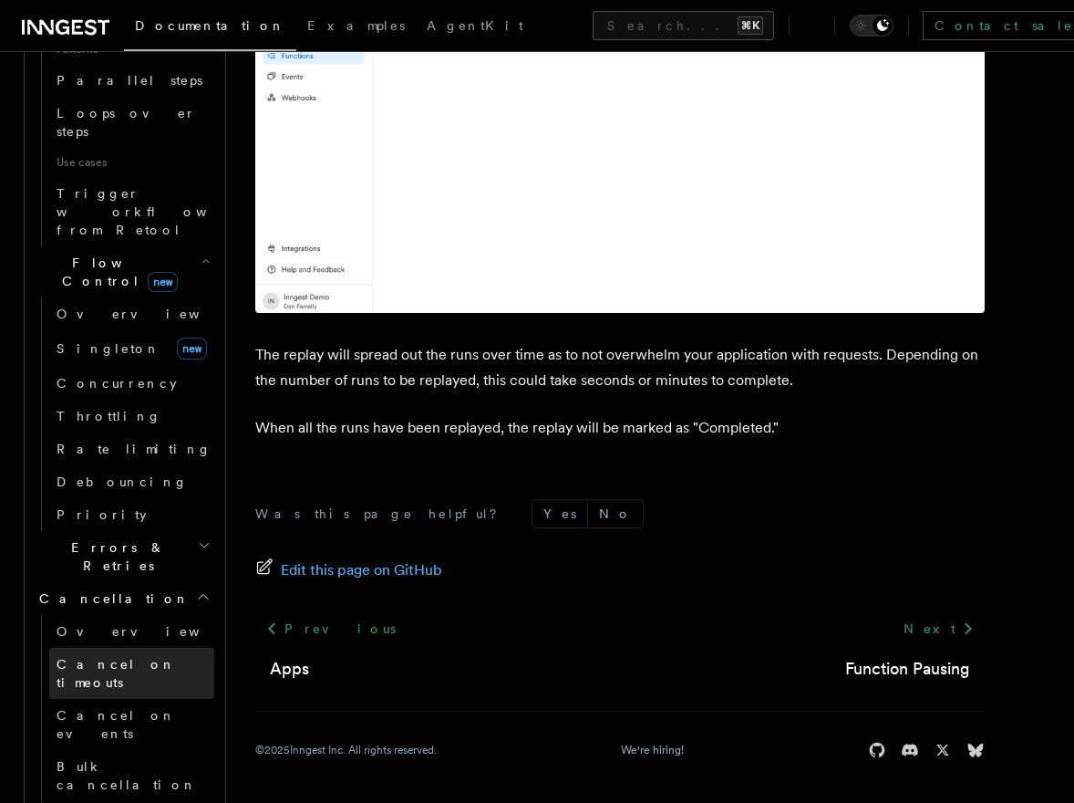
scroll to position [1102, 0]
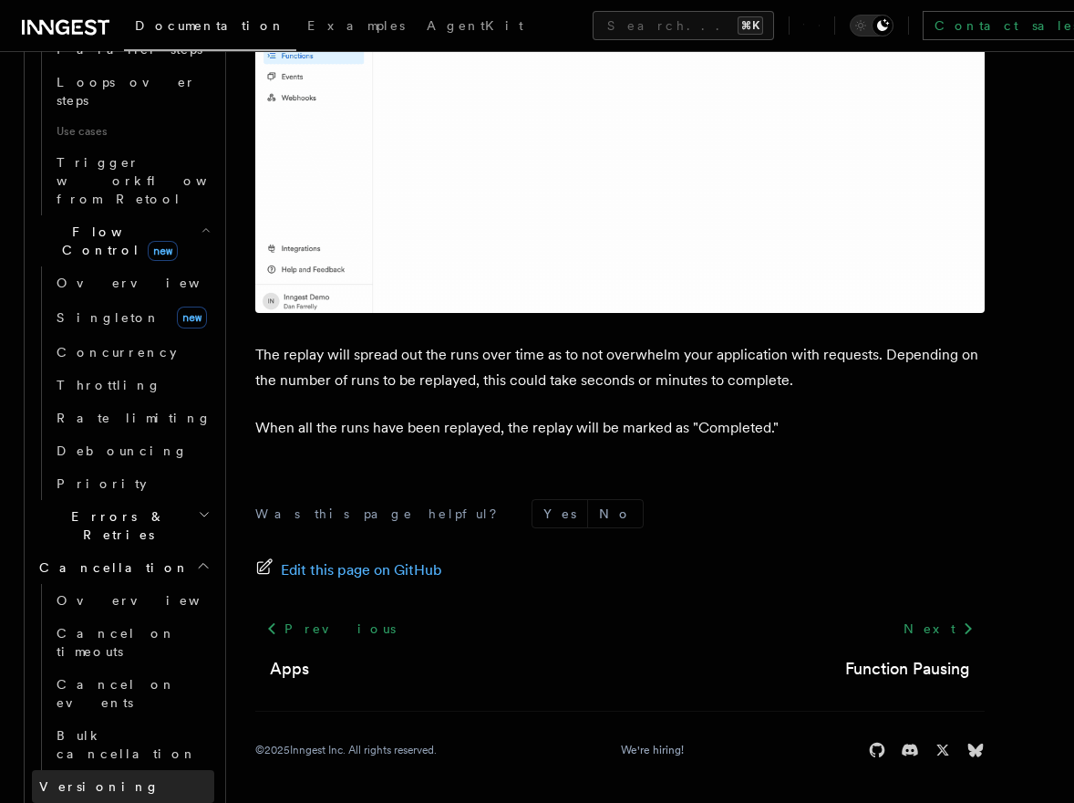
click at [90, 777] on span "Versioning" at bounding box center [99, 786] width 120 height 18
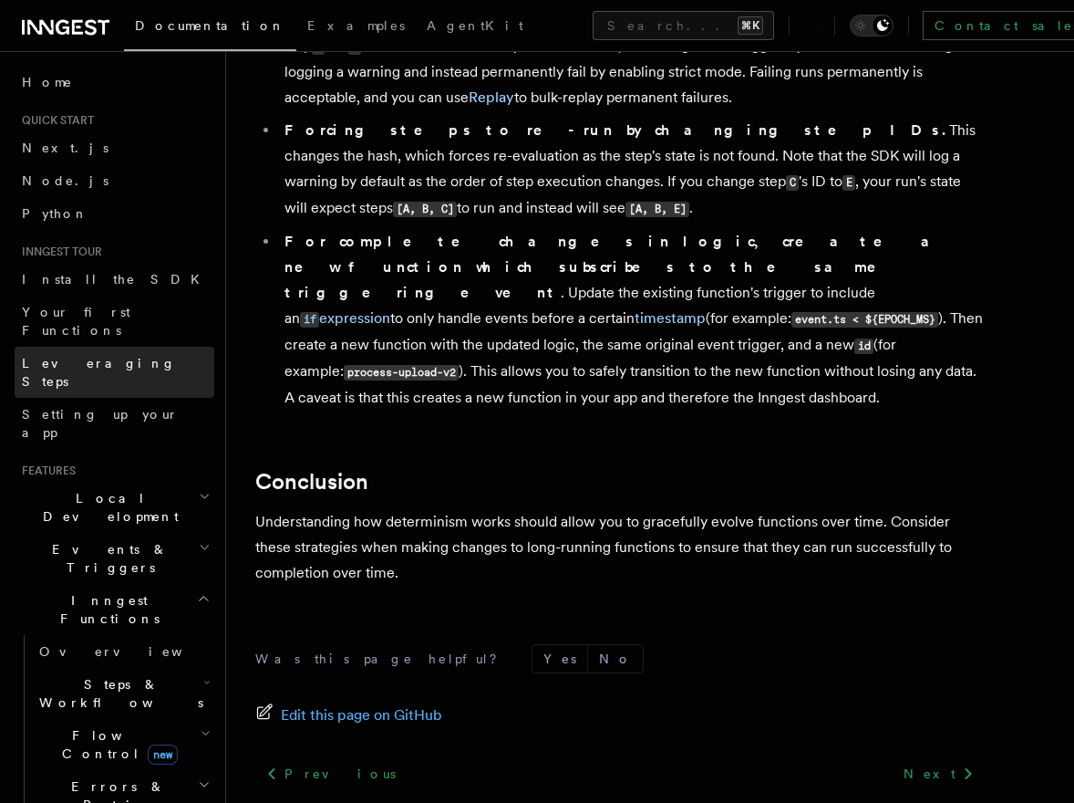
click at [109, 356] on span "Leveraging Steps" at bounding box center [99, 372] width 154 height 33
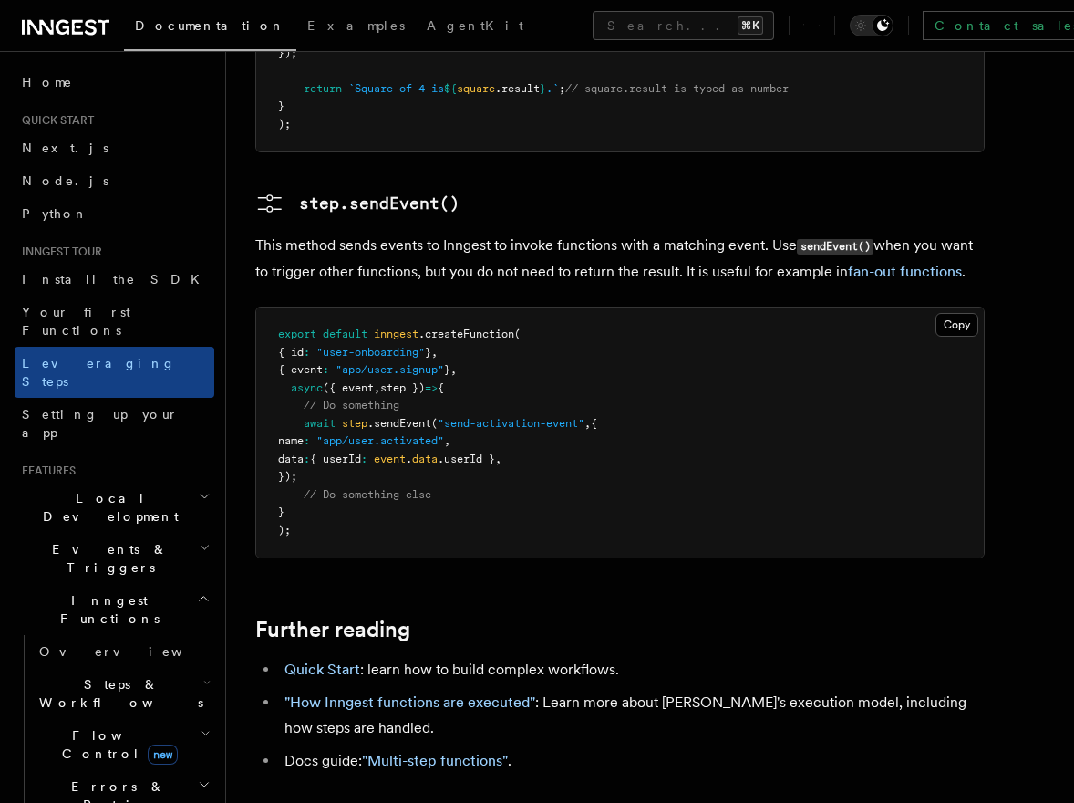
scroll to position [3859, 0]
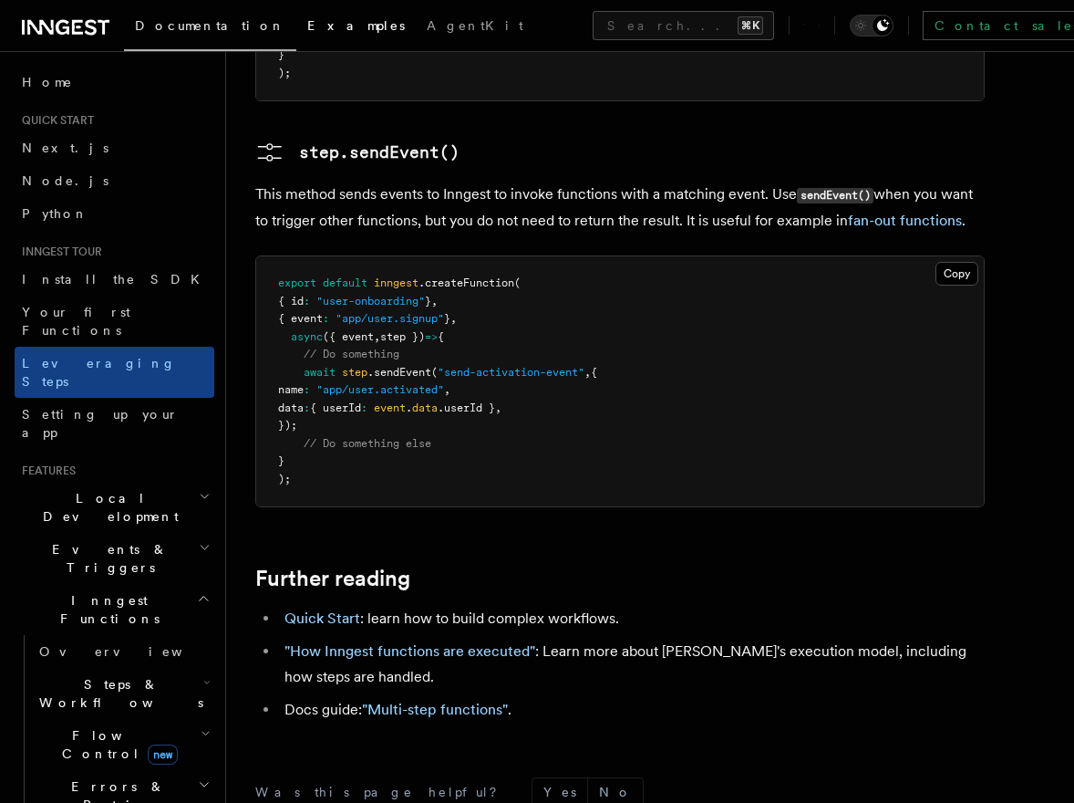
click at [307, 26] on span "Examples" at bounding box center [356, 25] width 98 height 15
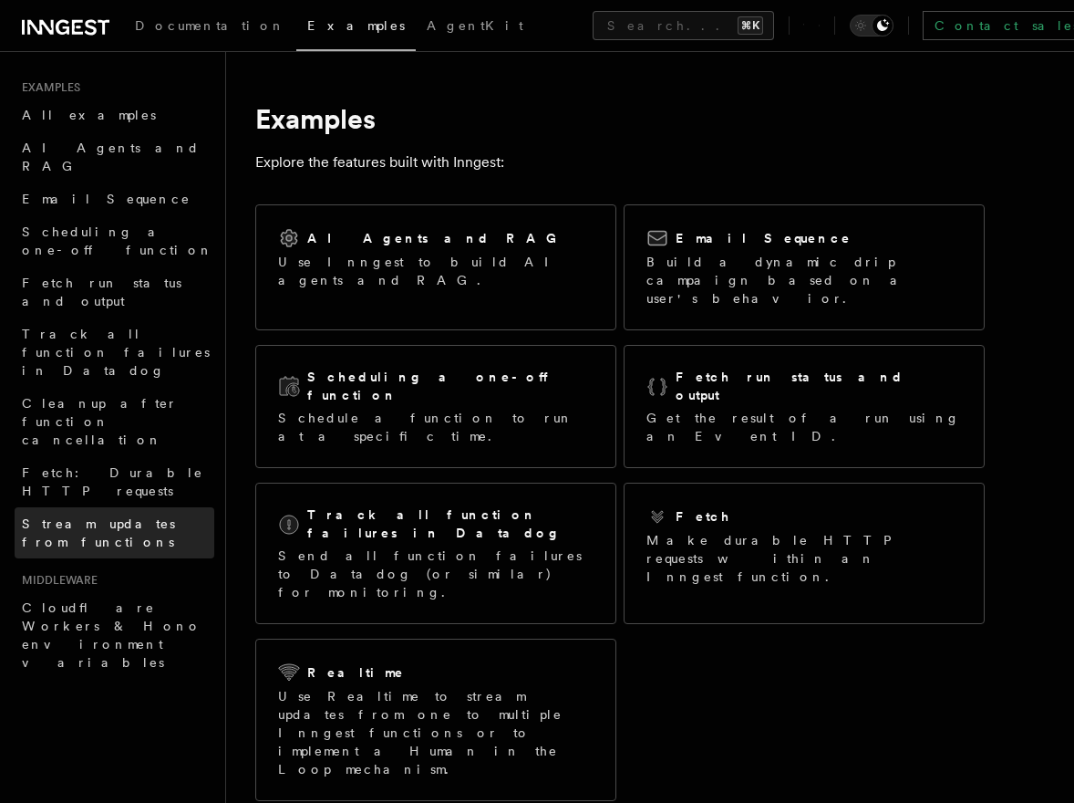
click at [77, 507] on link "Stream updates from functions" at bounding box center [115, 532] width 200 height 51
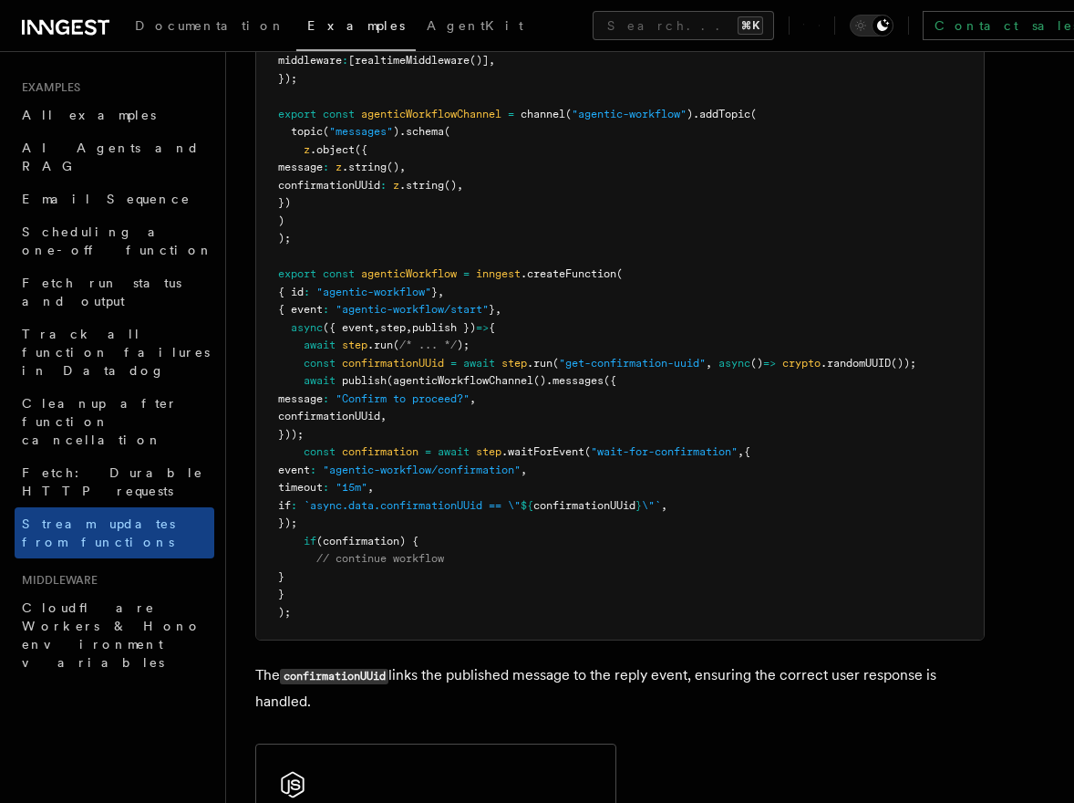
scroll to position [3814, 0]
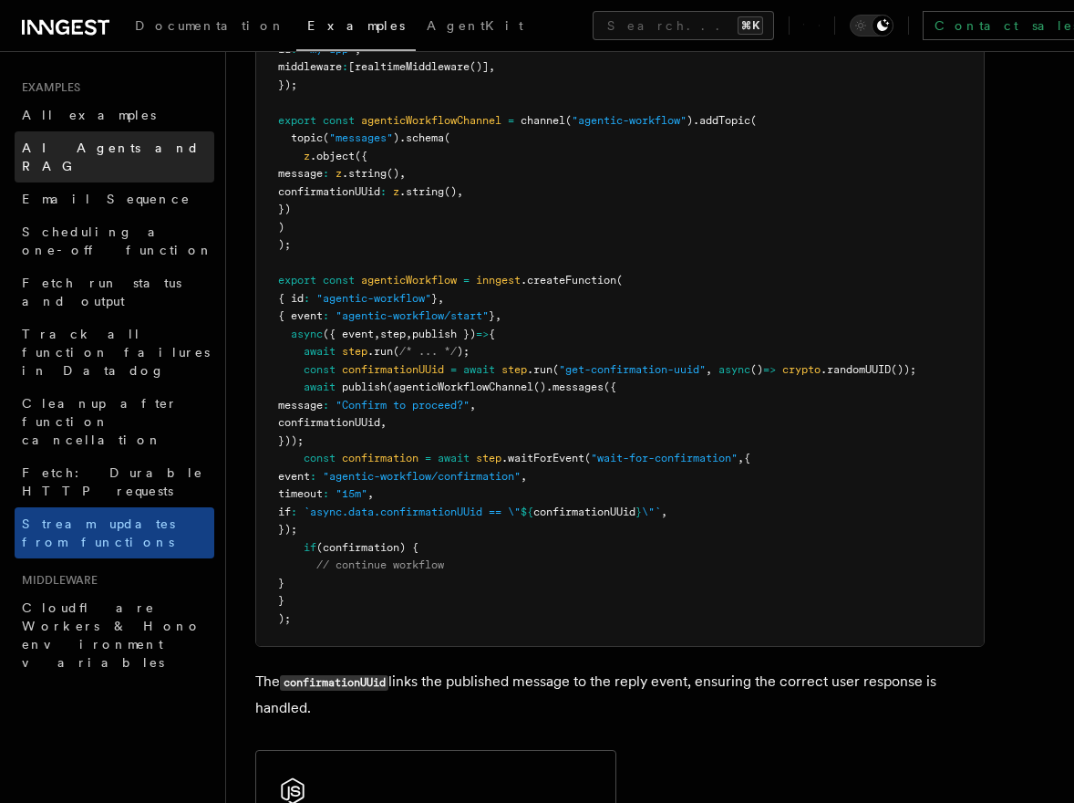
click at [83, 154] on span "AI Agents and RAG" at bounding box center [111, 156] width 178 height 33
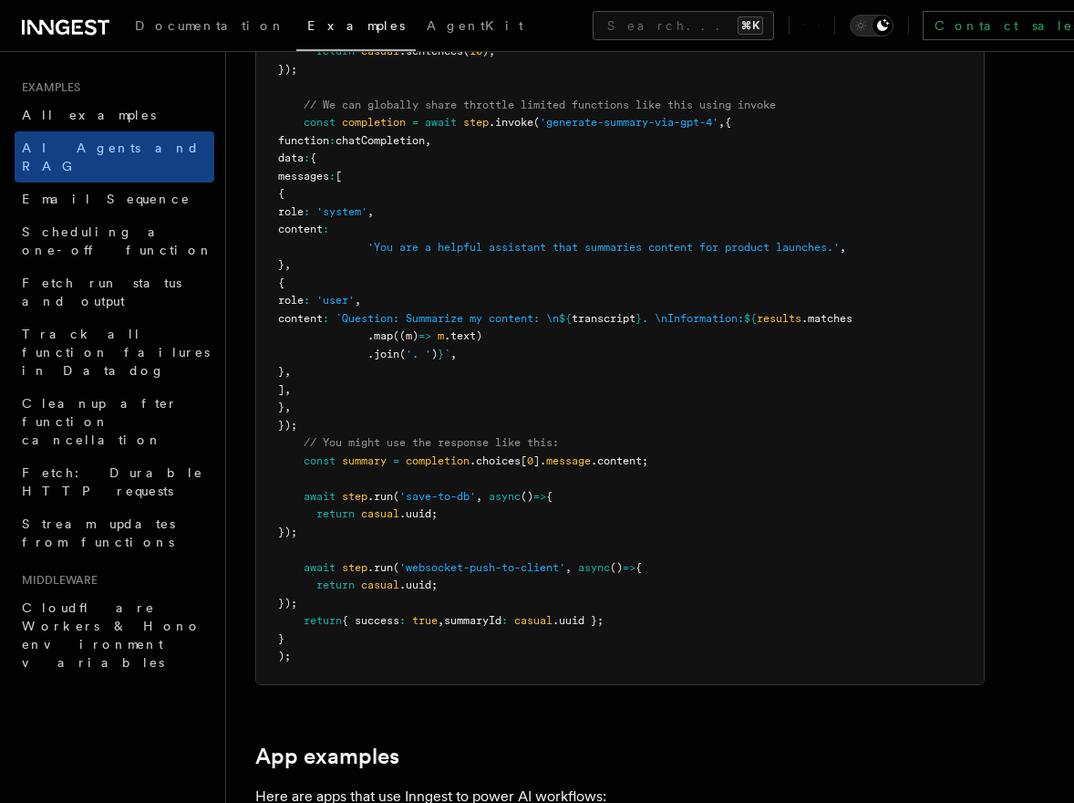
scroll to position [1190, 0]
click at [427, 25] on span "AgentKit" at bounding box center [475, 25] width 97 height 15
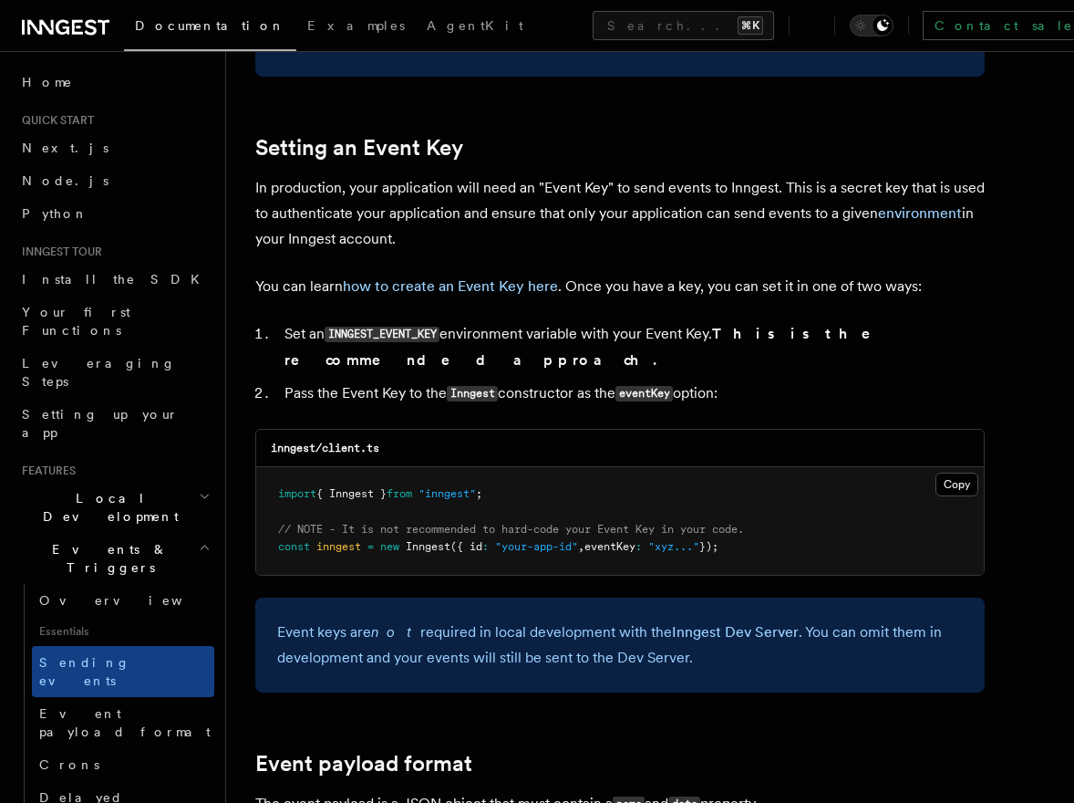
scroll to position [1327, 0]
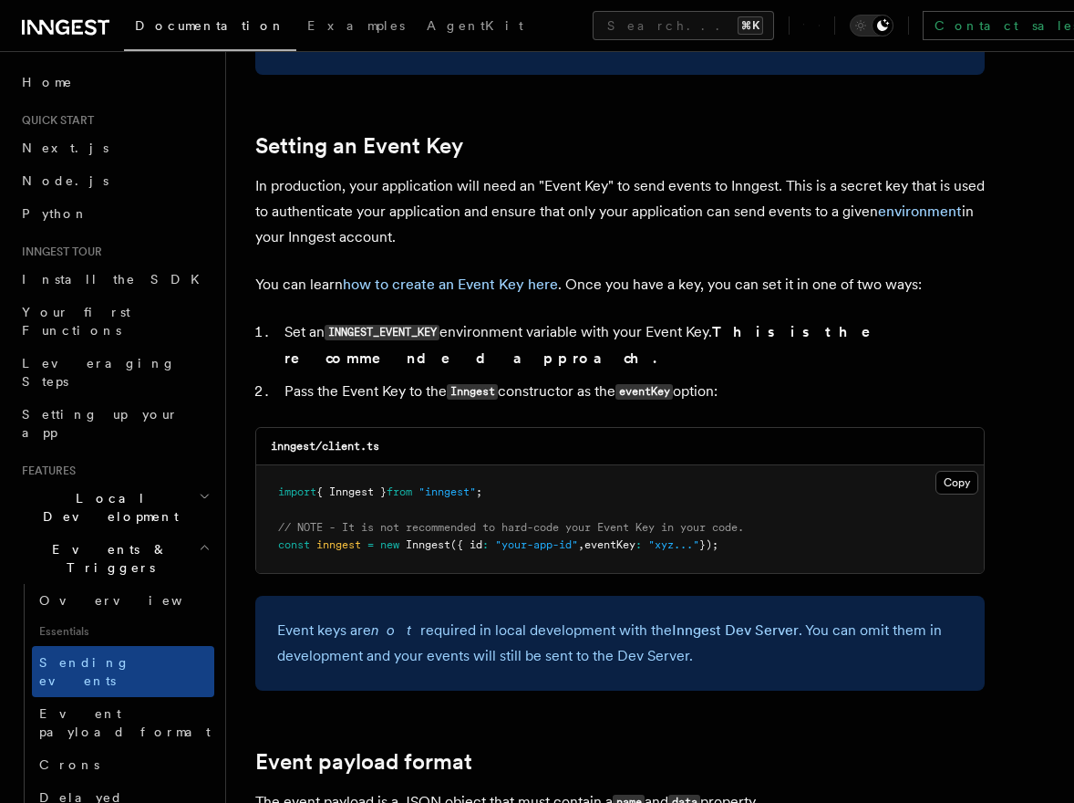
click at [396, 336] on code "INNGEST_EVENT_KEY" at bounding box center [382, 333] width 115 height 16
copy code "INNGEST_EVENT_KEY"
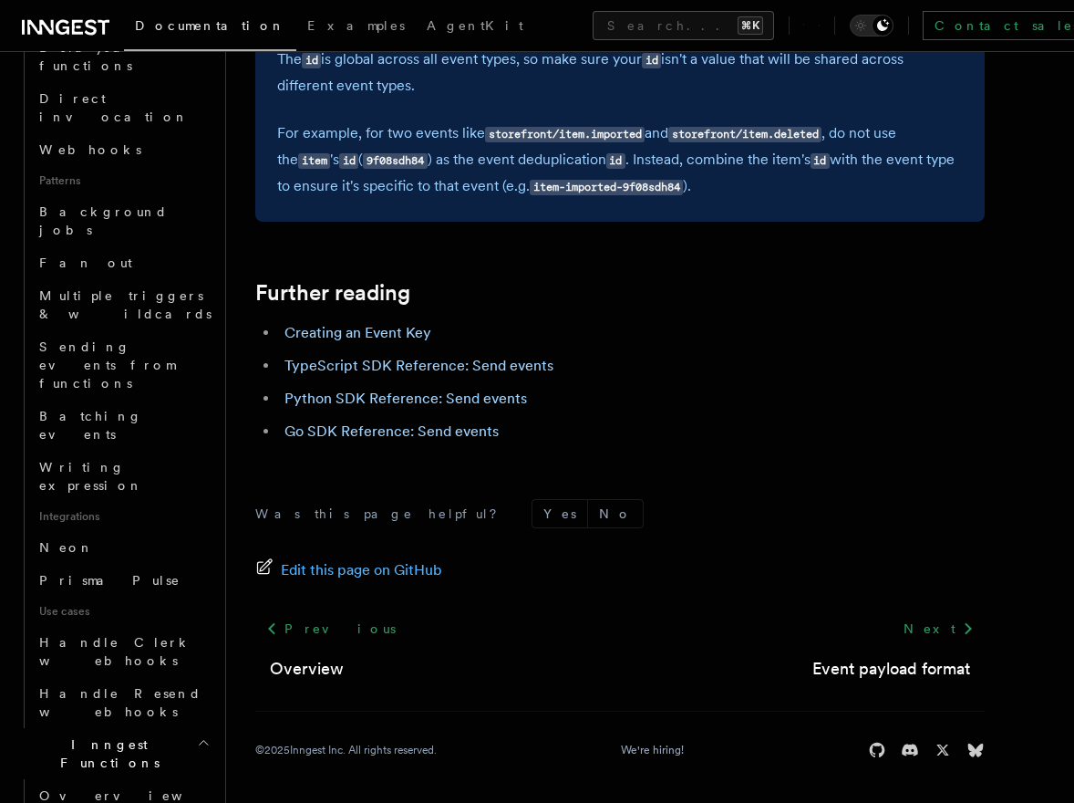
scroll to position [751, 0]
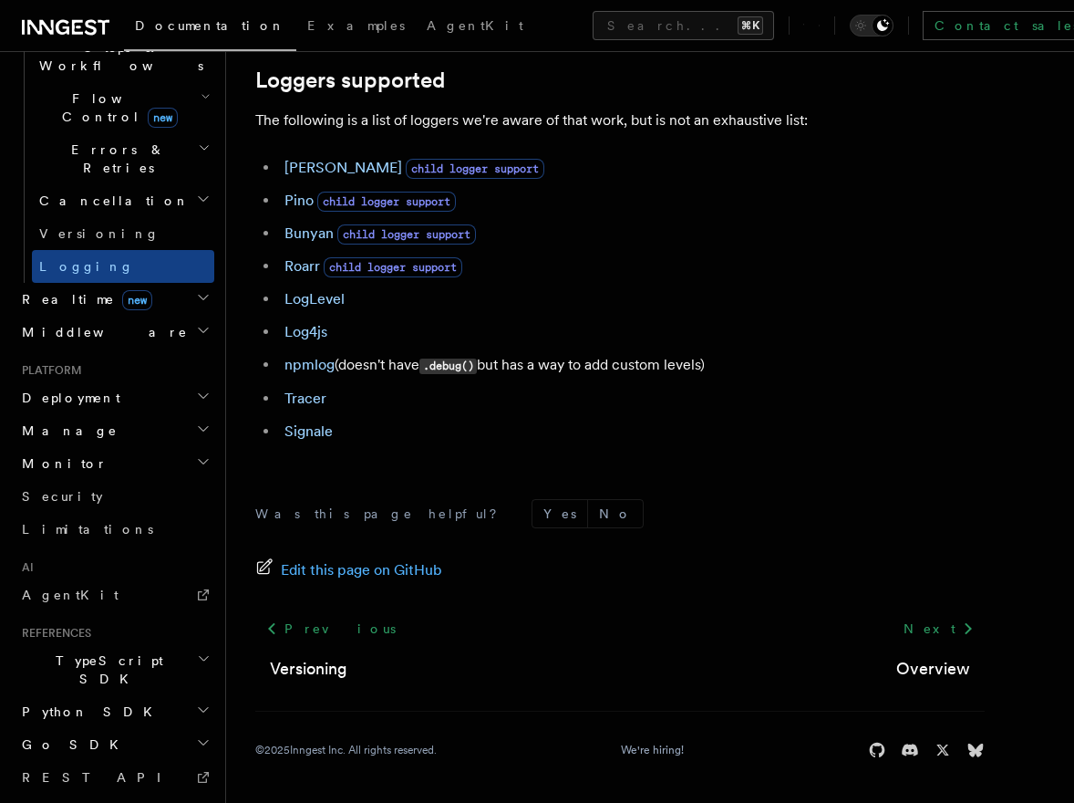
scroll to position [638, 0]
click at [202, 420] on icon "button" at bounding box center [203, 427] width 15 height 15
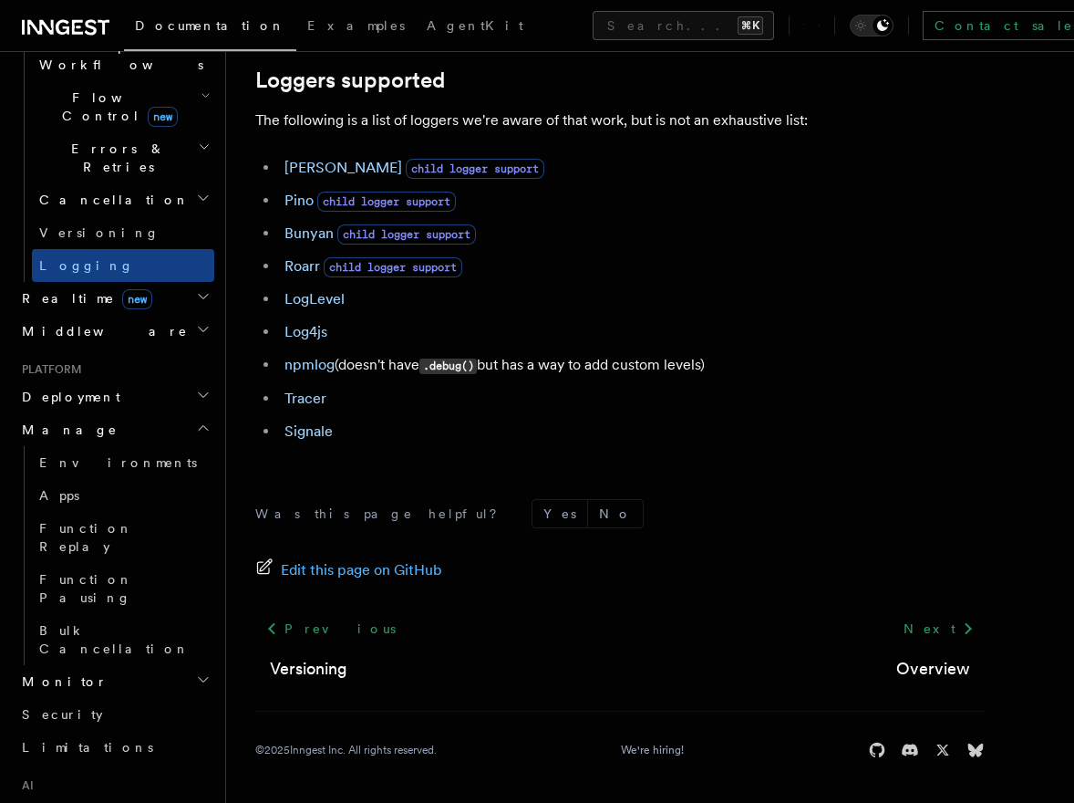
click at [202, 420] on icon "button" at bounding box center [203, 427] width 15 height 15
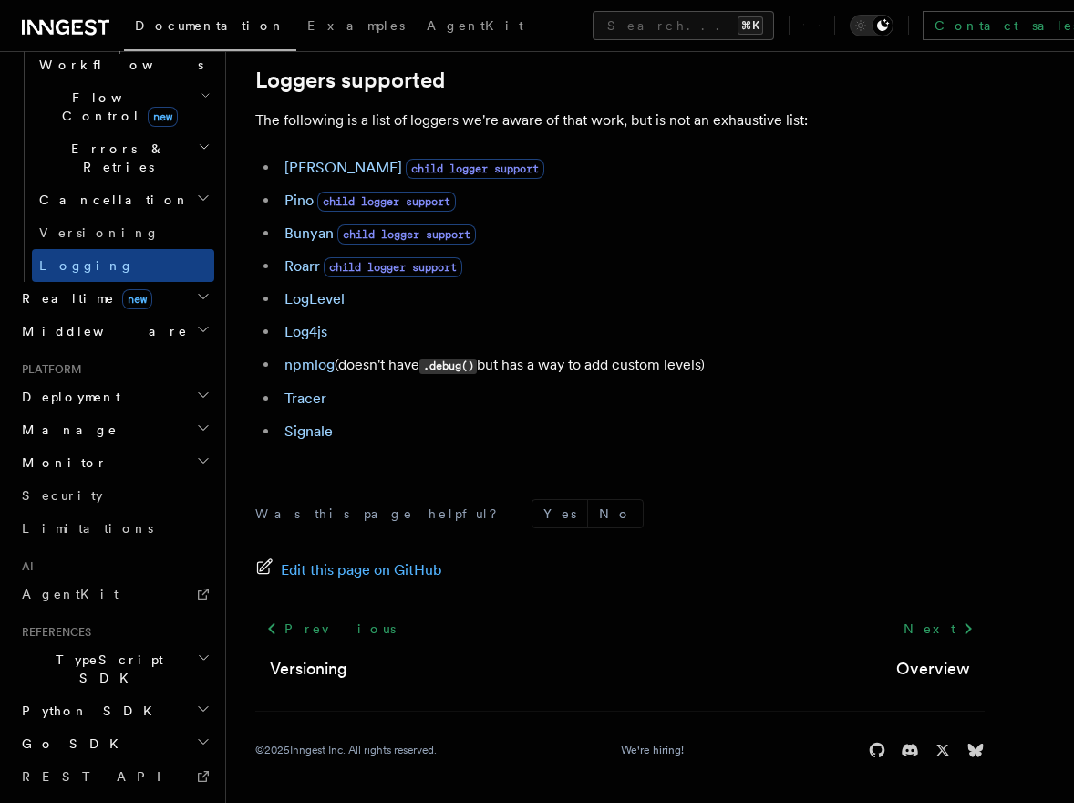
click at [206, 446] on h2 "Monitor" at bounding box center [115, 462] width 200 height 33
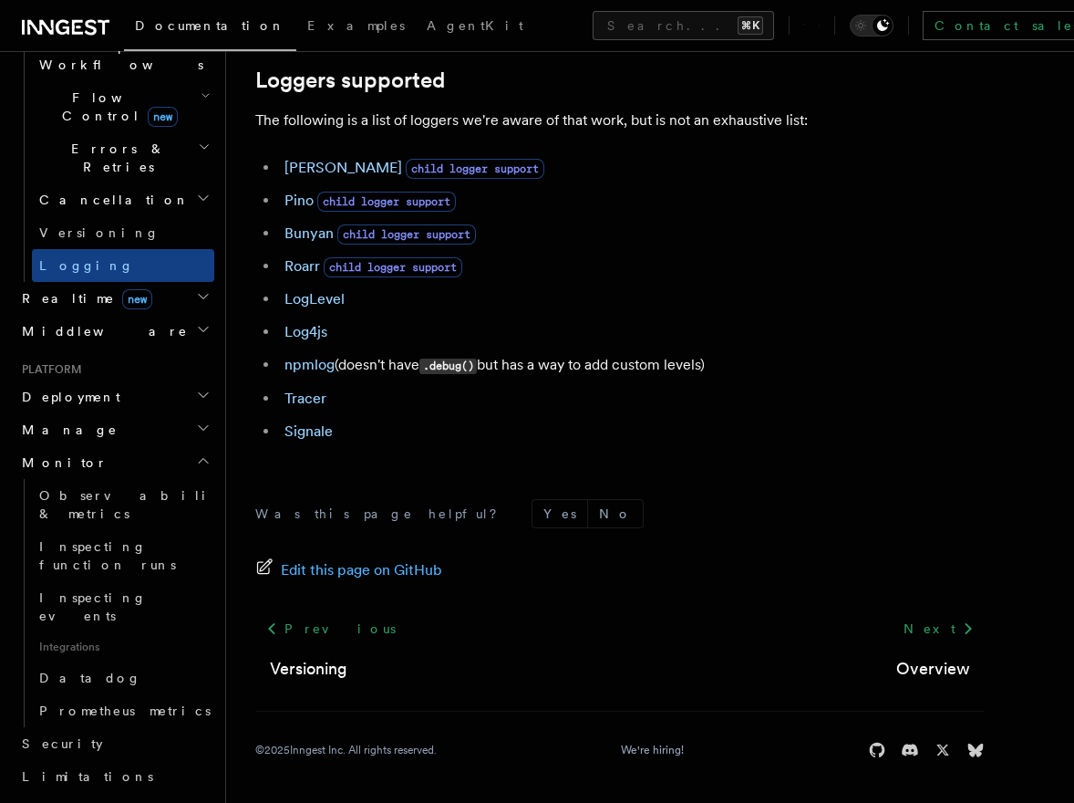
click at [206, 446] on h2 "Monitor" at bounding box center [115, 462] width 200 height 33
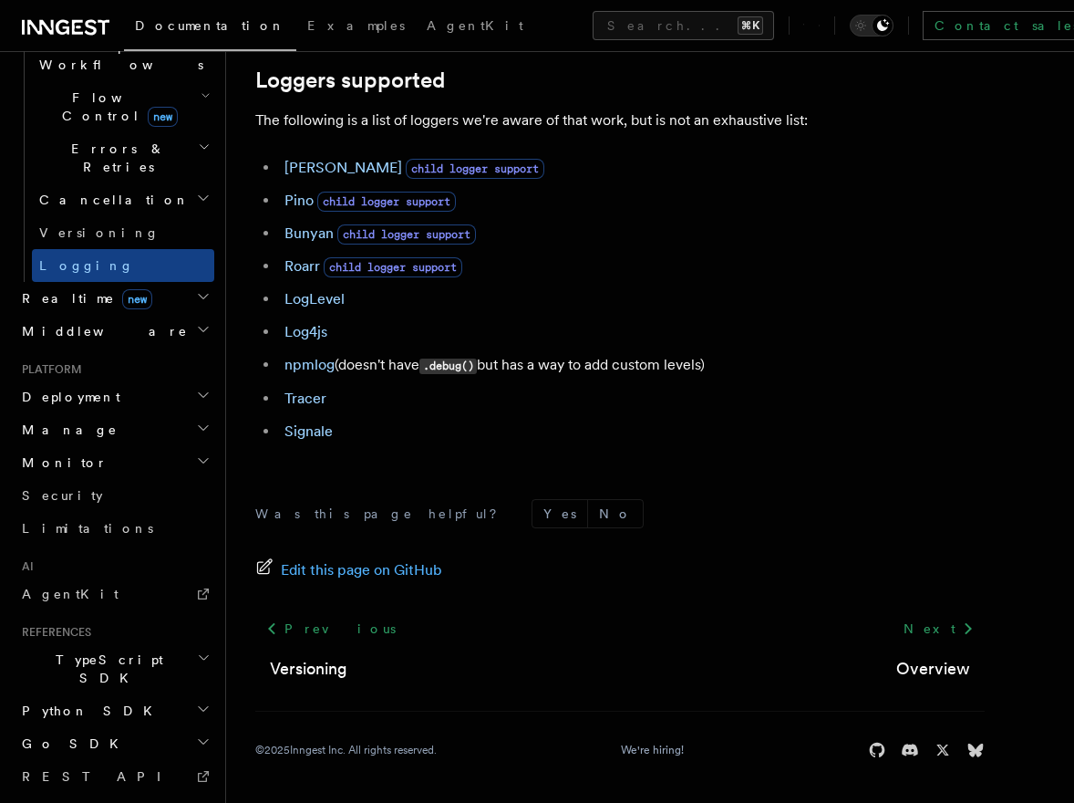
click at [200, 388] on icon "button" at bounding box center [203, 395] width 15 height 15
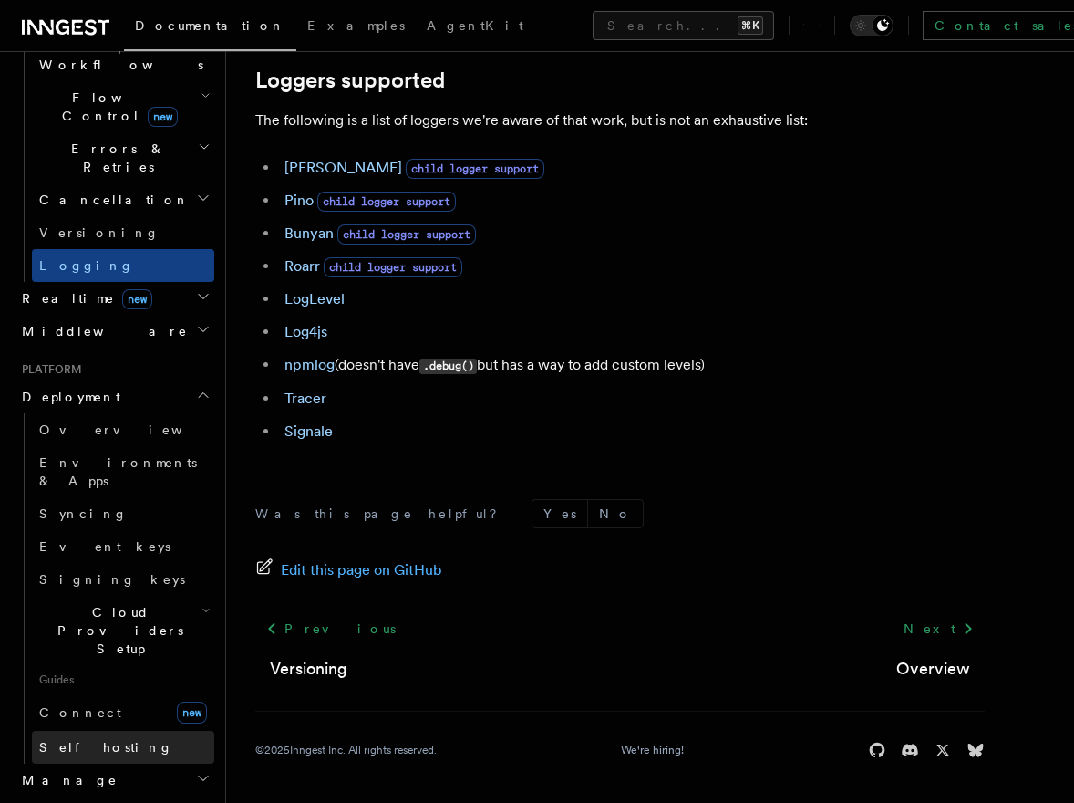
click at [104, 738] on span "Self hosting" at bounding box center [106, 747] width 134 height 18
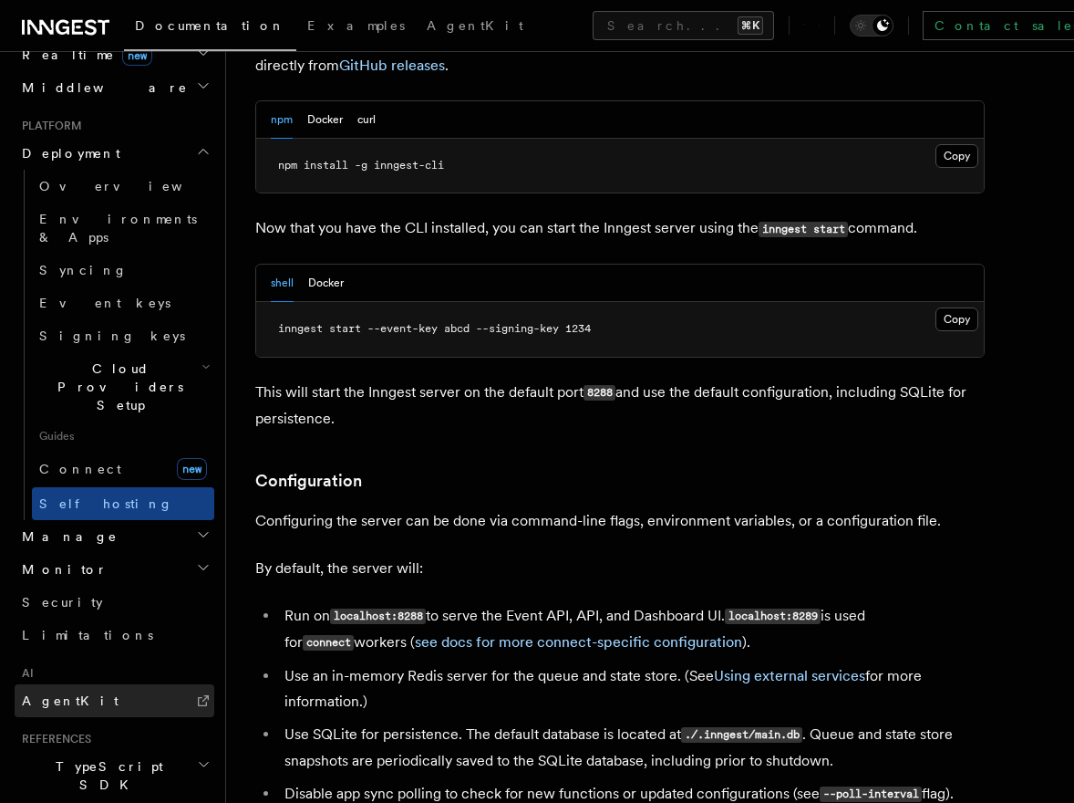
scroll to position [897, 0]
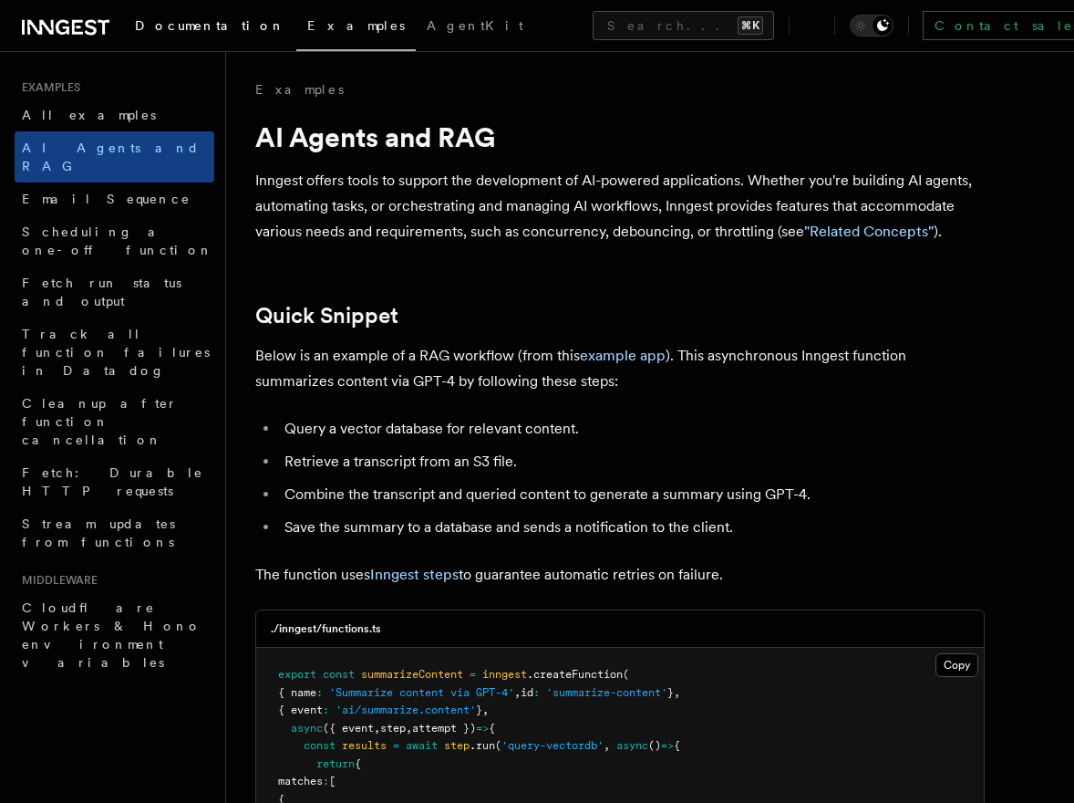
click at [162, 30] on span "Documentation" at bounding box center [210, 25] width 151 height 15
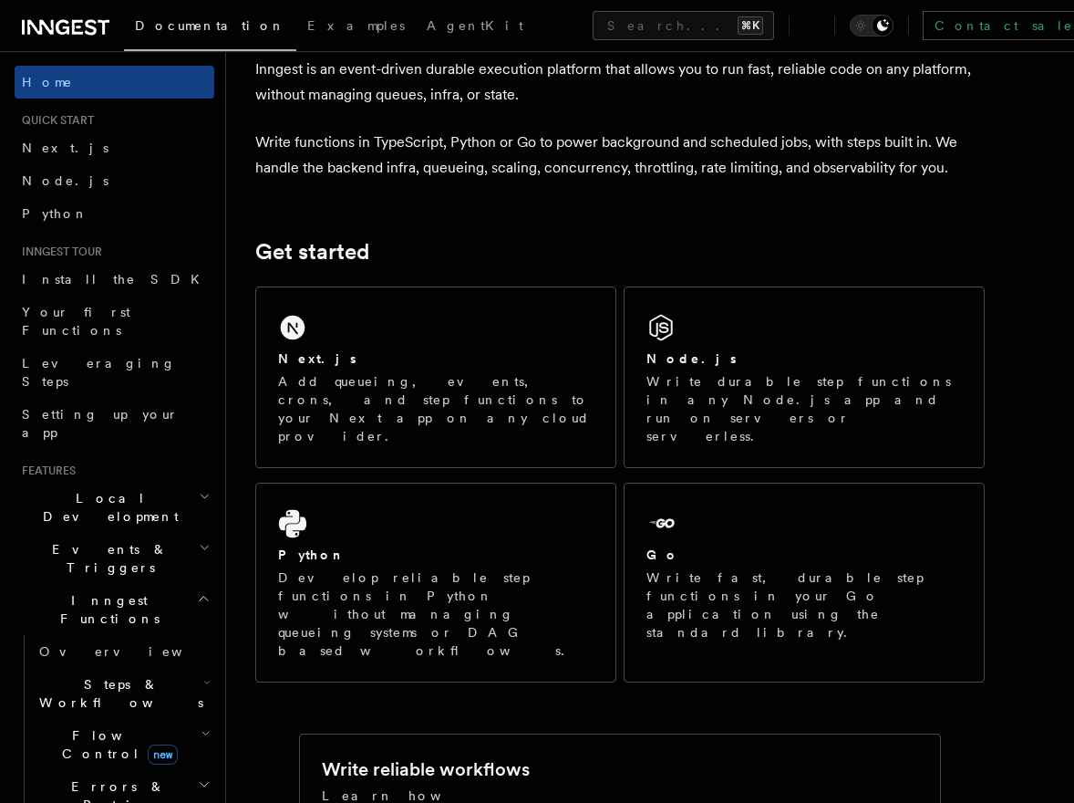
scroll to position [103, 0]
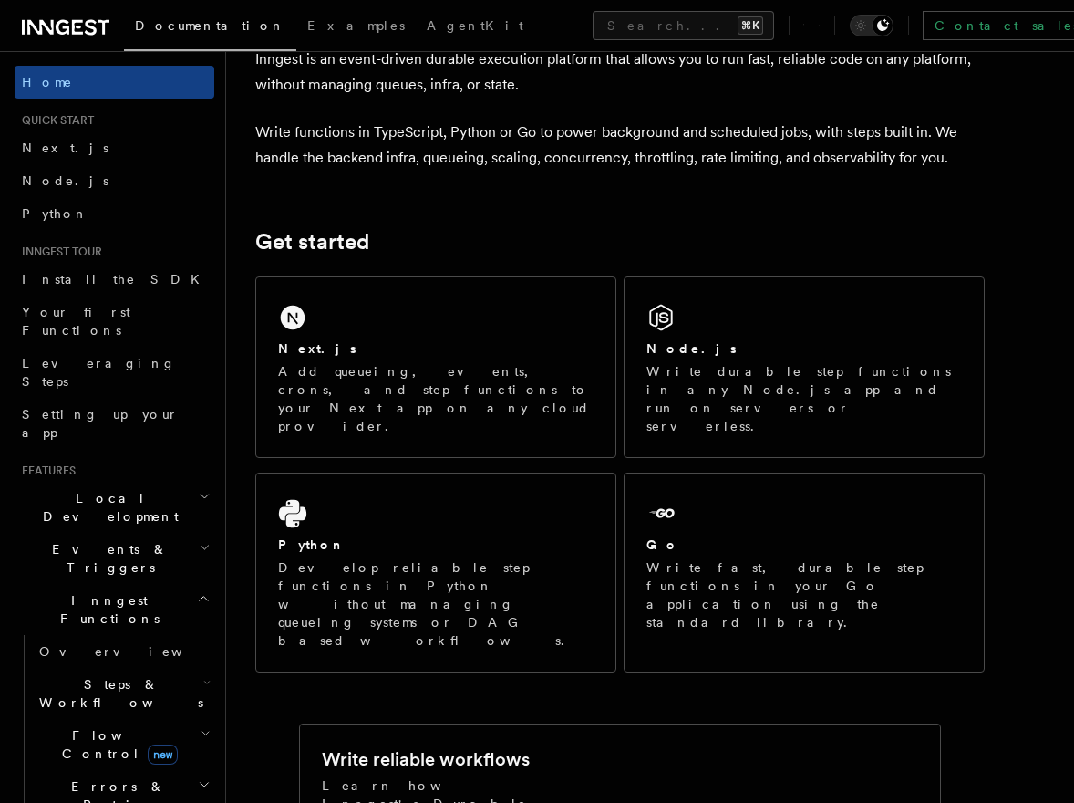
click at [400, 317] on div "Next.js Add queueing, events, crons, and step functions to your Next app on any…" at bounding box center [435, 367] width 359 height 180
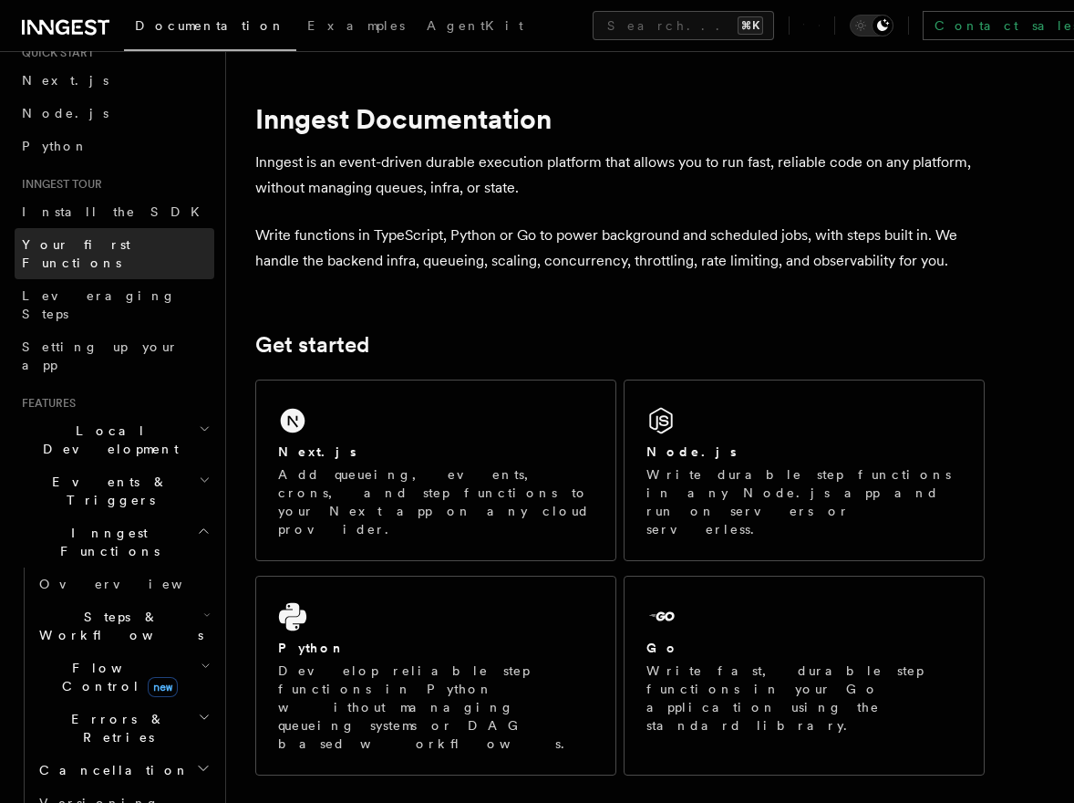
scroll to position [71, 0]
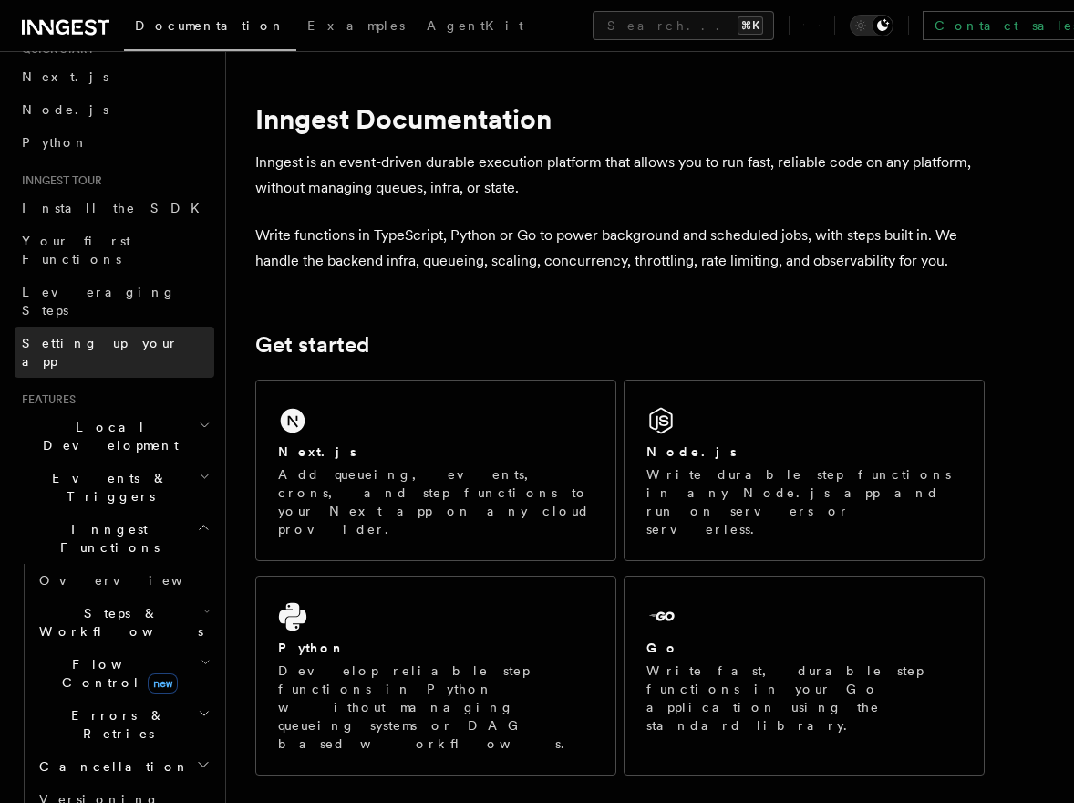
click at [121, 336] on span "Setting up your app" at bounding box center [100, 352] width 157 height 33
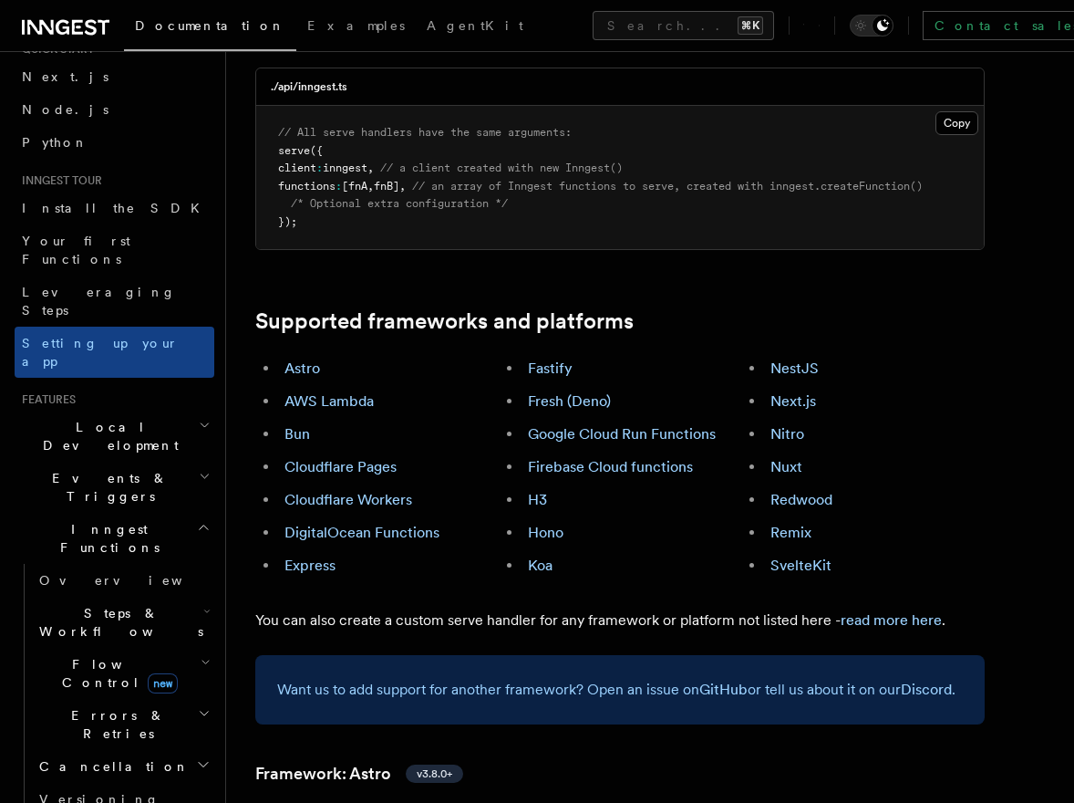
scroll to position [898, 0]
click at [786, 391] on link "Next.js" at bounding box center [794, 399] width 46 height 17
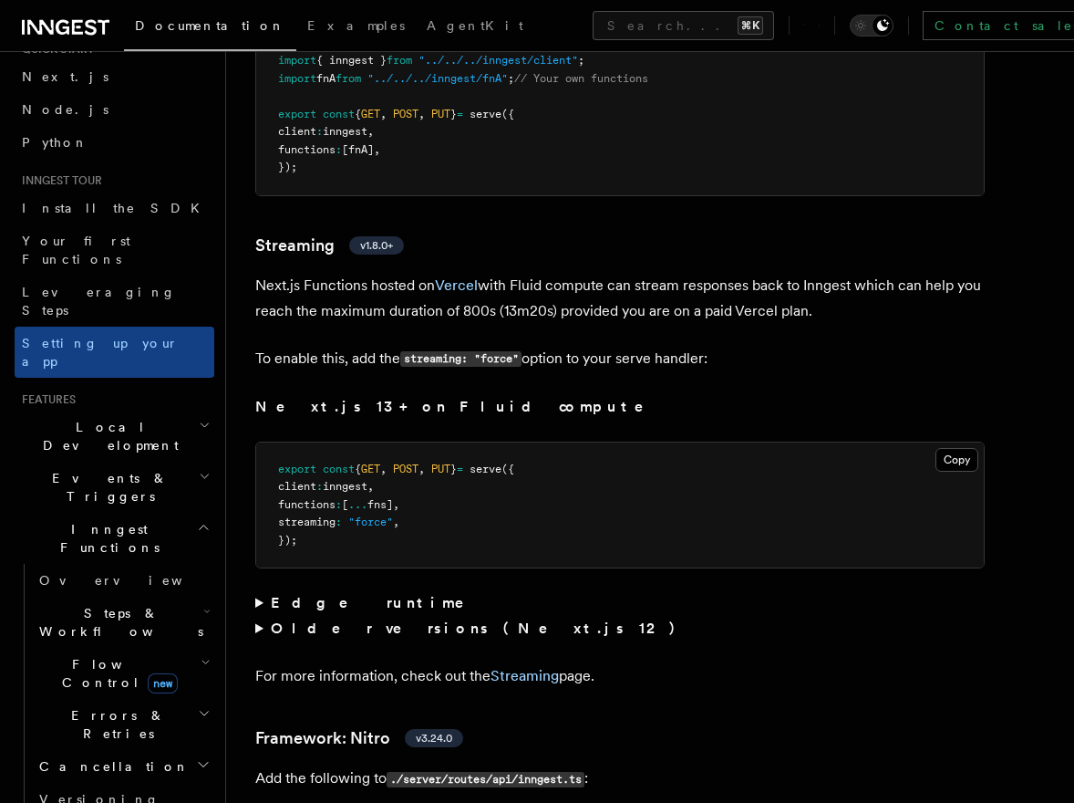
scroll to position [11460, 0]
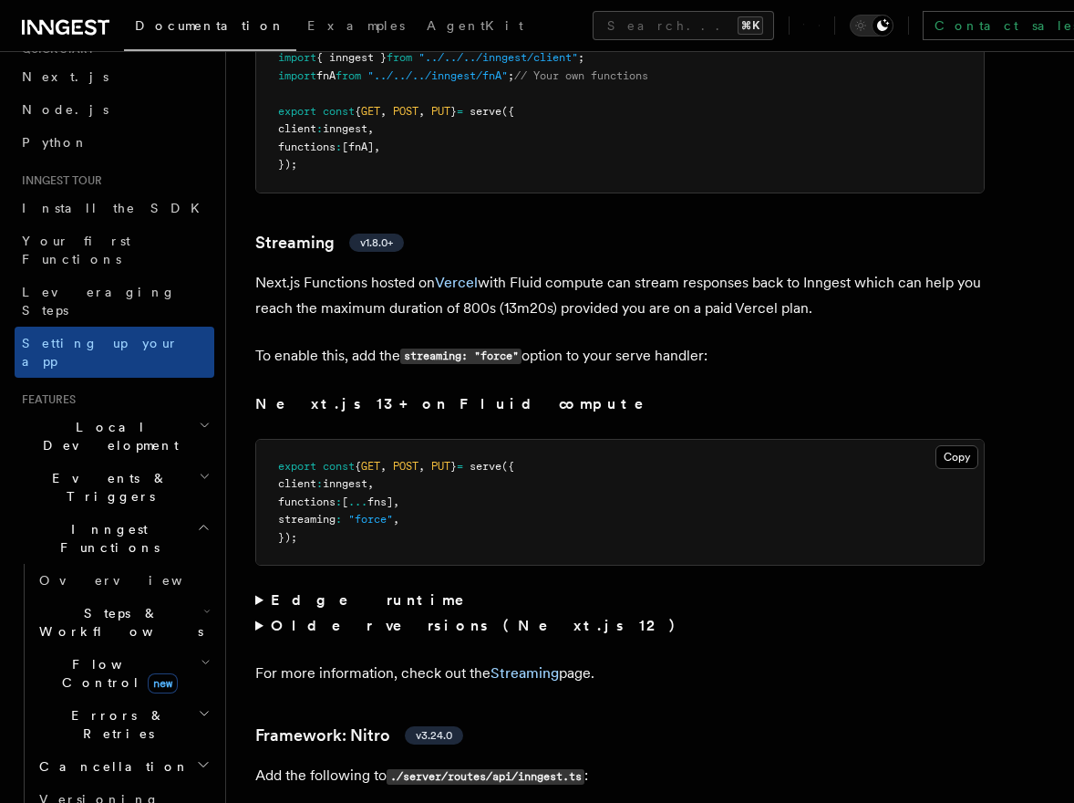
click at [257, 587] on summary "Edge runtime" at bounding box center [620, 600] width 730 height 26
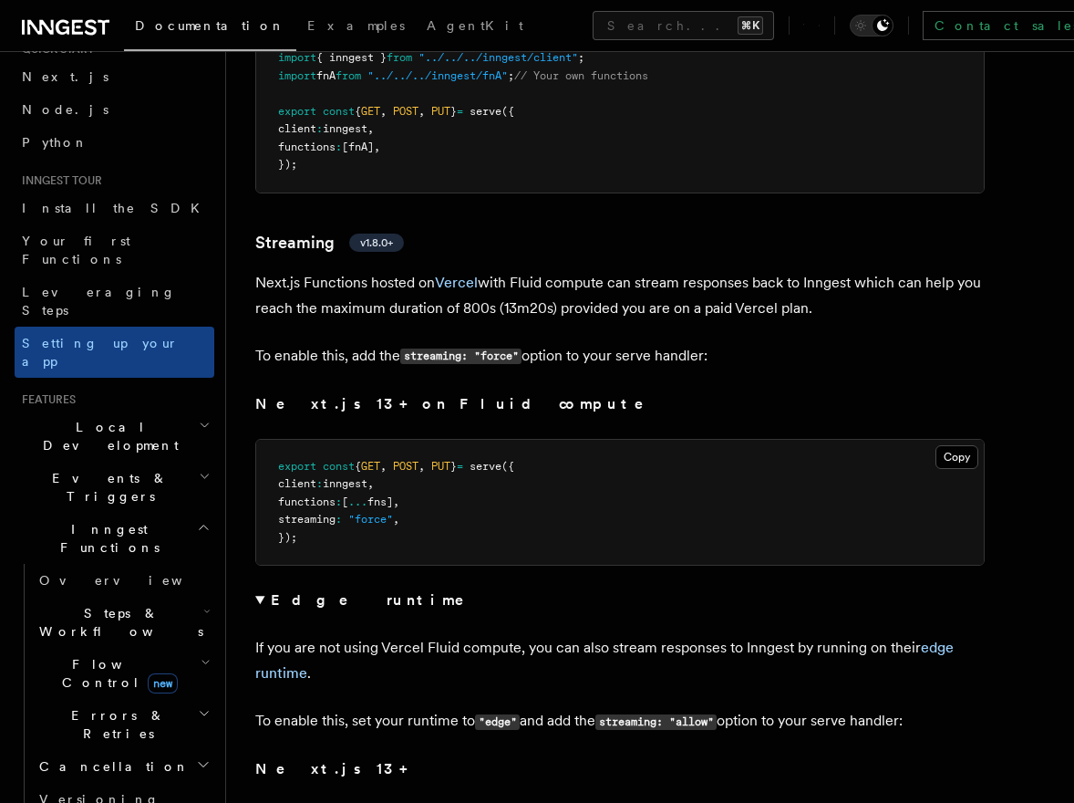
click at [257, 587] on summary "Edge runtime" at bounding box center [620, 600] width 730 height 26
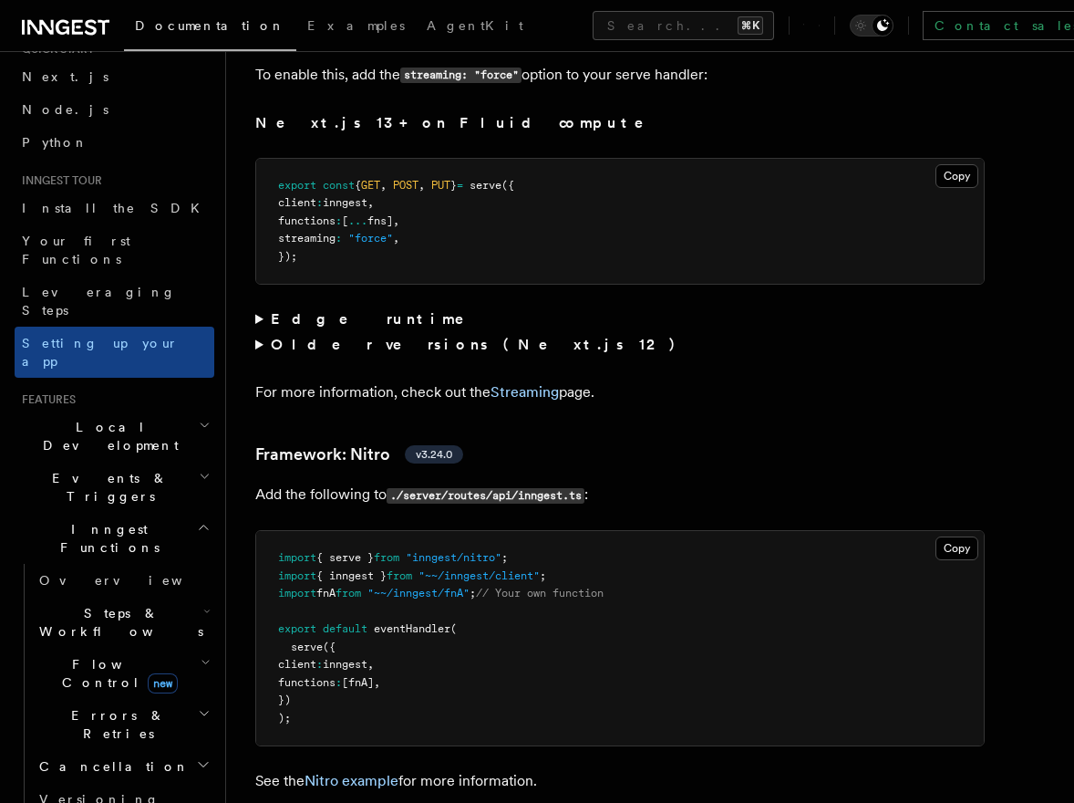
scroll to position [11743, 0]
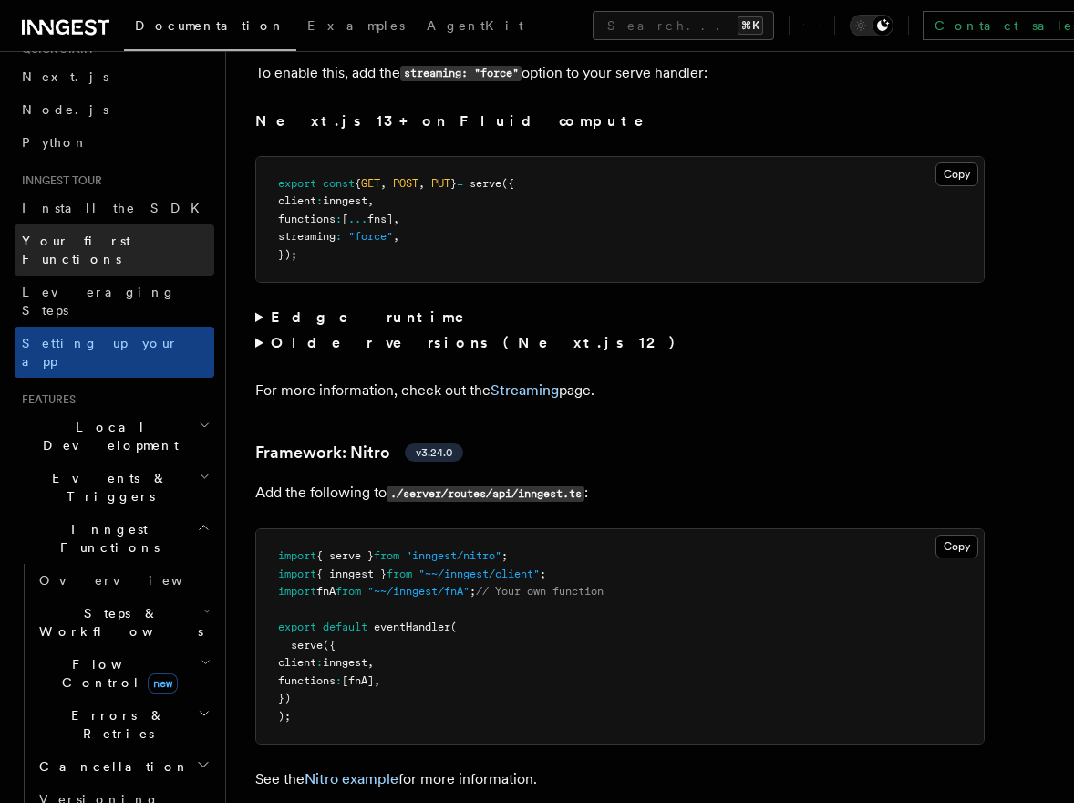
click at [50, 245] on span "Your first Functions" at bounding box center [76, 250] width 109 height 33
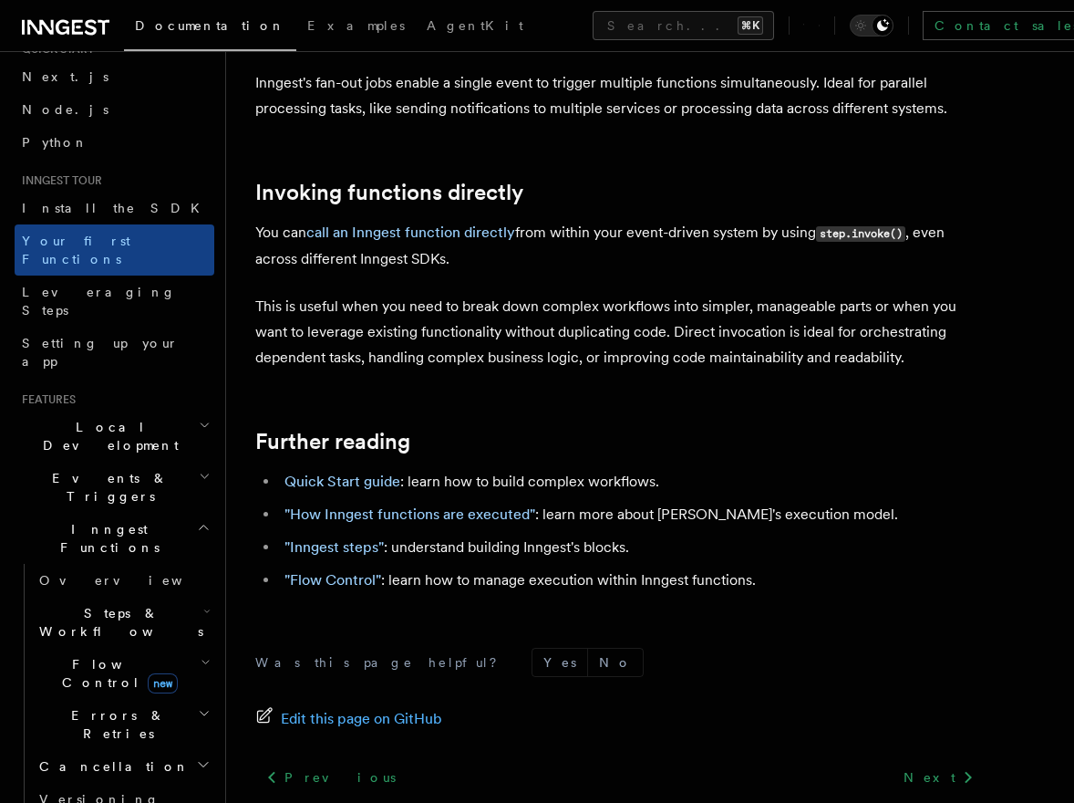
scroll to position [3673, 0]
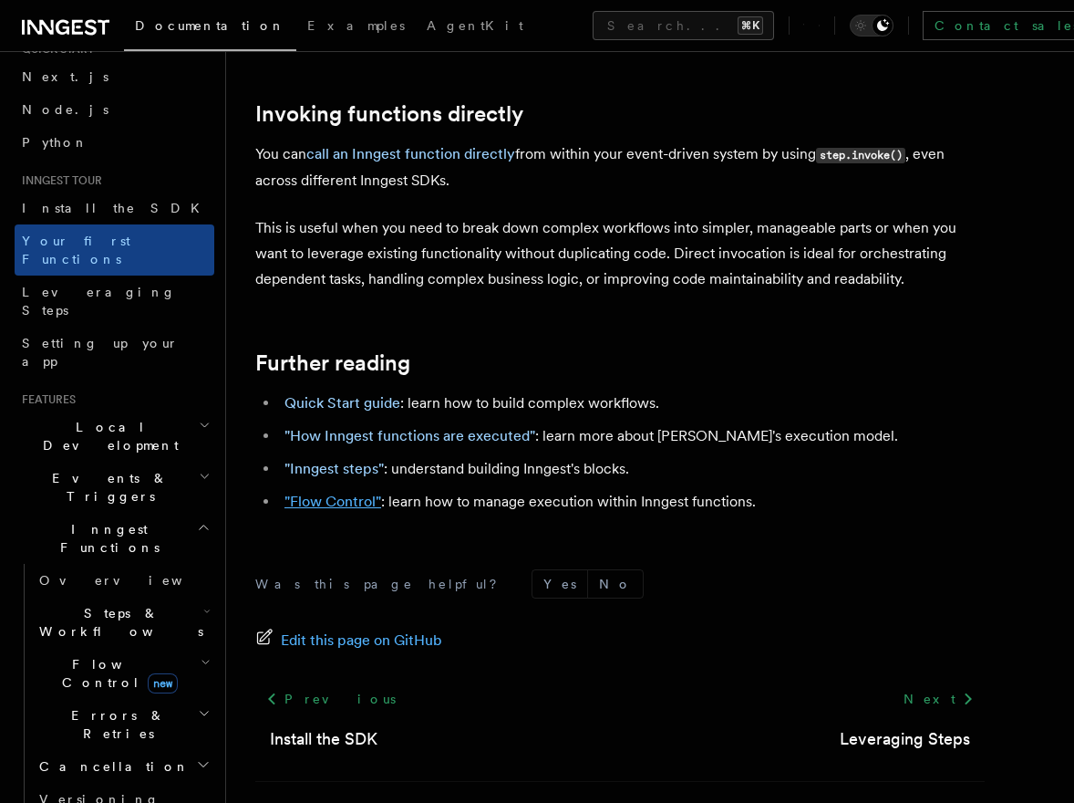
click at [326, 493] on link ""Flow Control"" at bounding box center [333, 501] width 97 height 17
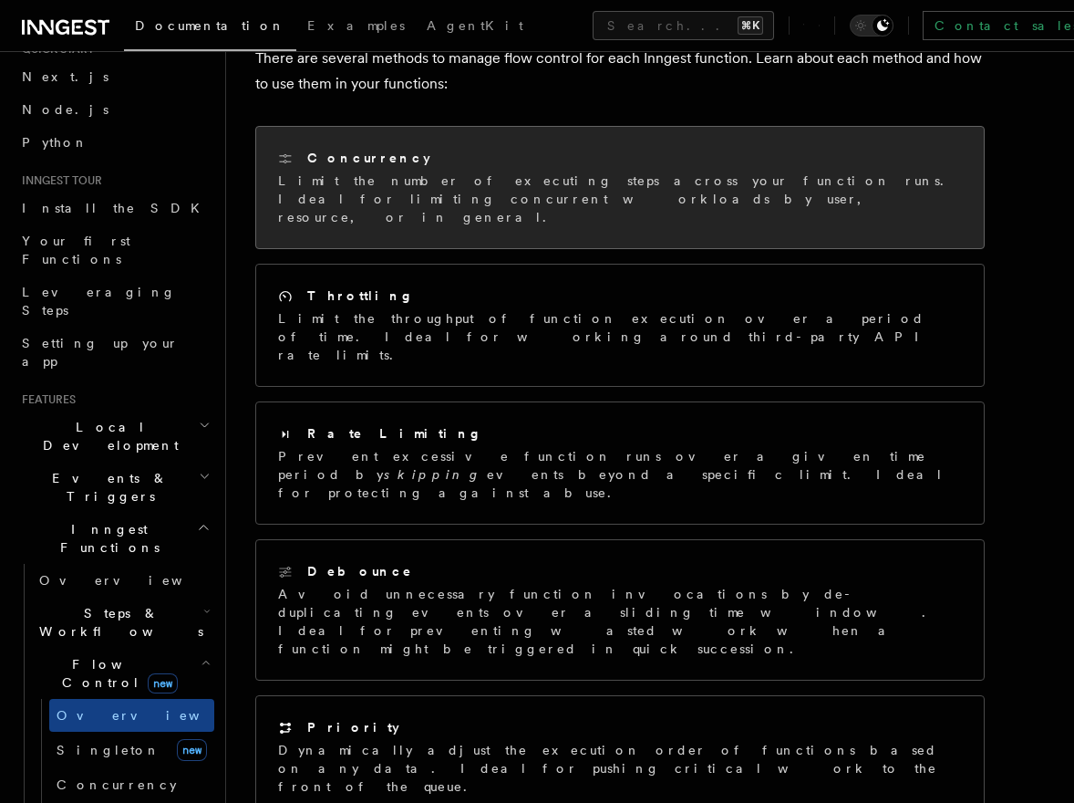
scroll to position [233, 0]
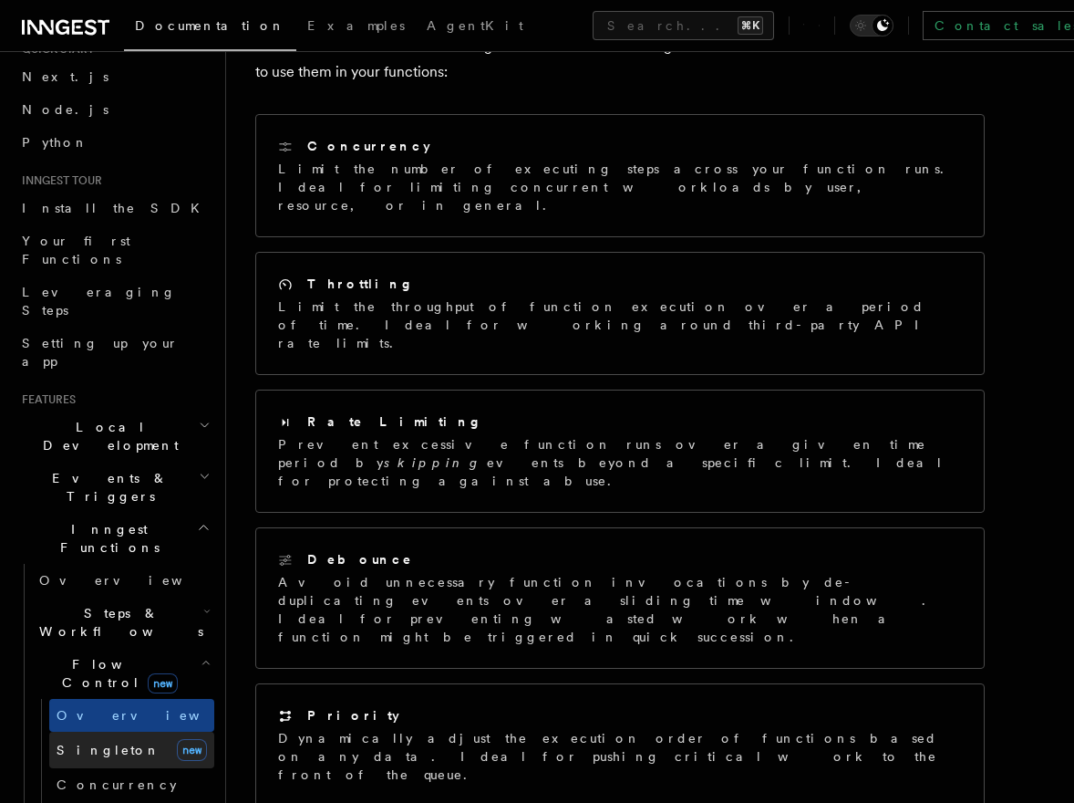
click at [92, 742] on span "Singleton" at bounding box center [109, 749] width 104 height 15
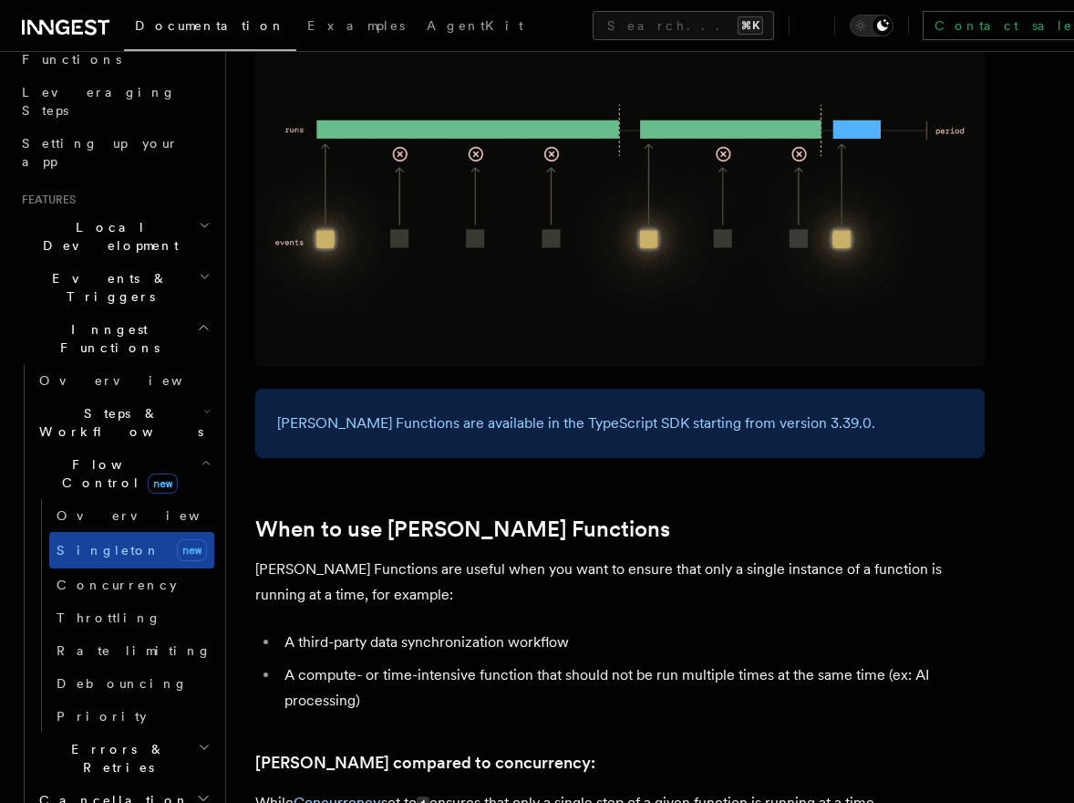
scroll to position [280, 0]
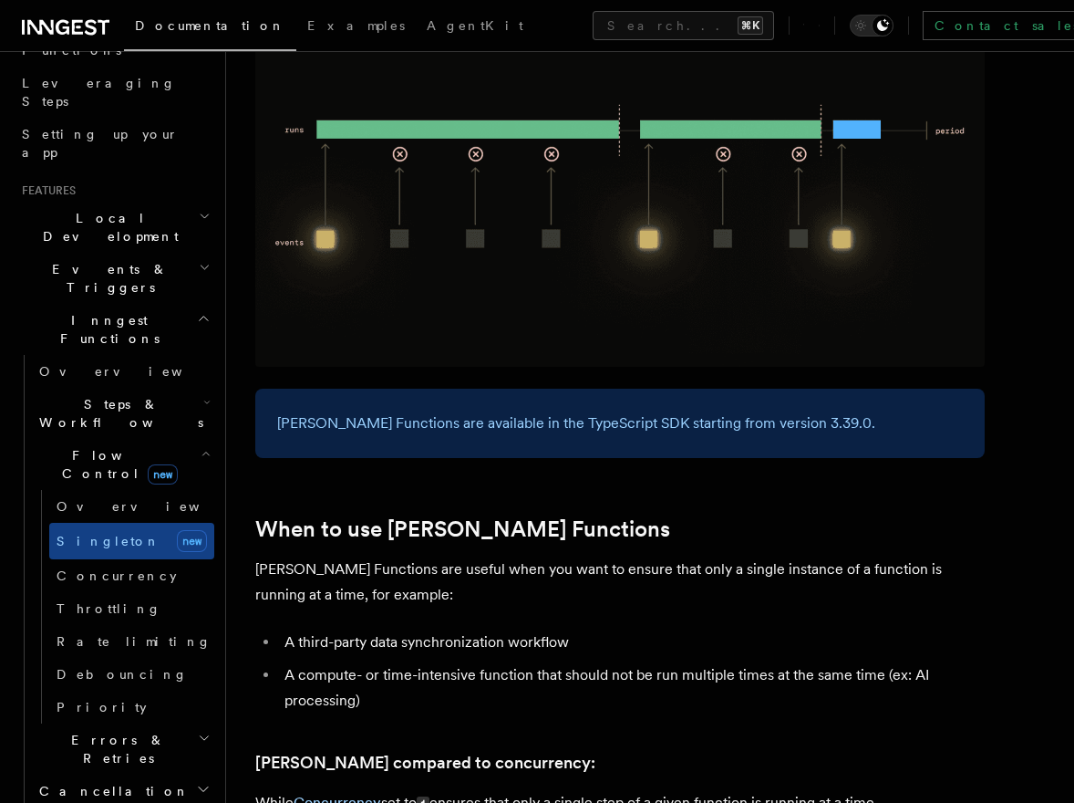
click at [115, 731] on span "Errors & Retries" at bounding box center [115, 749] width 166 height 36
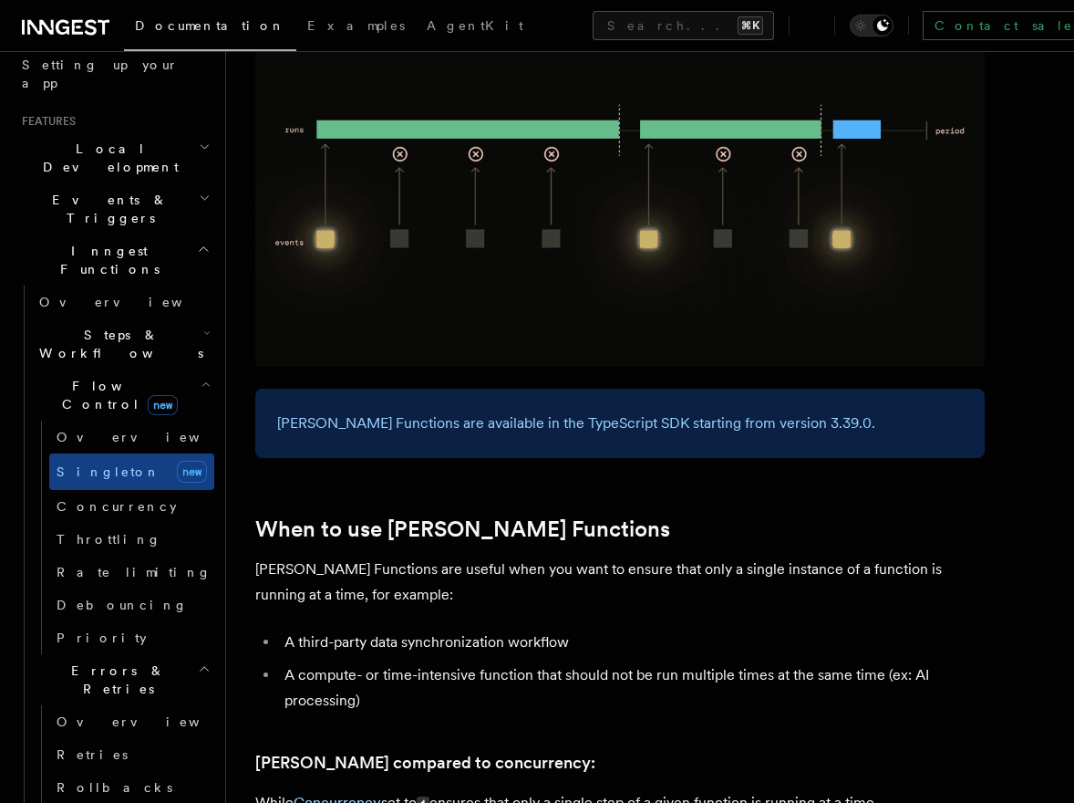
scroll to position [419, 0]
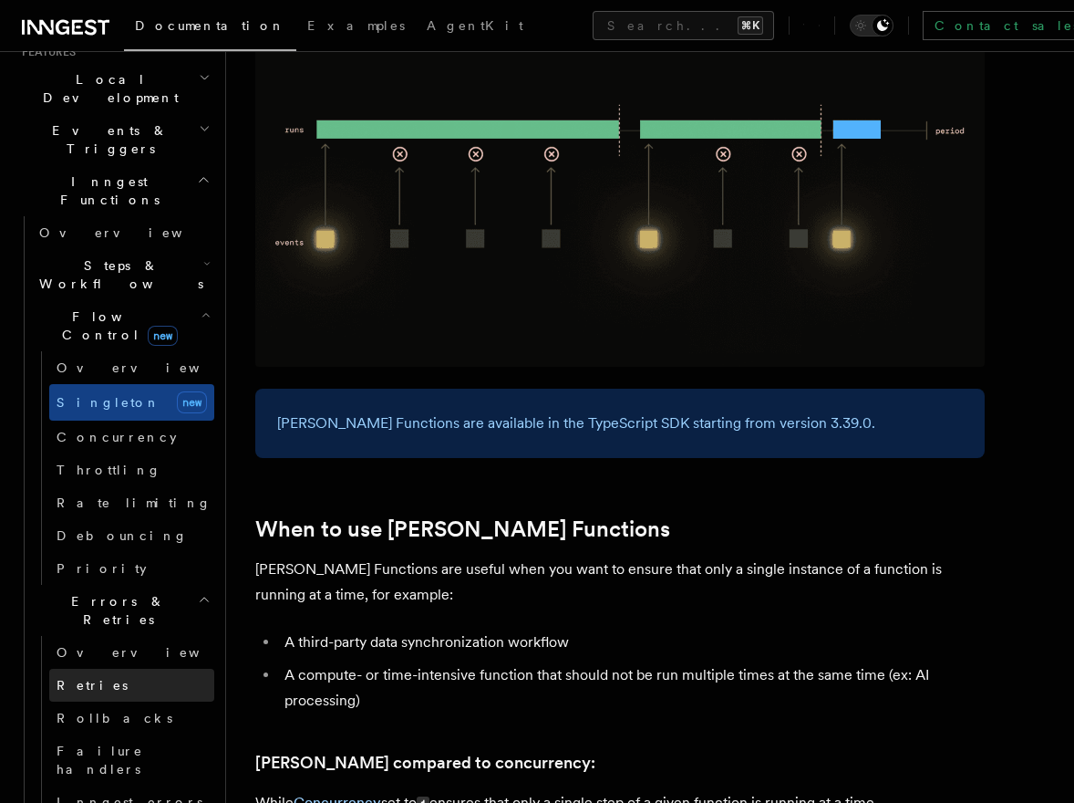
click at [100, 669] on link "Retries" at bounding box center [131, 685] width 165 height 33
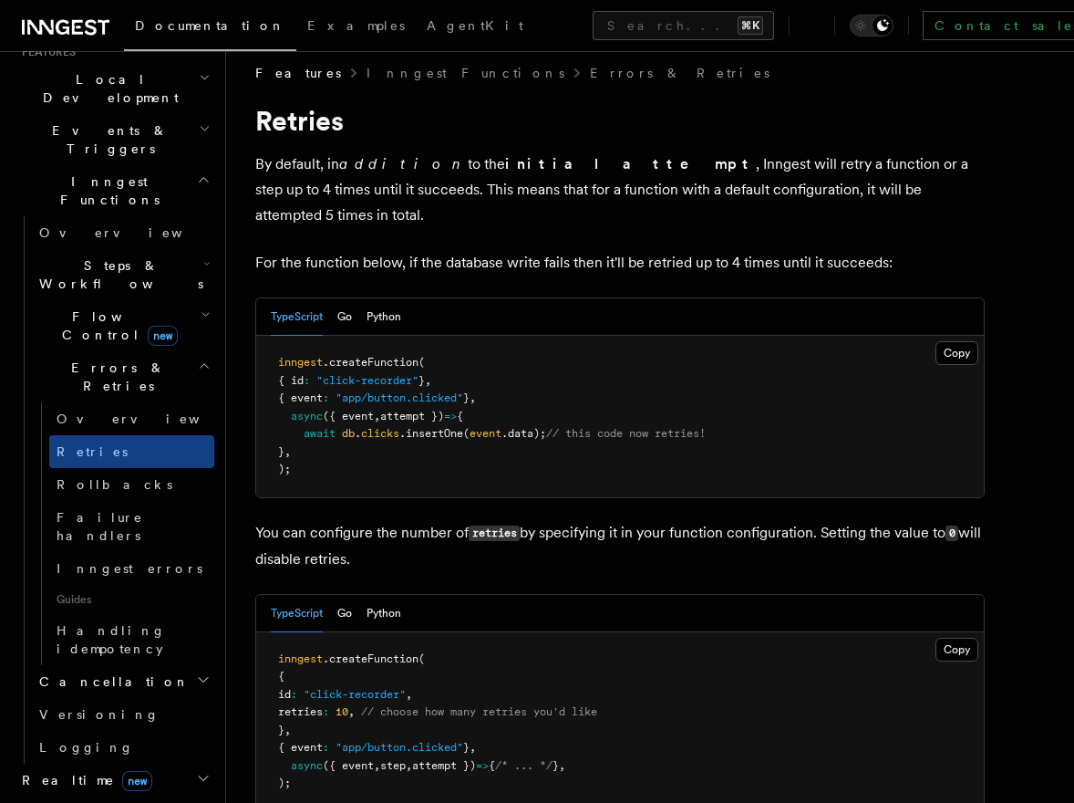
scroll to position [17, 0]
click at [114, 510] on span "Failure handlers" at bounding box center [100, 526] width 87 height 33
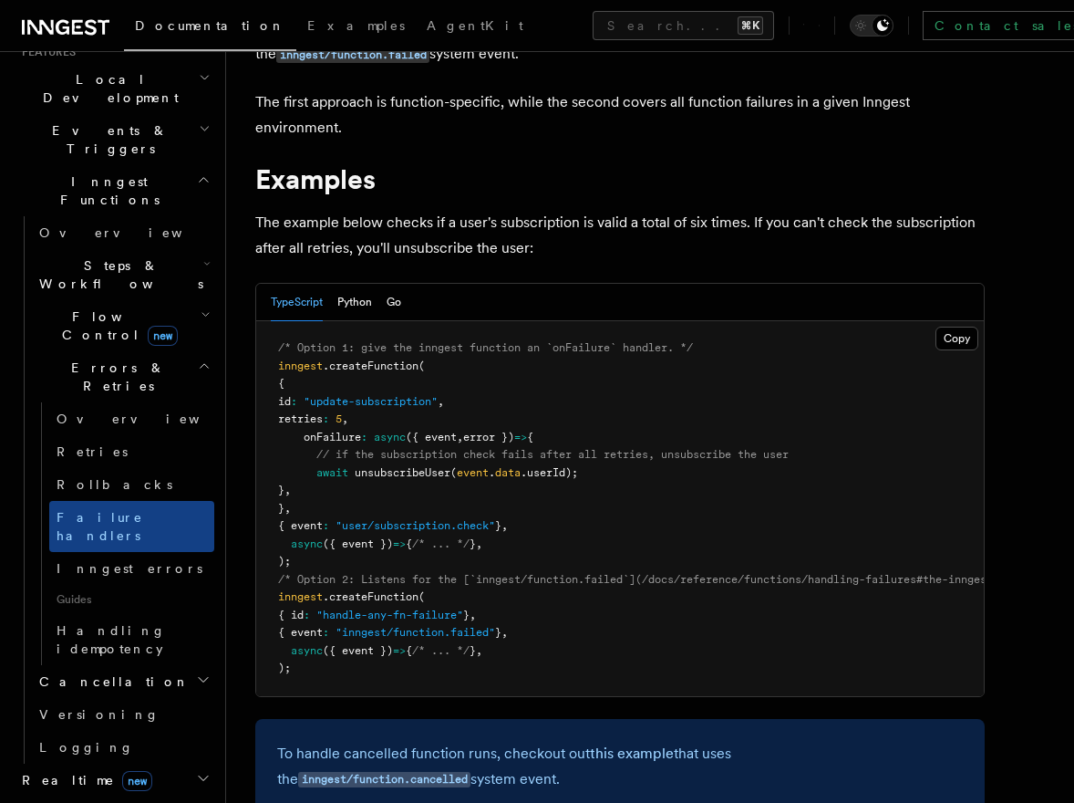
scroll to position [182, 0]
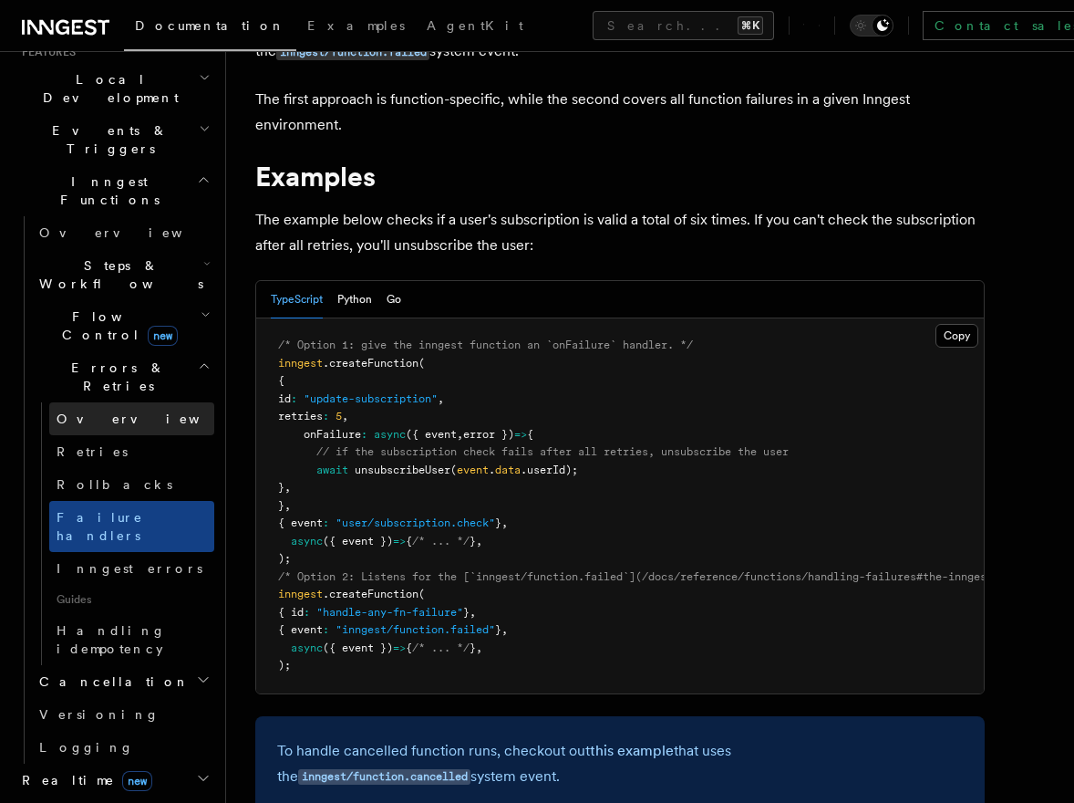
click at [88, 411] on span "Overview" at bounding box center [151, 418] width 188 height 15
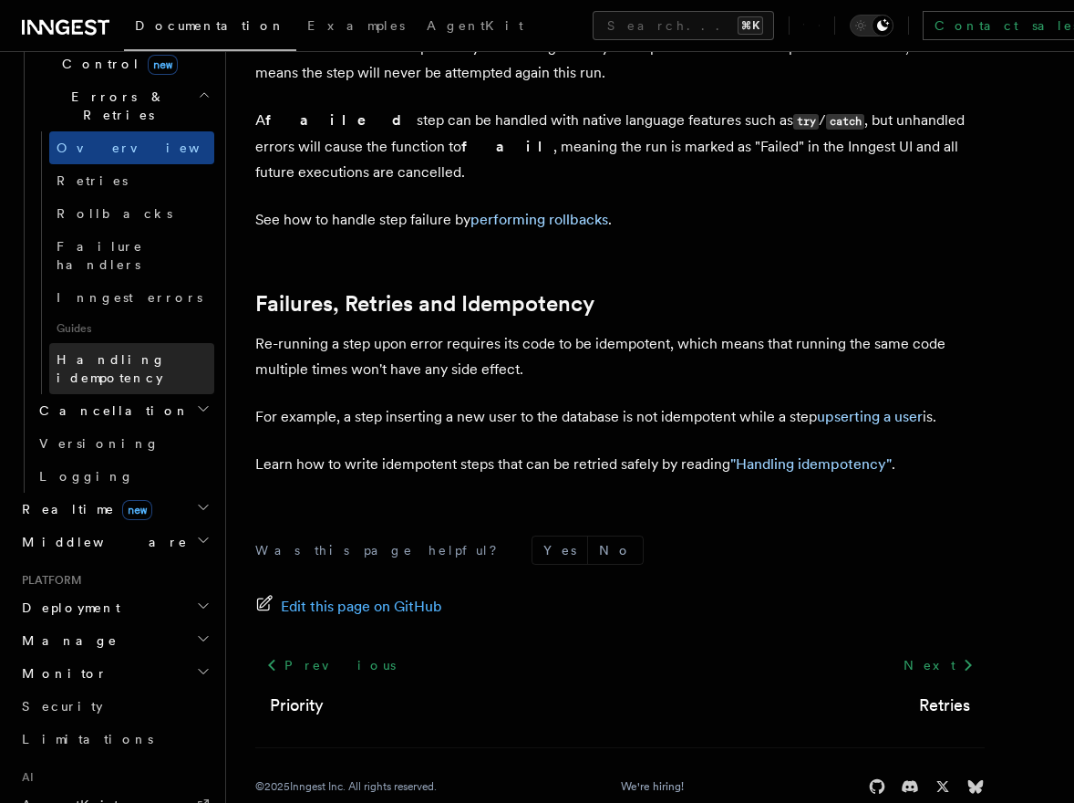
scroll to position [690, 0]
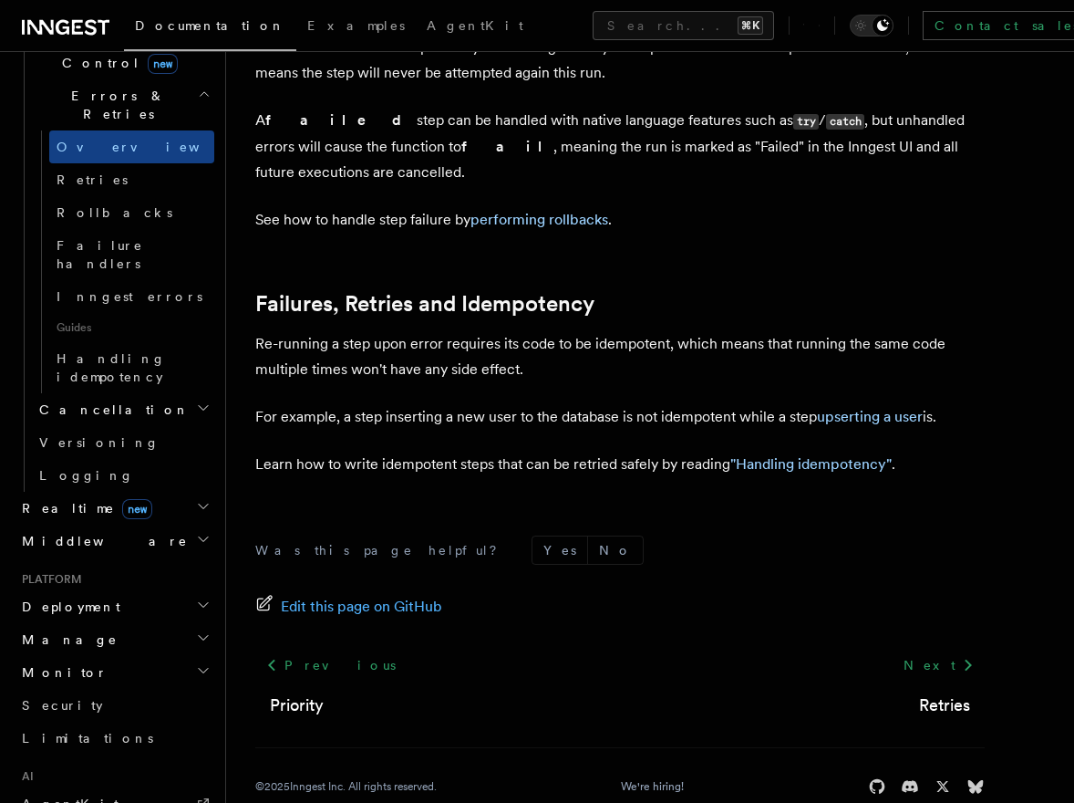
click at [203, 603] on icon "button" at bounding box center [203, 605] width 9 height 5
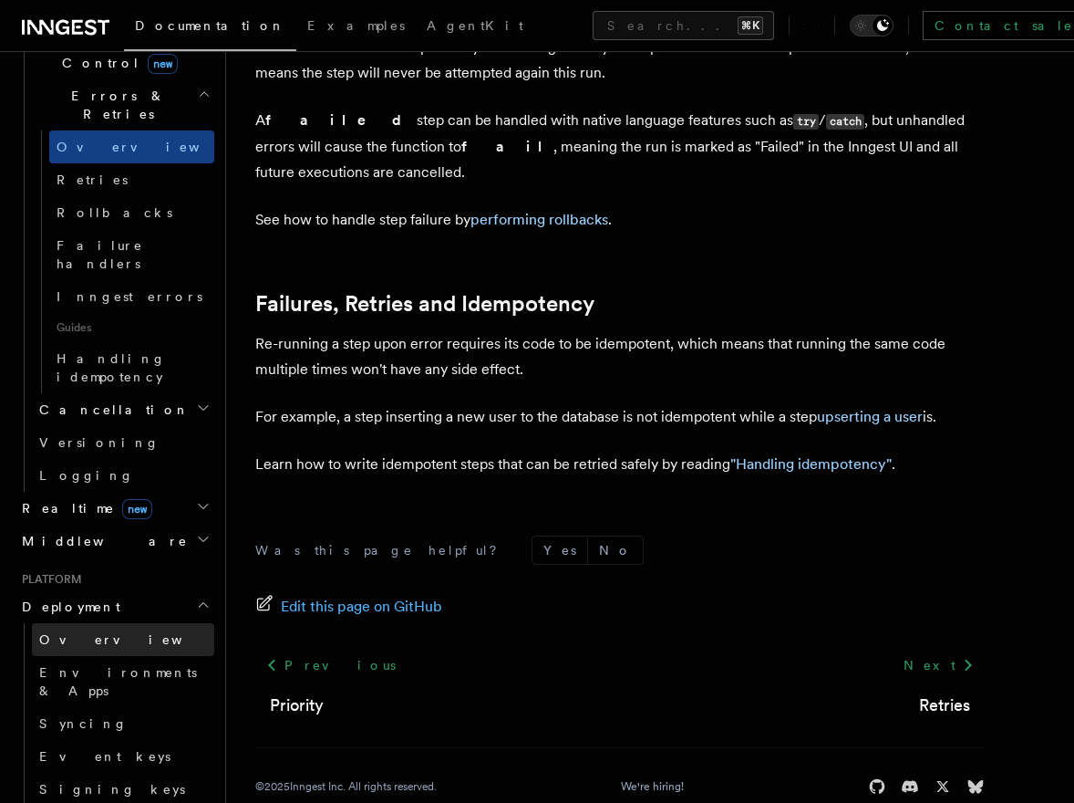
click at [82, 623] on link "Overview" at bounding box center [123, 639] width 182 height 33
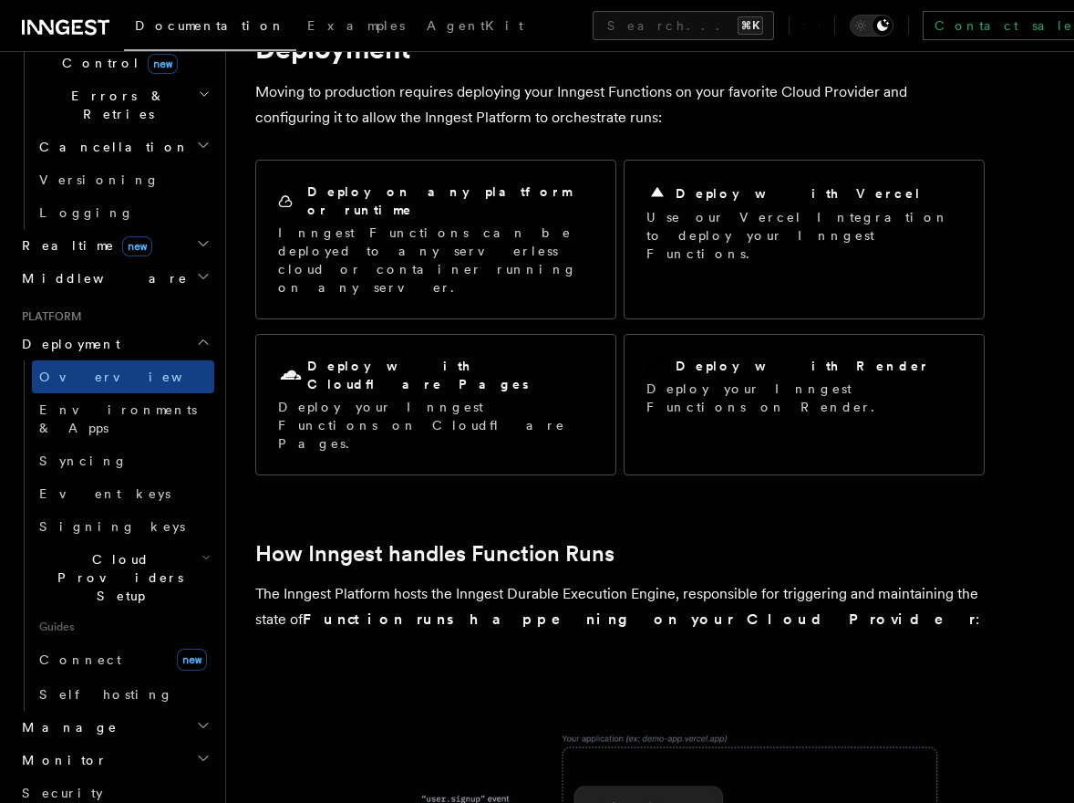
scroll to position [91, 0]
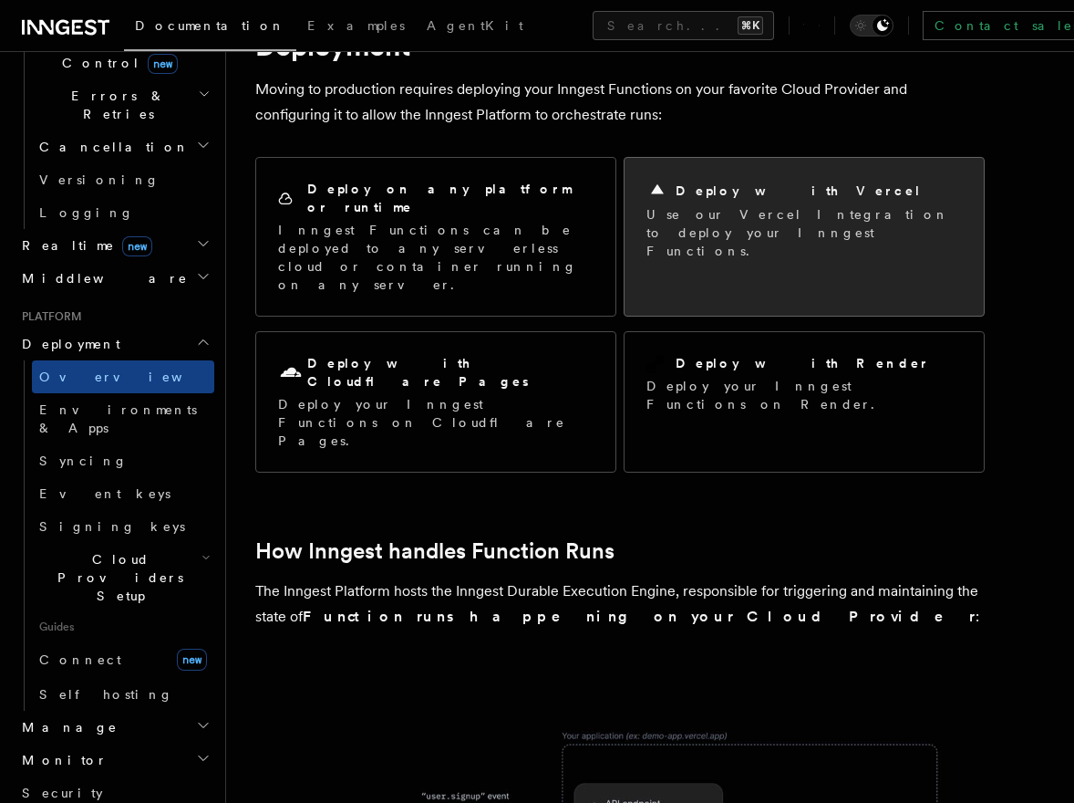
click at [705, 225] on p "Use our Vercel Integration to deploy your Inngest Functions." at bounding box center [805, 232] width 316 height 55
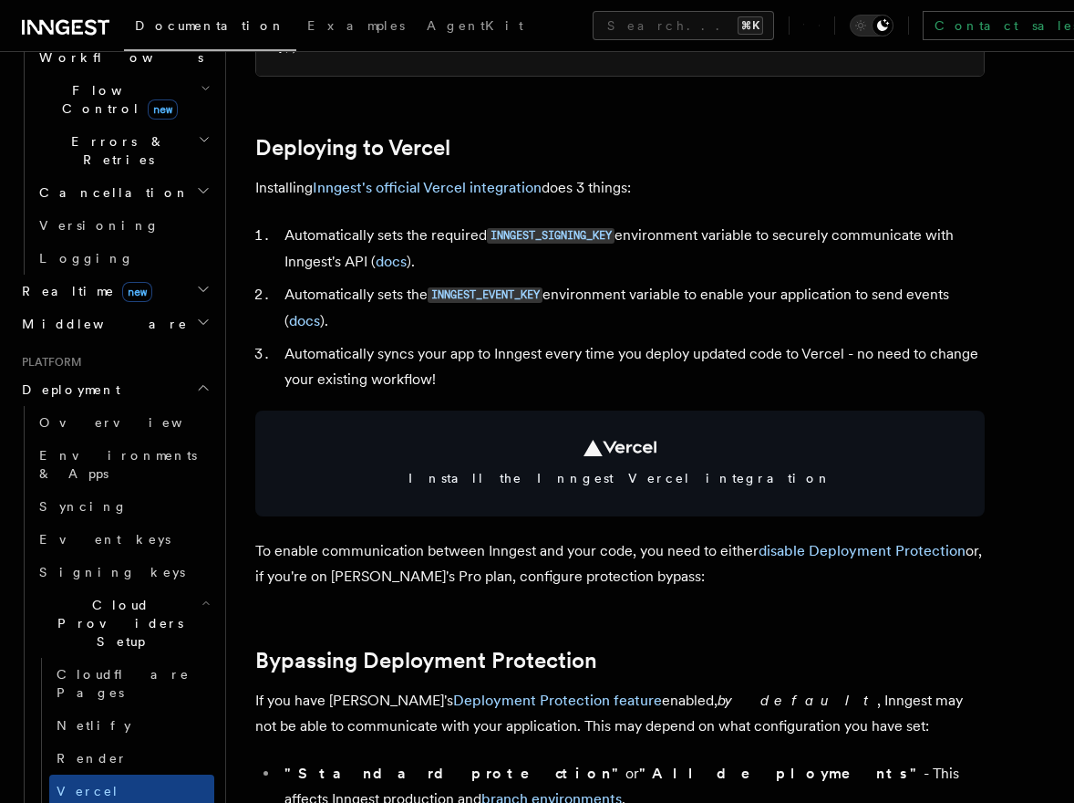
scroll to position [652, 0]
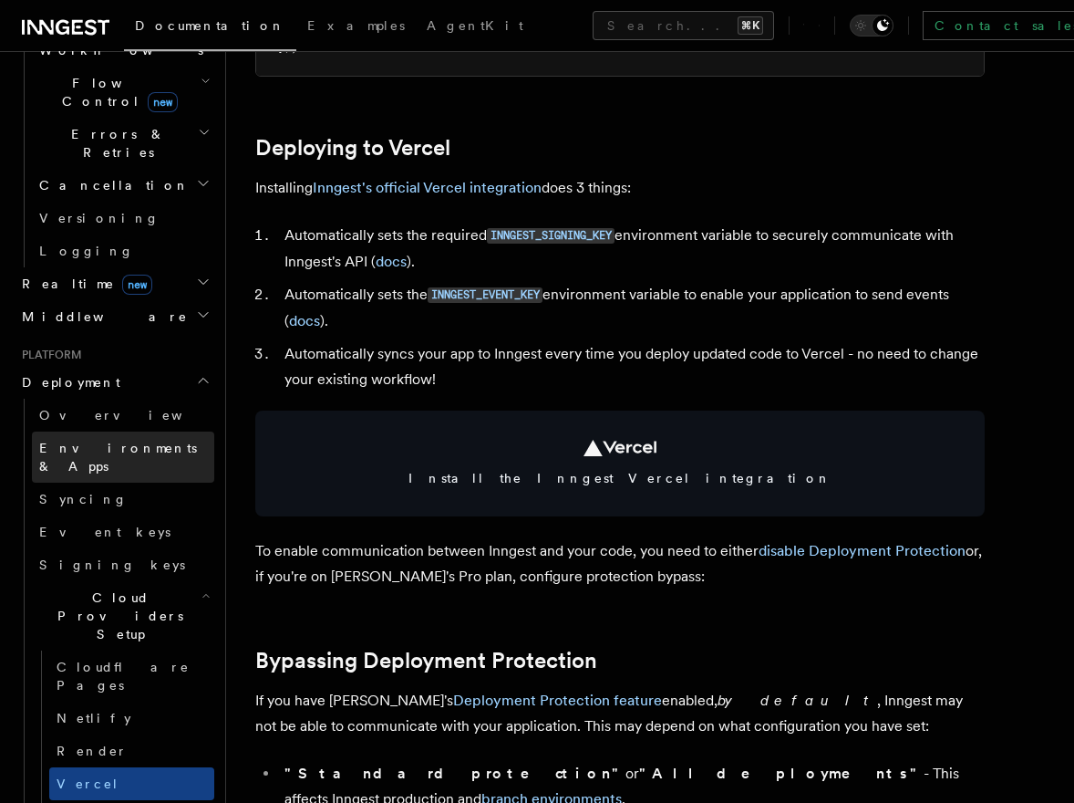
click at [117, 441] on span "Environments & Apps" at bounding box center [118, 457] width 158 height 33
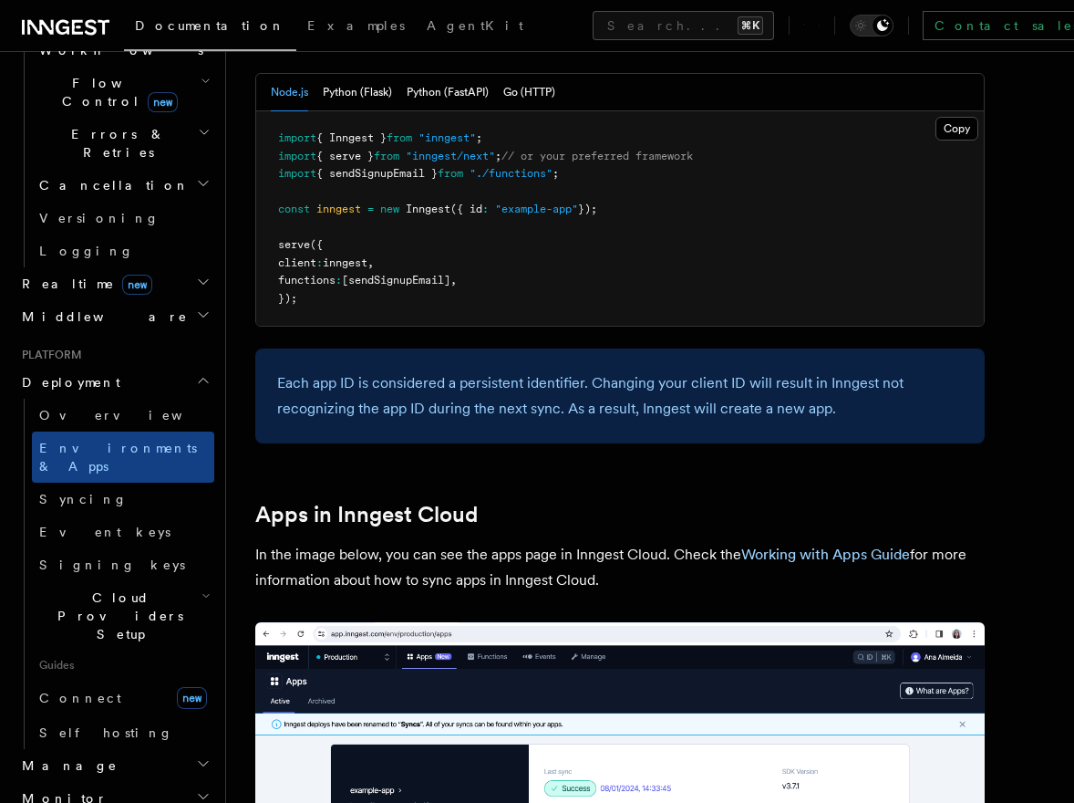
scroll to position [1106, 0]
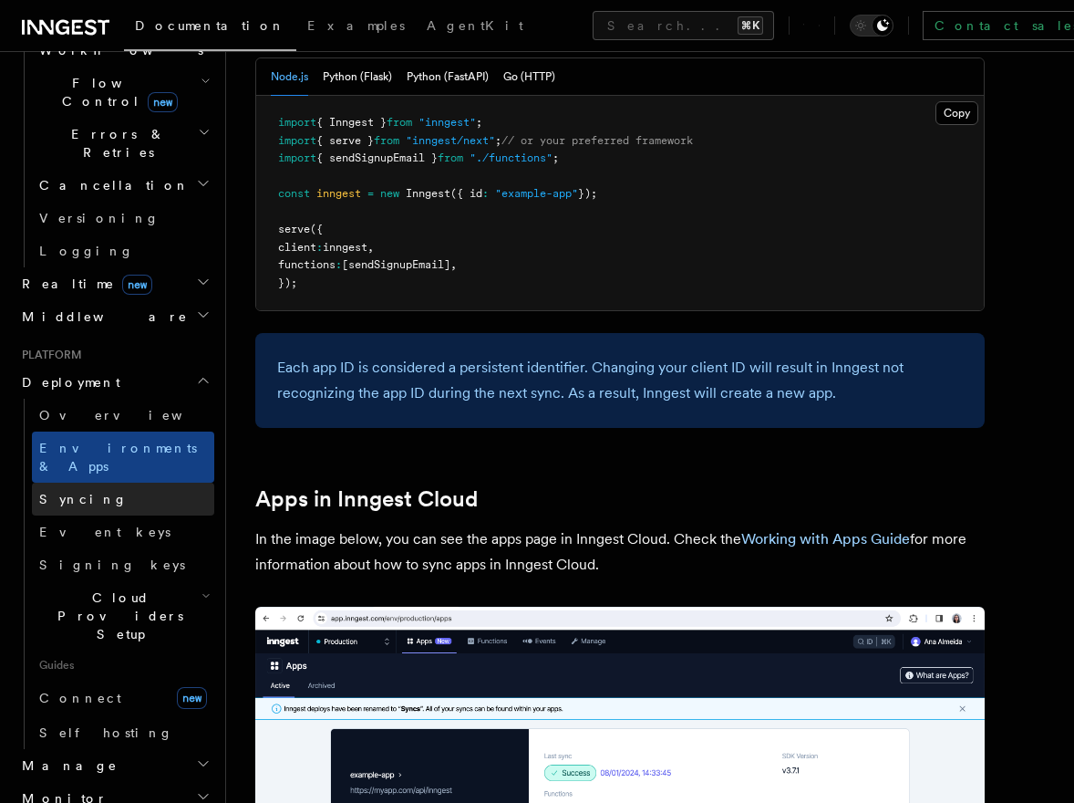
click at [87, 483] on link "Syncing" at bounding box center [123, 499] width 182 height 33
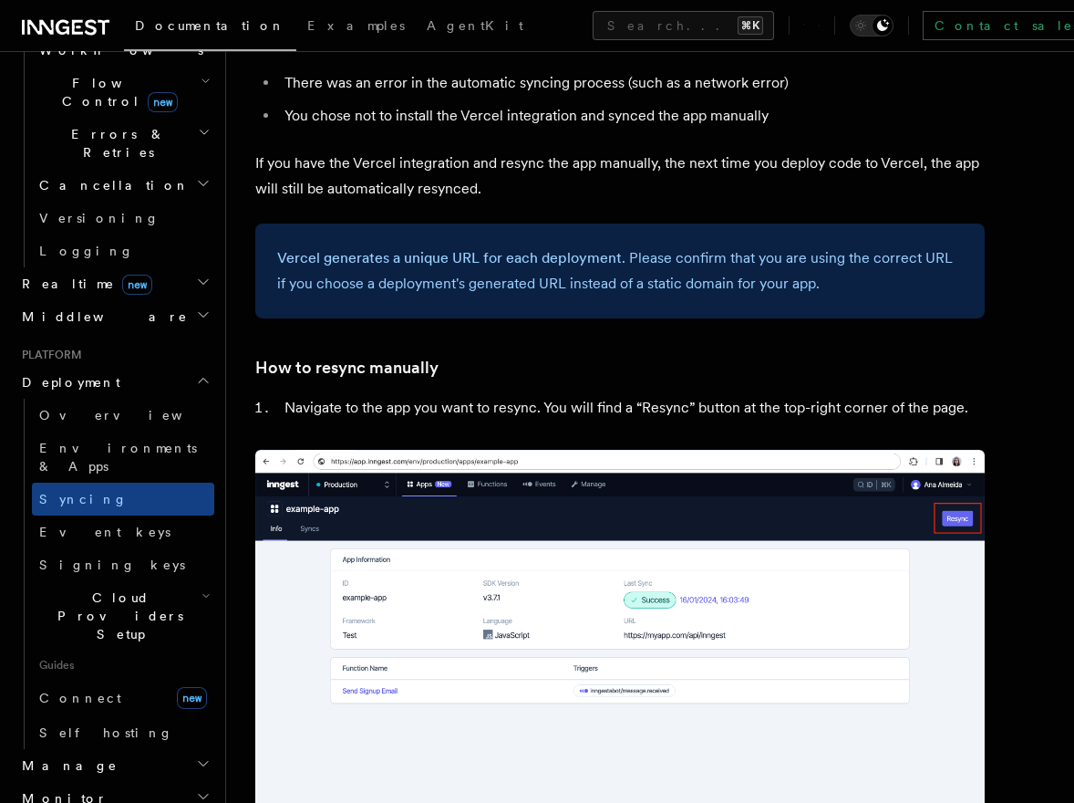
scroll to position [3548, 0]
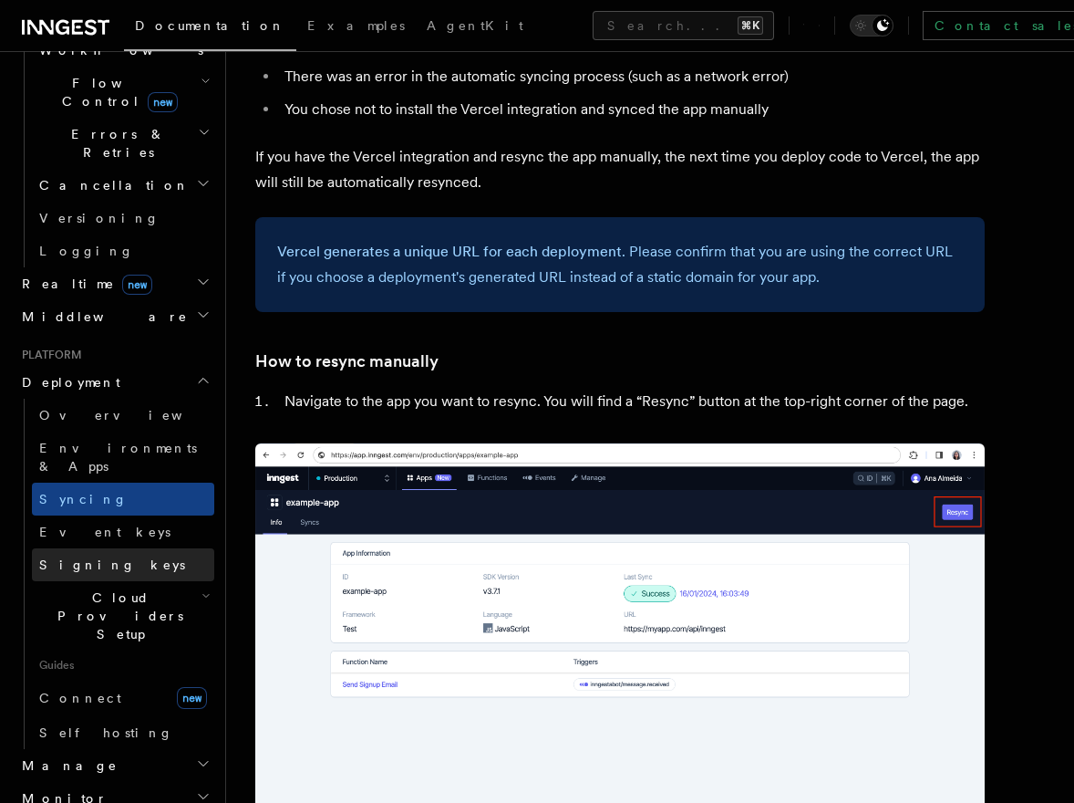
click at [110, 557] on span "Signing keys" at bounding box center [112, 564] width 146 height 15
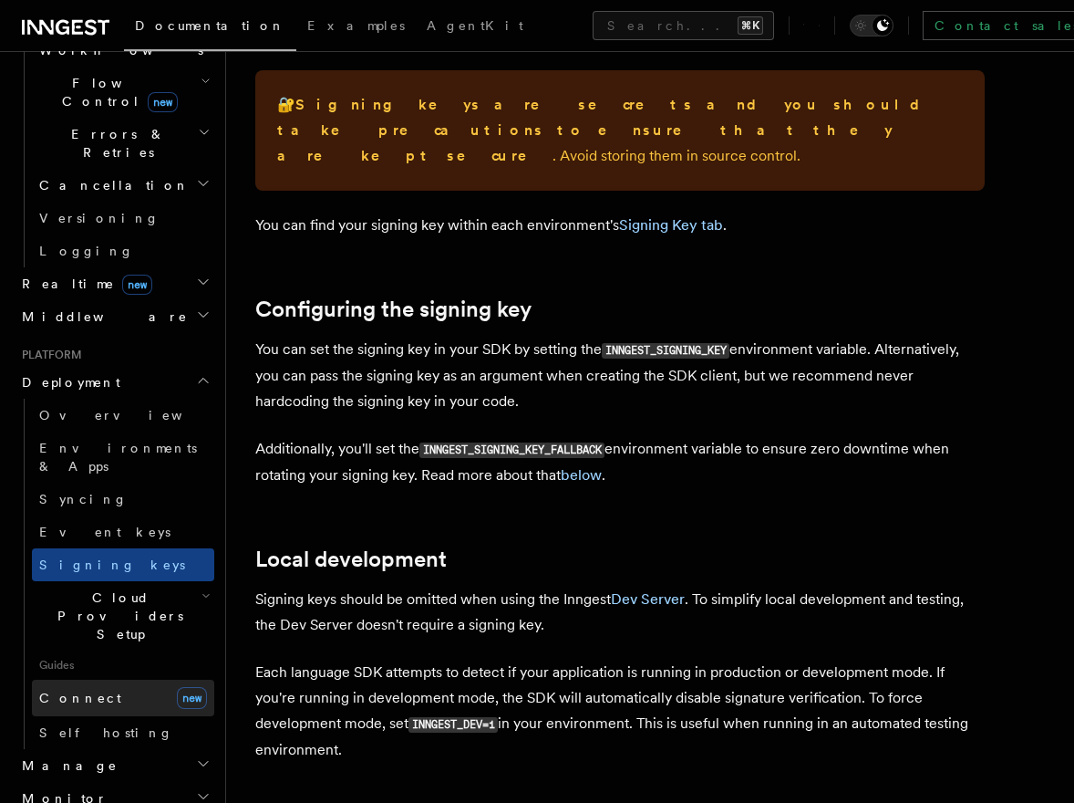
scroll to position [667, 0]
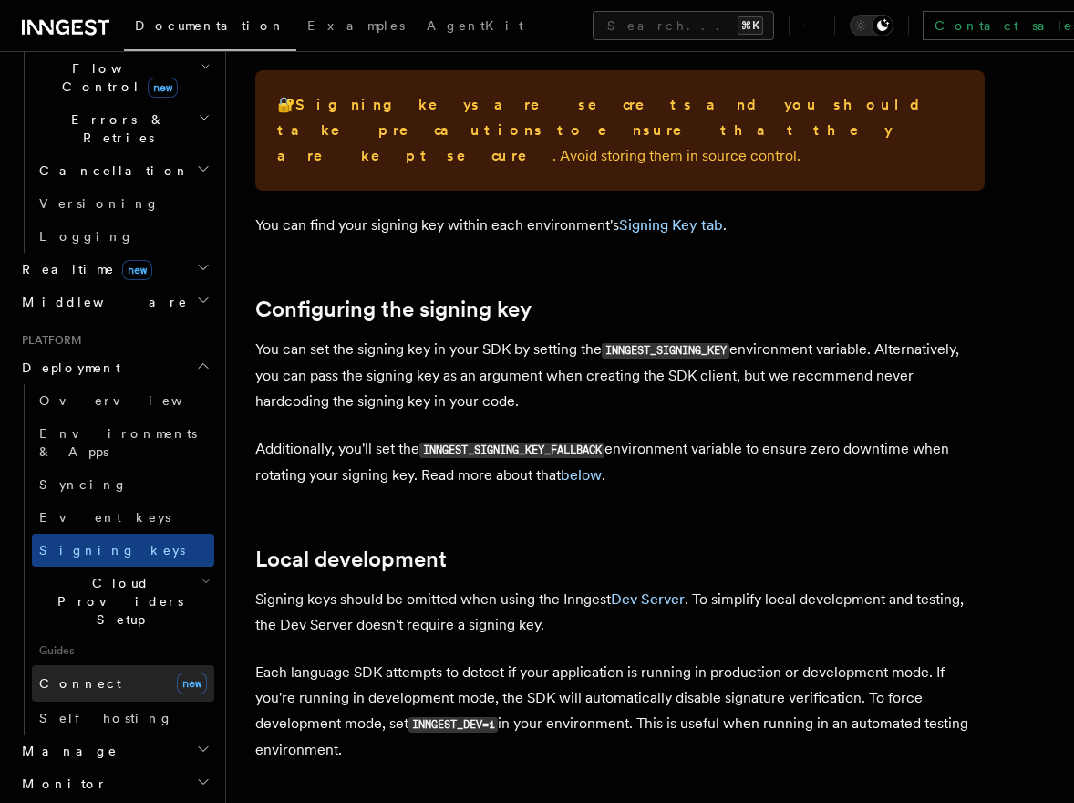
click at [85, 676] on span "Connect" at bounding box center [80, 683] width 82 height 15
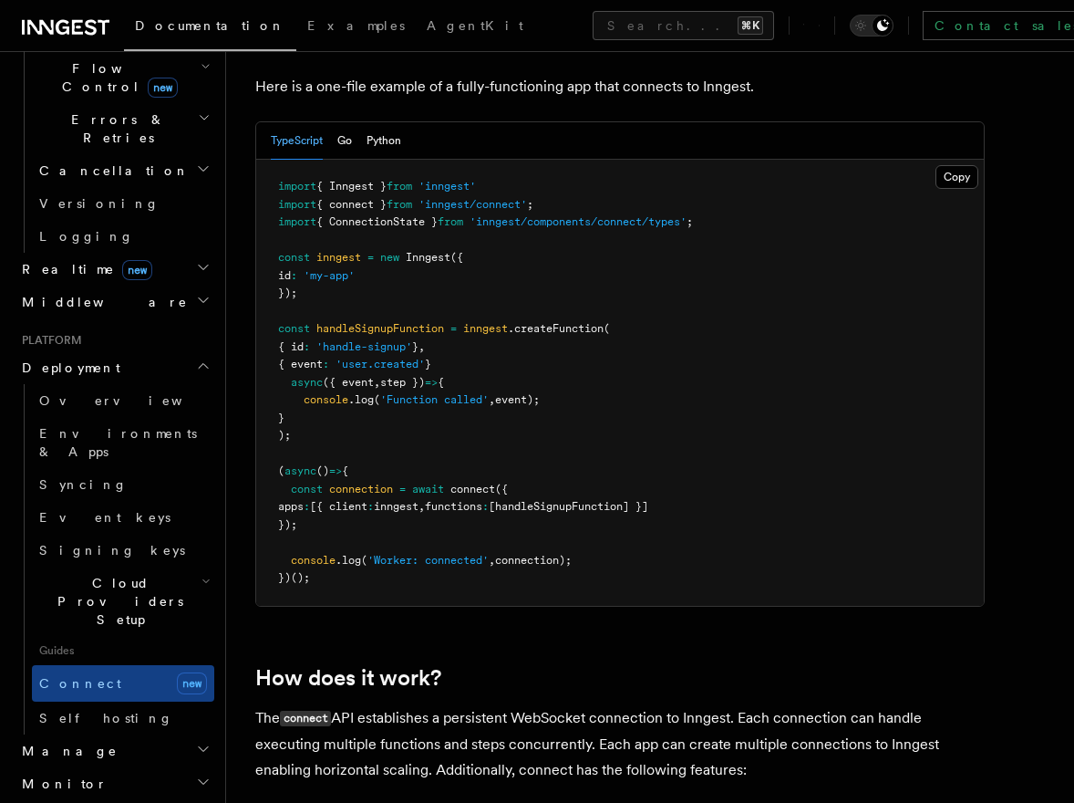
scroll to position [1341, 0]
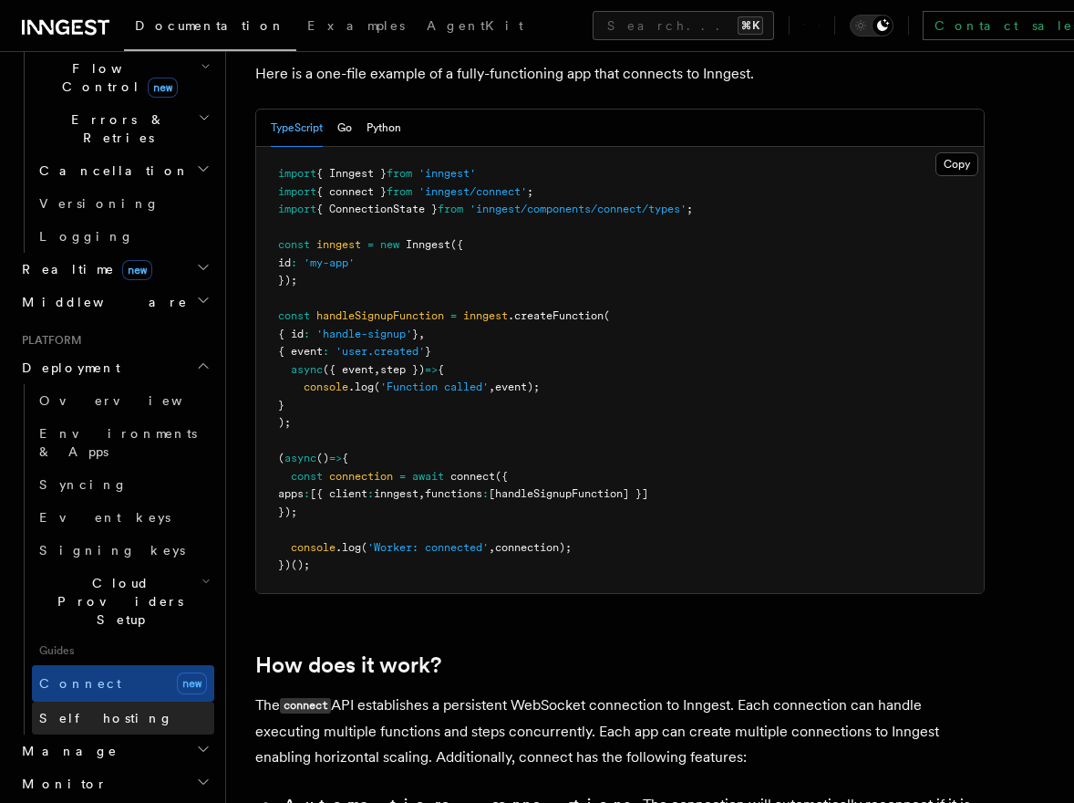
click at [77, 711] on span "Self hosting" at bounding box center [106, 718] width 134 height 15
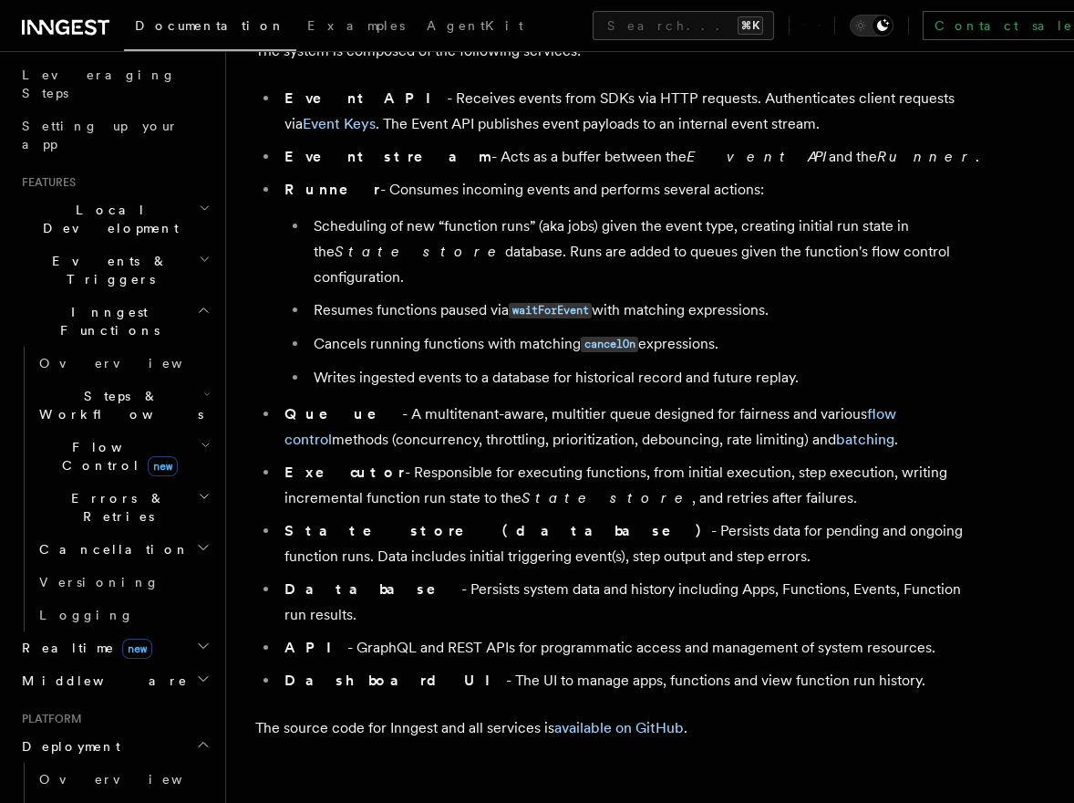
scroll to position [283, 0]
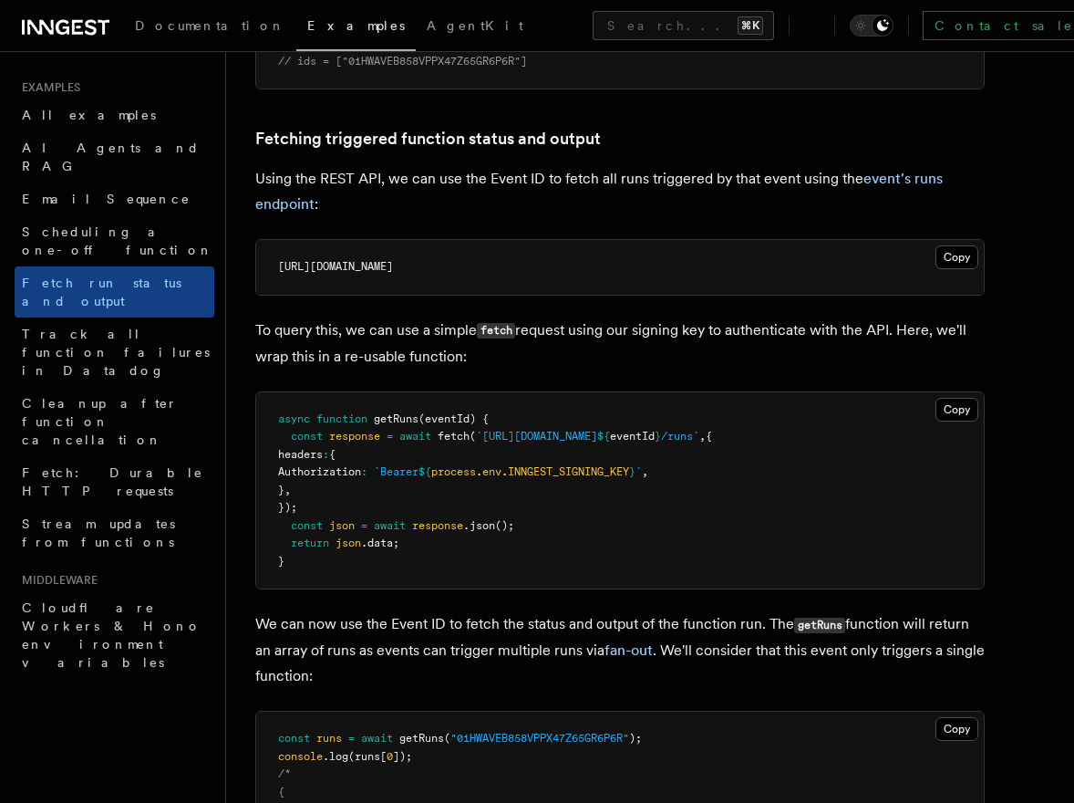
scroll to position [988, 0]
click at [629, 474] on span "INNGEST_SIGNING_KEY" at bounding box center [568, 470] width 121 height 13
copy span "INNGEST_SIGNING_KEY"
click at [546, 550] on pre "async function getRuns (eventId) { const response = await fetch ( `[URL][DOMAIN…" at bounding box center [620, 489] width 728 height 197
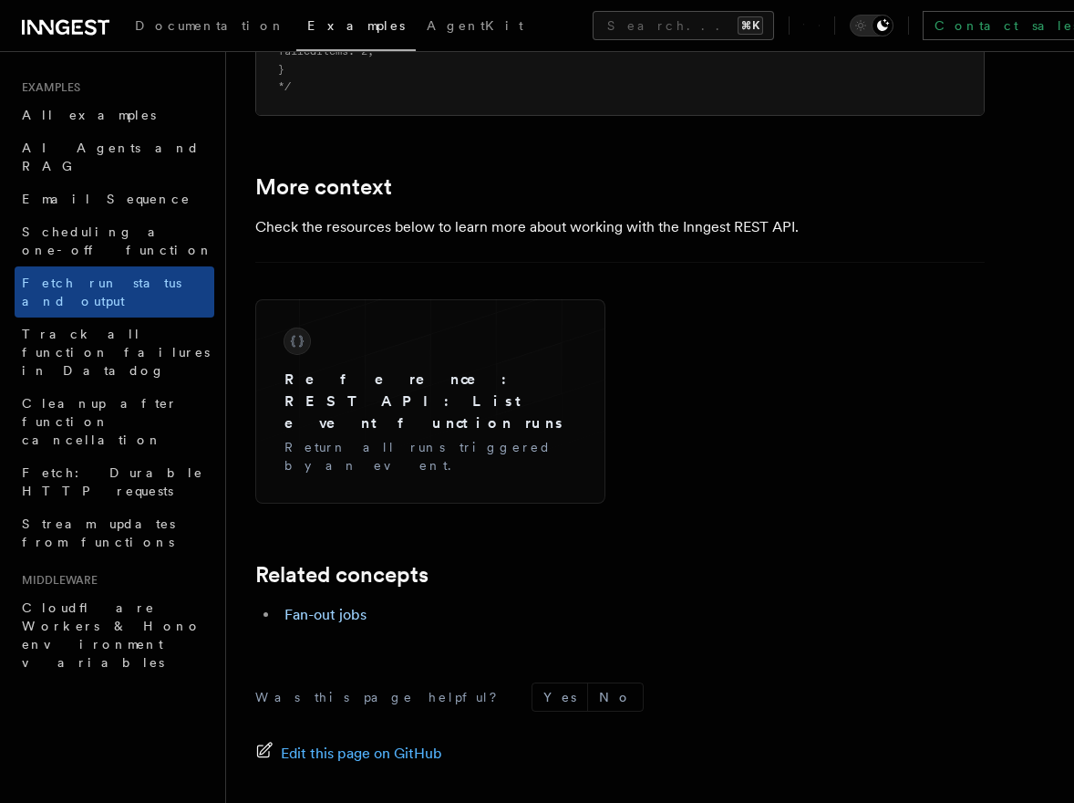
scroll to position [2750, 0]
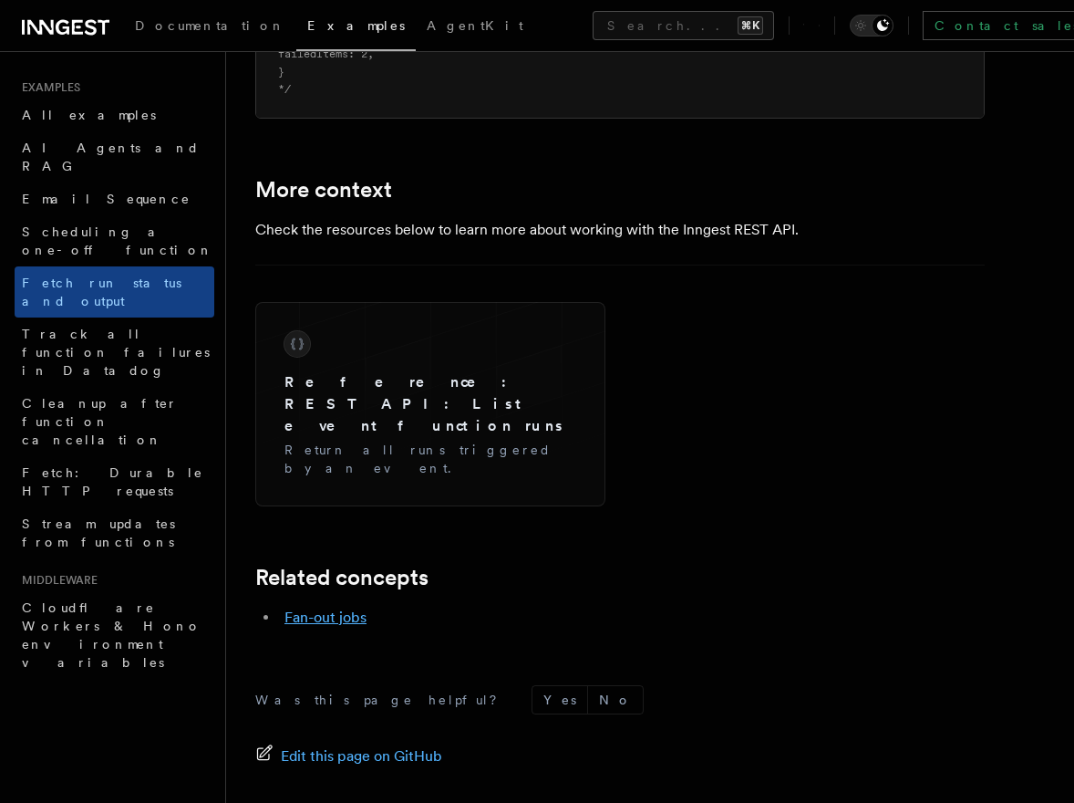
click at [333, 608] on link "Fan-out jobs" at bounding box center [326, 616] width 82 height 17
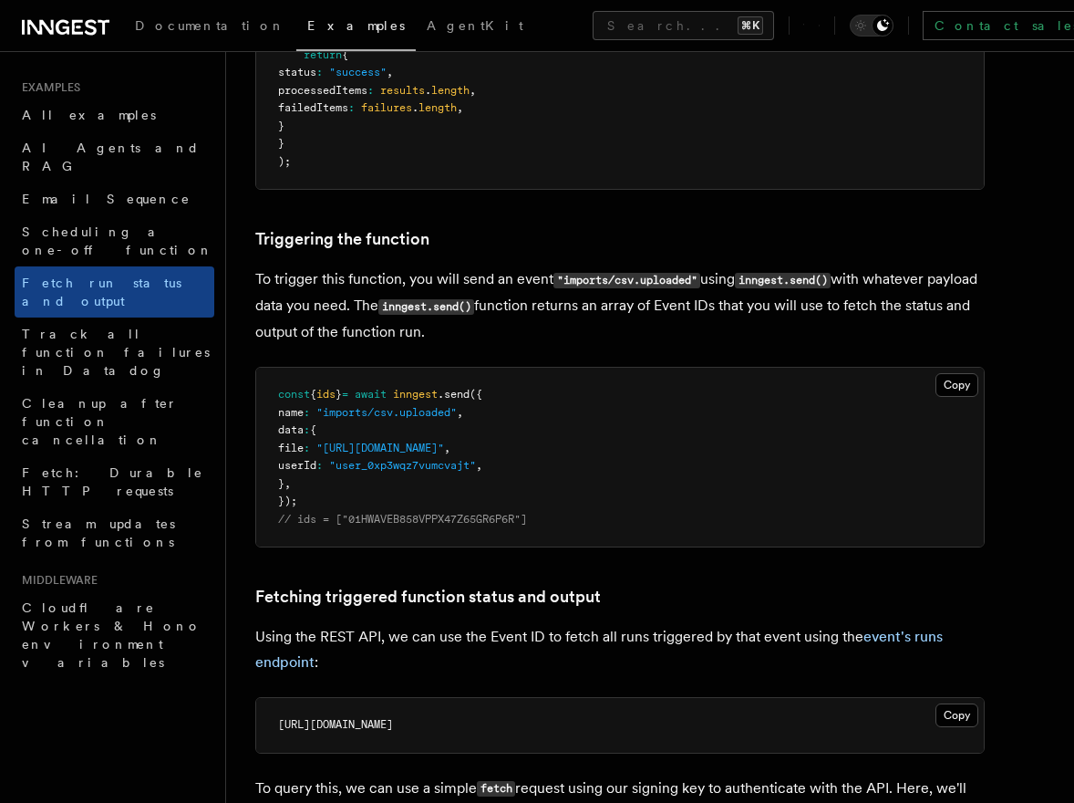
scroll to position [533, 0]
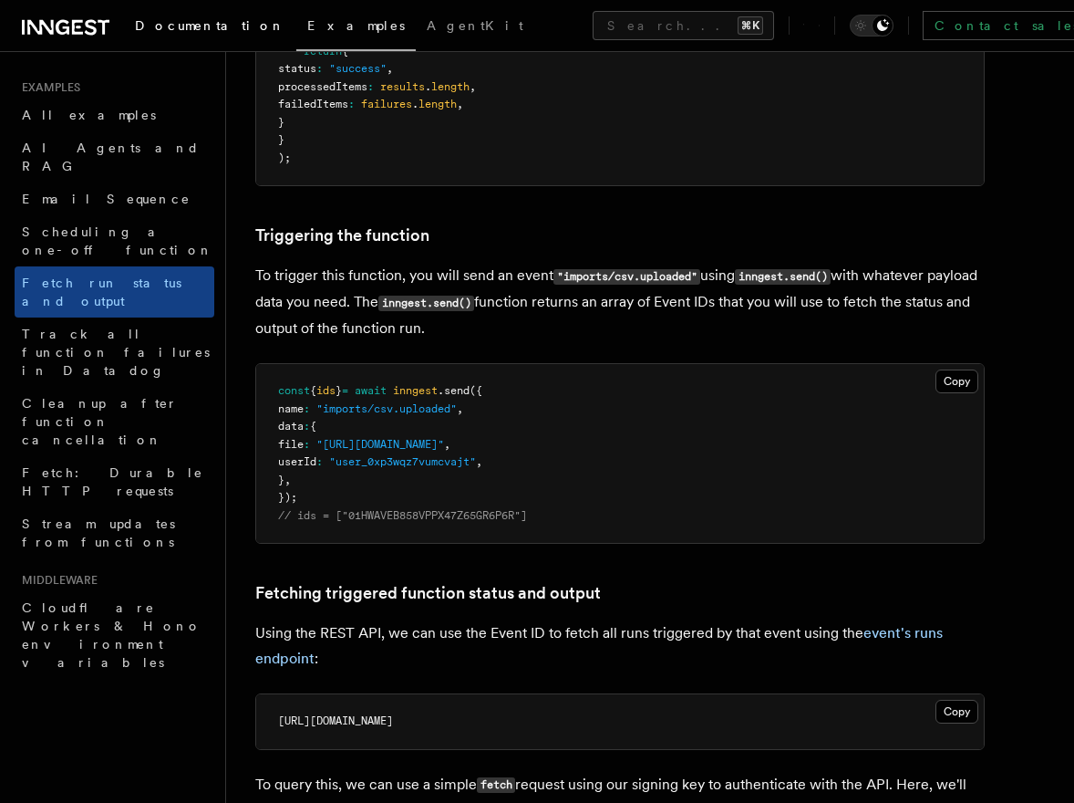
click at [192, 16] on link "Documentation" at bounding box center [210, 27] width 172 height 44
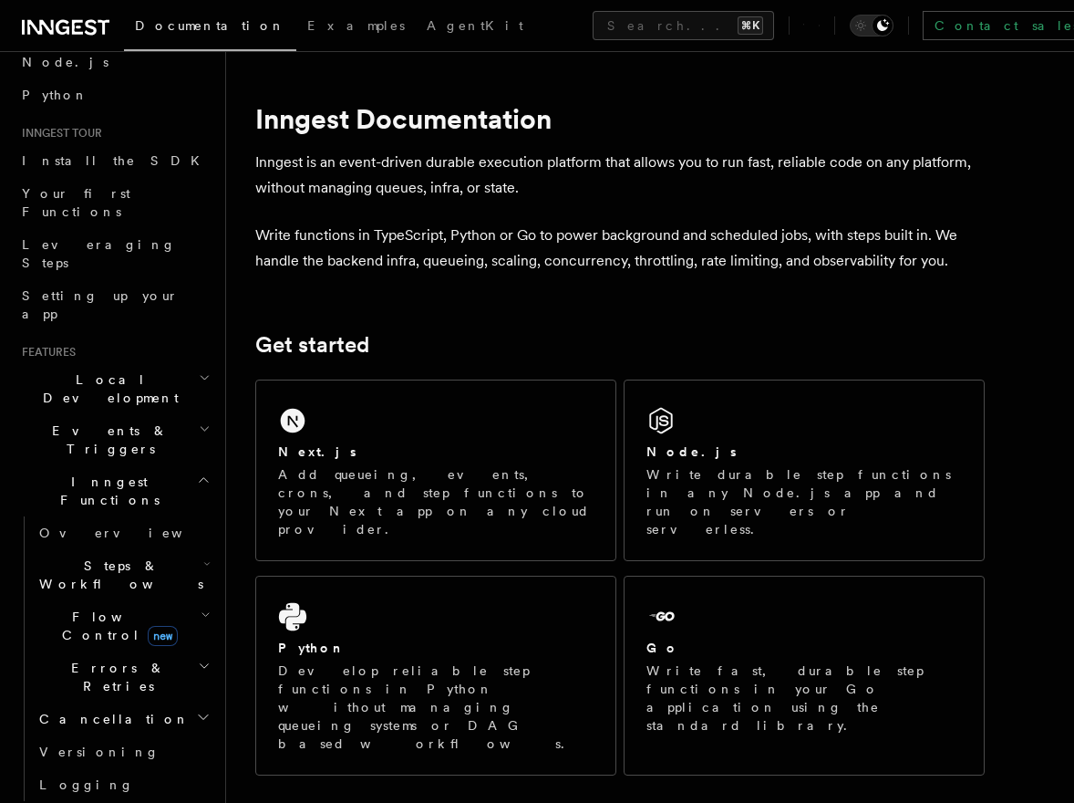
scroll to position [207, 0]
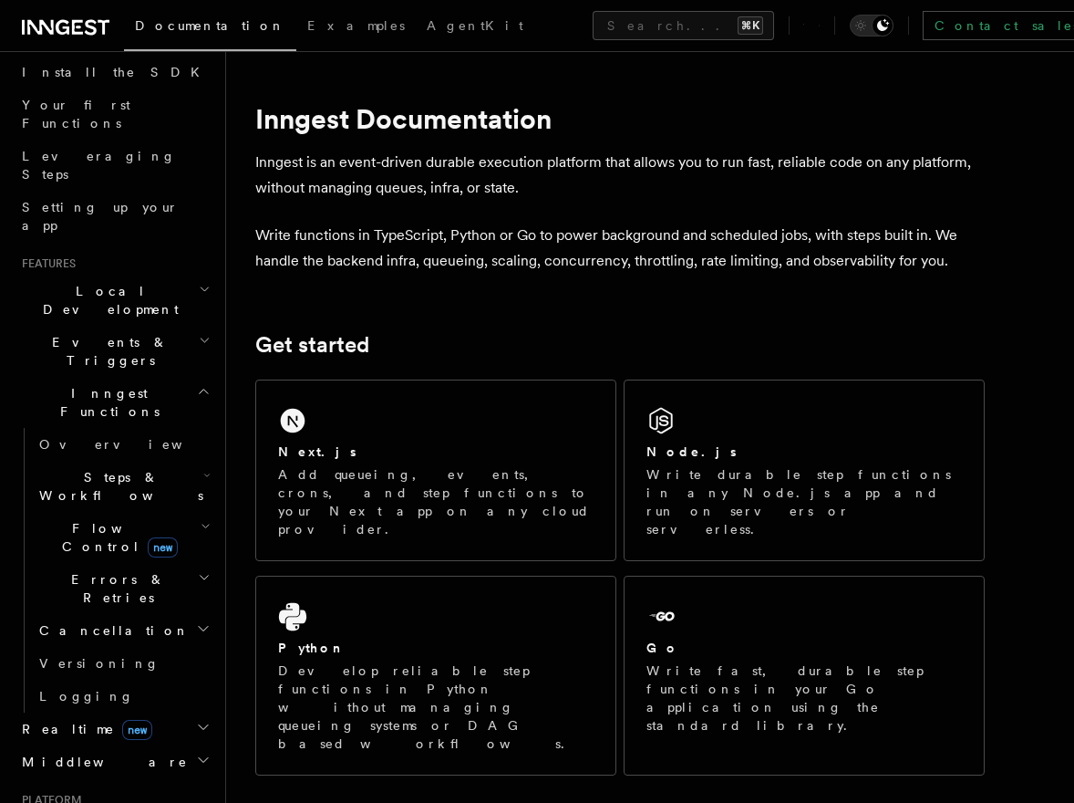
click at [56, 720] on span "Realtime new" at bounding box center [84, 729] width 138 height 18
click at [78, 754] on span "Overview" at bounding box center [133, 761] width 188 height 15
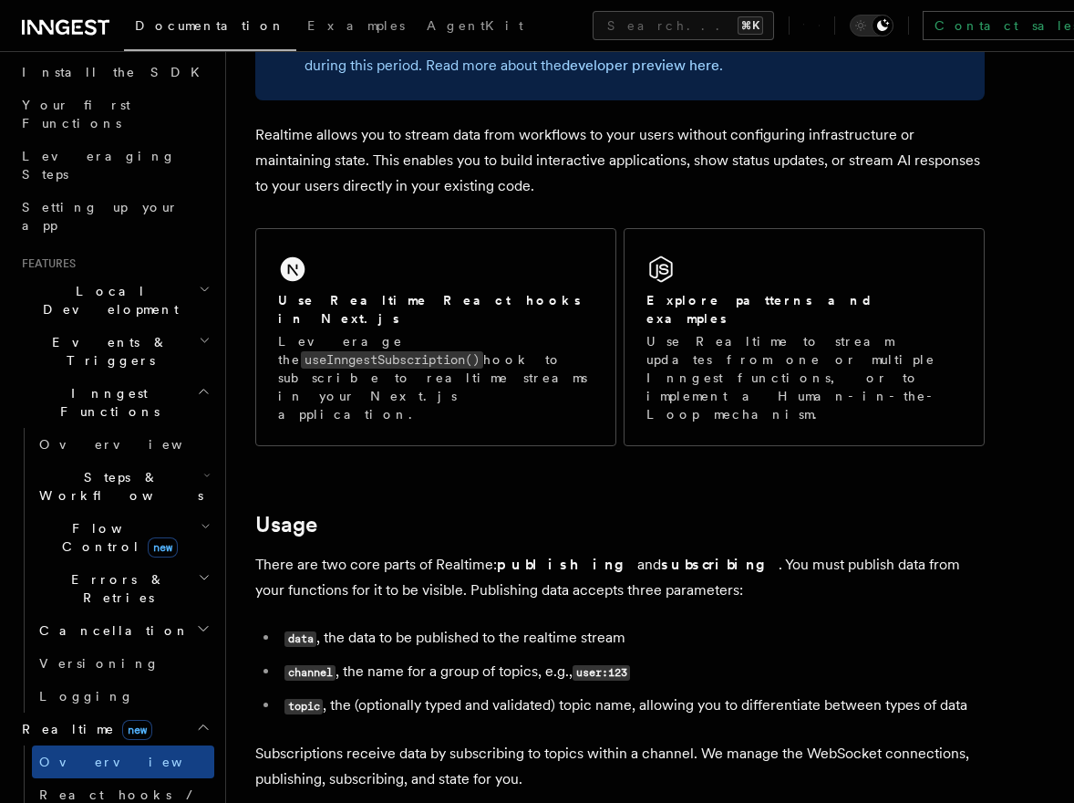
scroll to position [195, 0]
